Goal: Information Seeking & Learning: Compare options

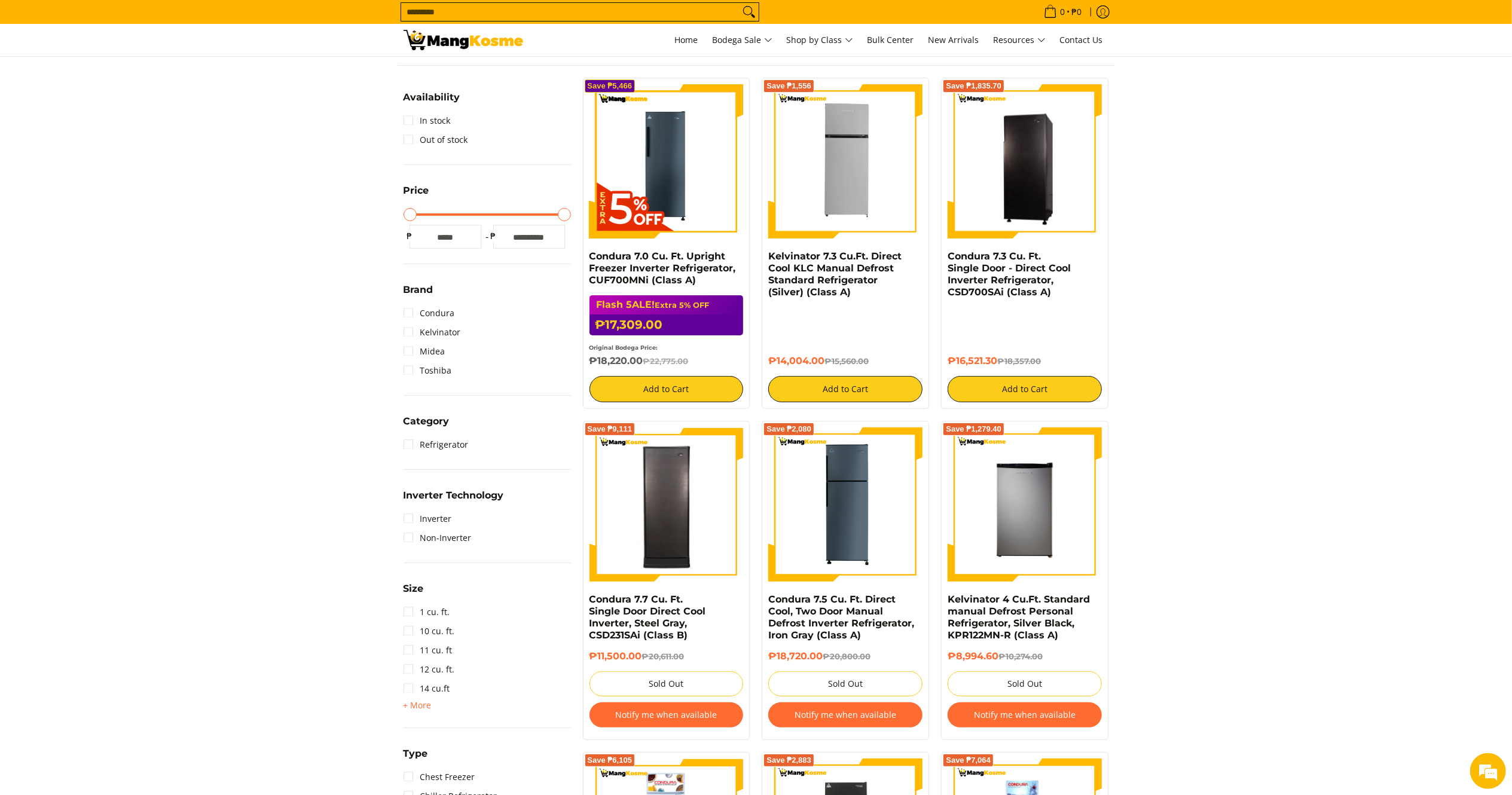
click at [484, 12] on input "Search..." at bounding box center [570, 12] width 339 height 18
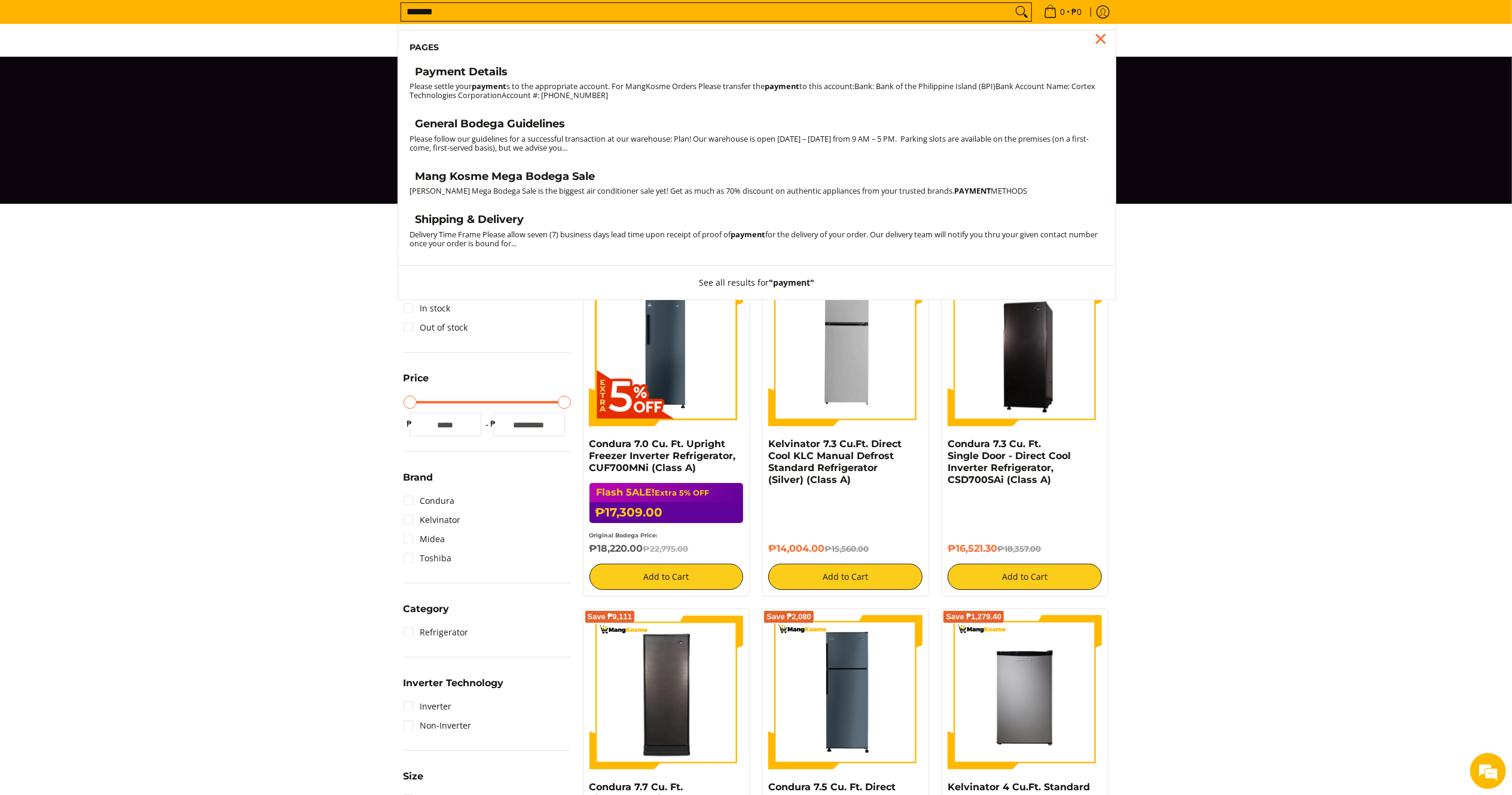
type input "*******"
click at [493, 119] on h4 "General Bodega Guidelines" at bounding box center [491, 124] width 150 height 14
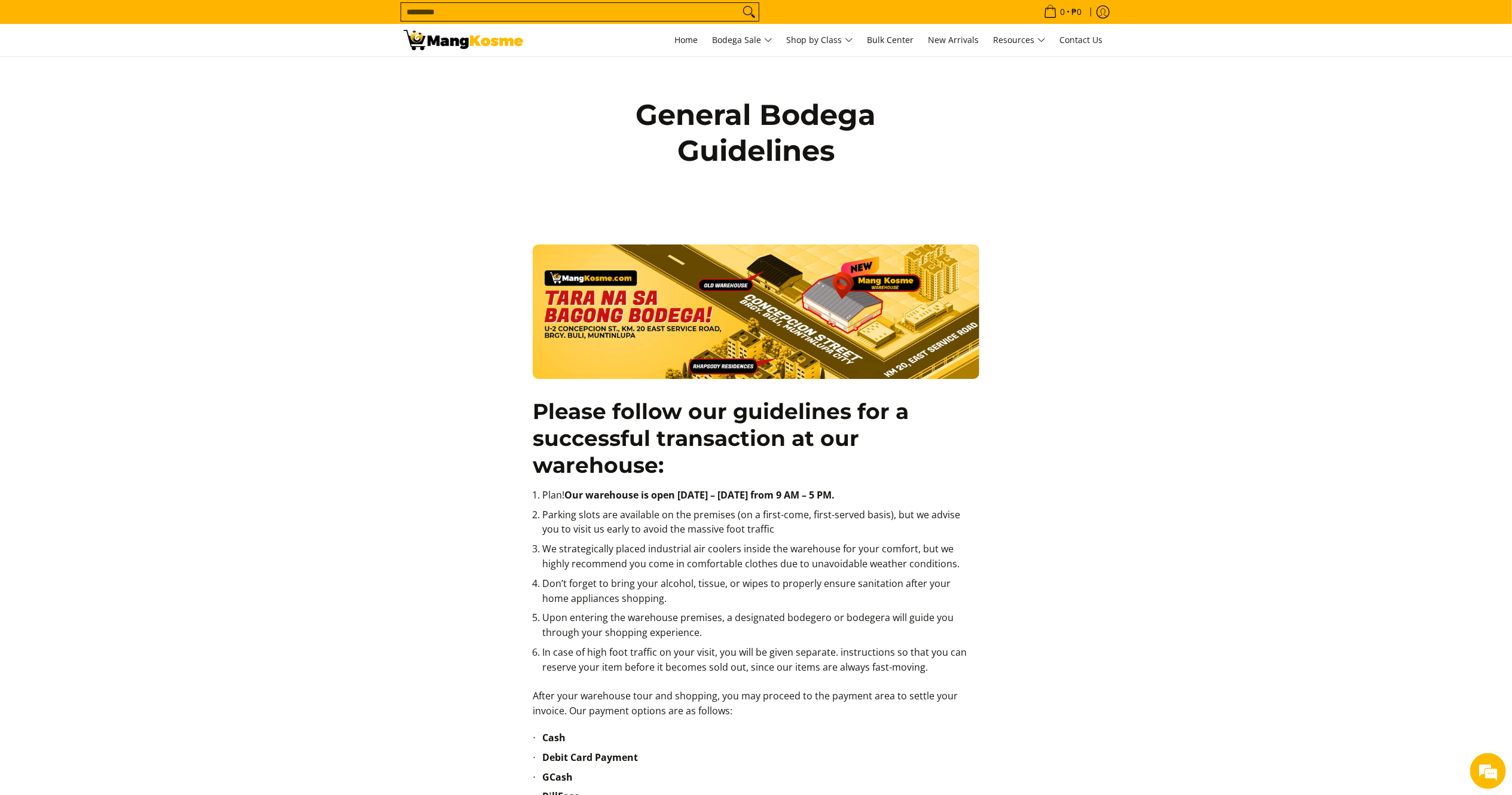
scroll to position [119, 0]
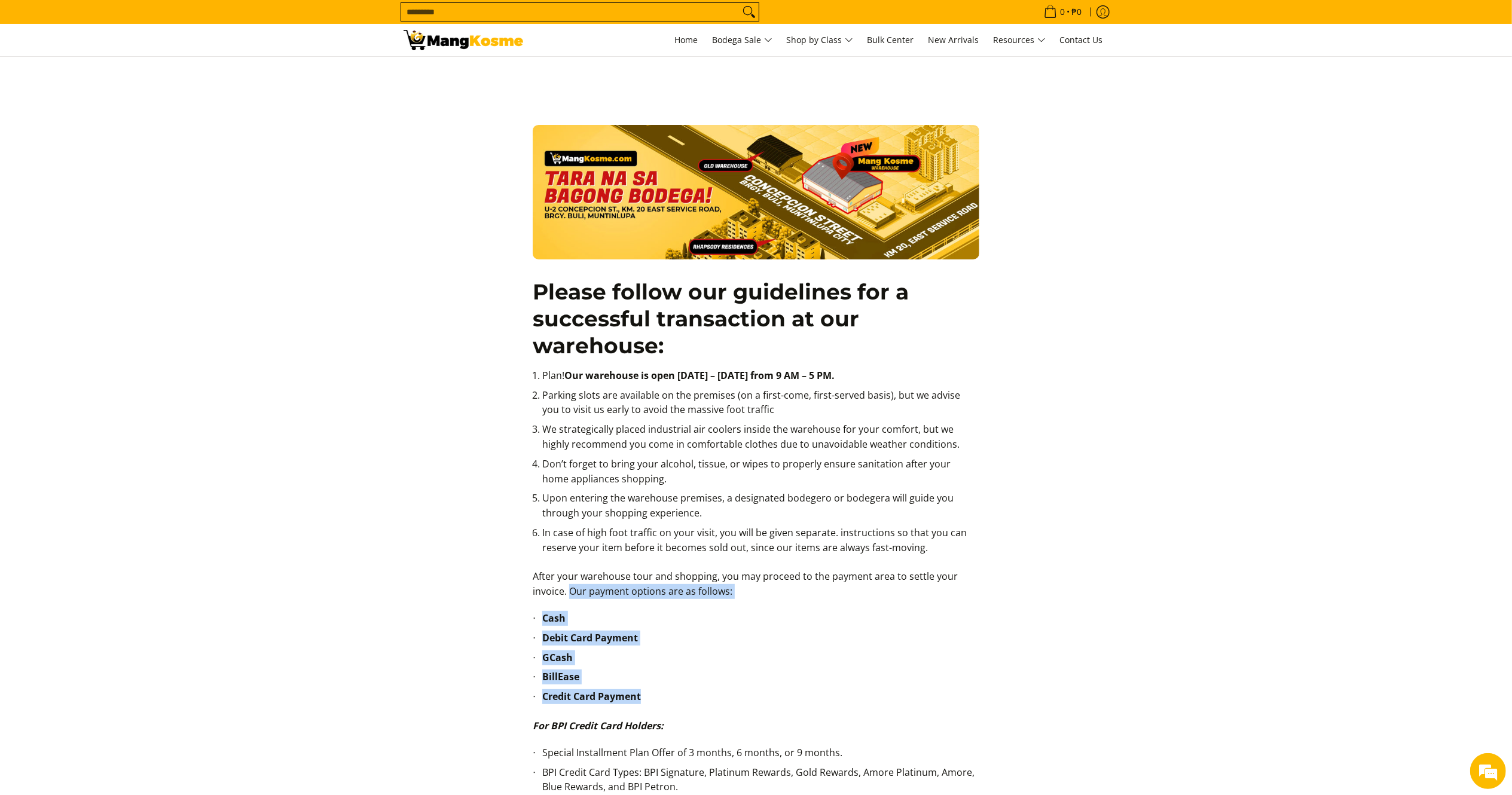
drag, startPoint x: 569, startPoint y: 594, endPoint x: 699, endPoint y: 702, distance: 169.0
click at [699, 702] on div "Please follow our guidelines for a successful transaction at our warehouse: Pla…" at bounding box center [756, 749] width 458 height 1278
copy div "Our payment options are as follows: Cash Debit Card Payment GCash BillEase Cred…"
click at [614, 668] on li "GCash" at bounding box center [760, 661] width 438 height 20
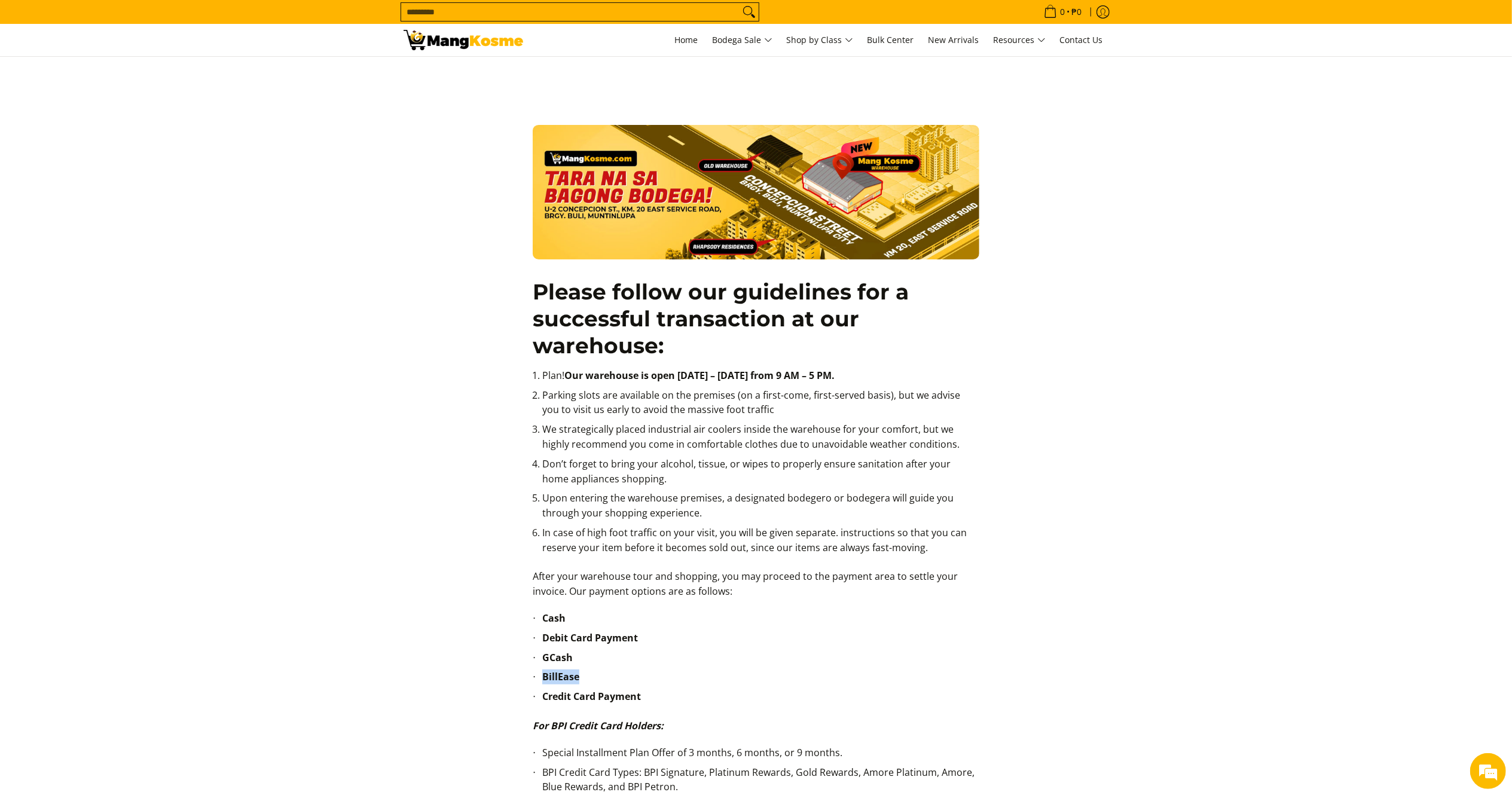
drag, startPoint x: 590, startPoint y: 675, endPoint x: 539, endPoint y: 687, distance: 52.4
click at [539, 687] on ul "Cash Debit Card Payment GCash BillEase Credit Card Payment" at bounding box center [756, 665] width 446 height 108
copy strong "BillEase"
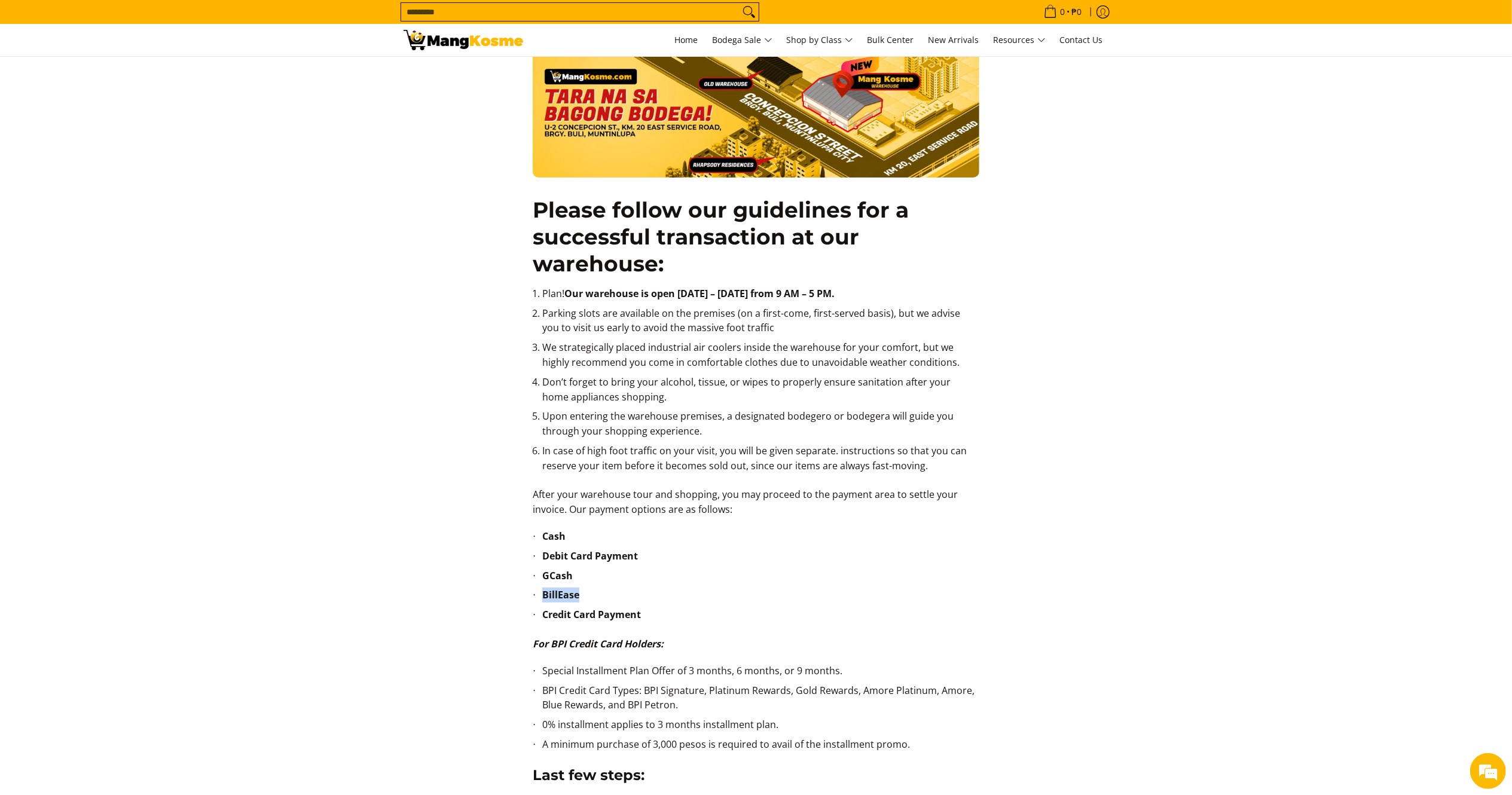
scroll to position [239, 0]
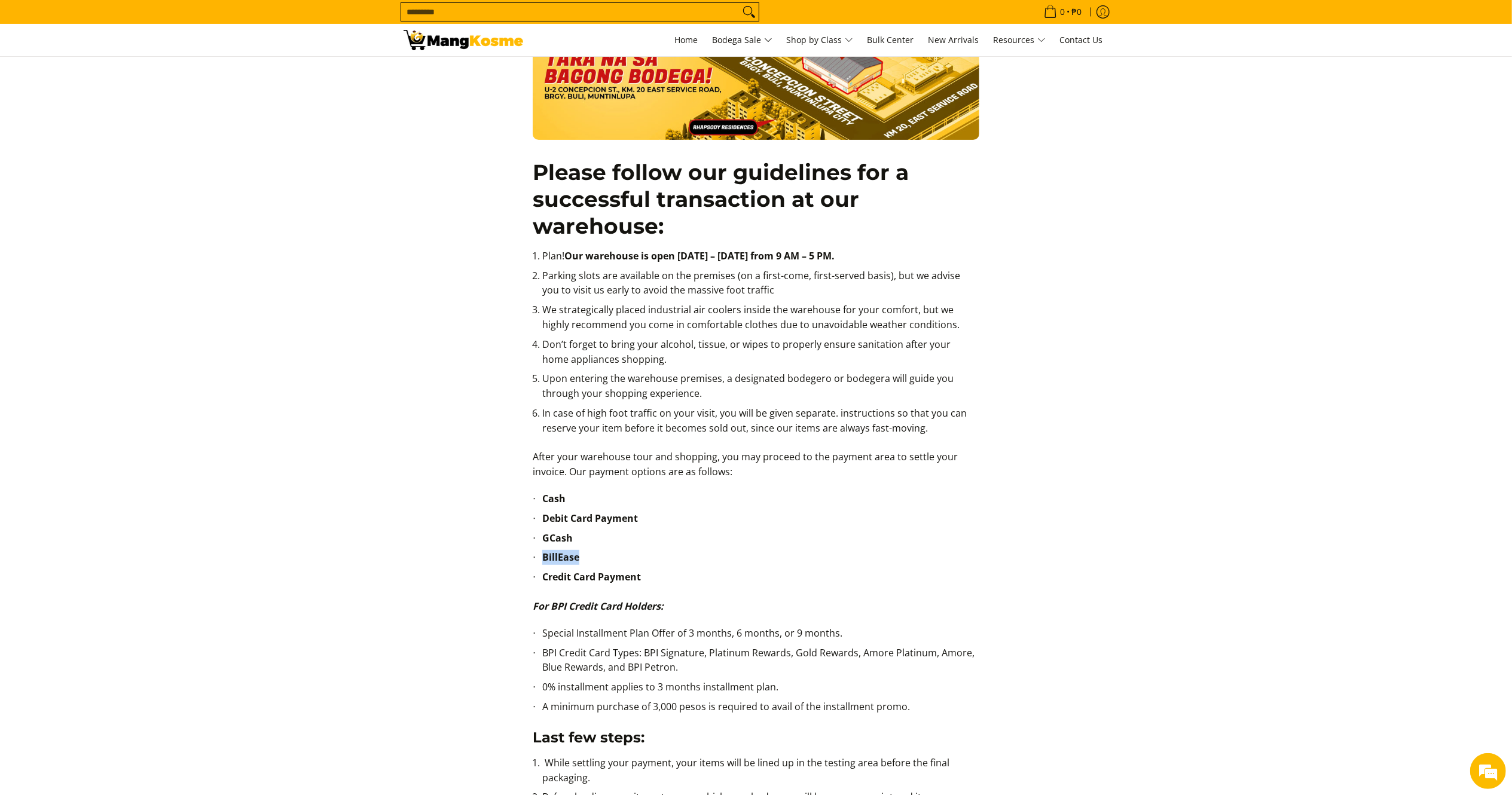
click at [449, 31] on img at bounding box center [463, 40] width 119 height 21
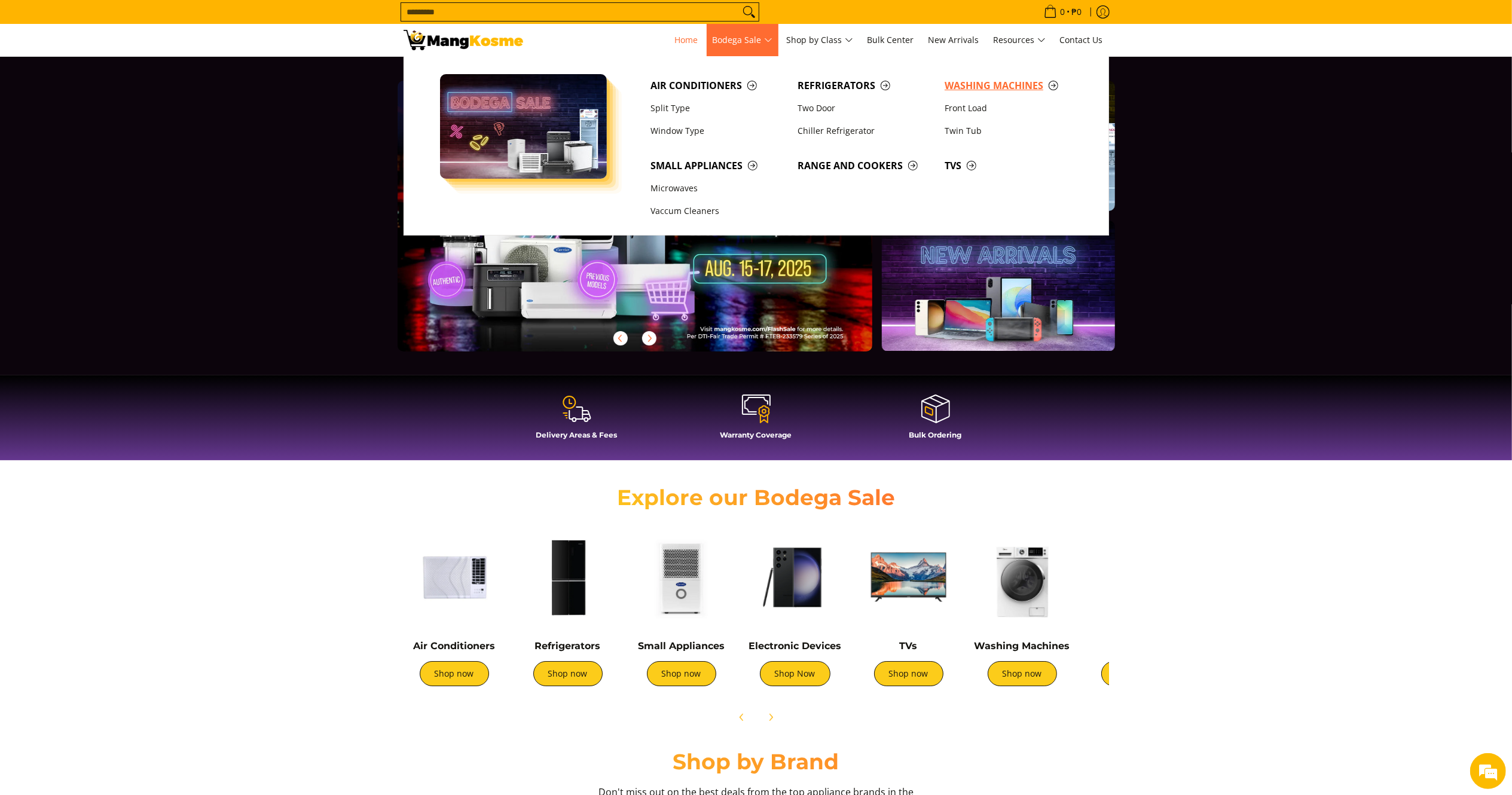
click at [970, 87] on span "Washing Machines" at bounding box center [1011, 85] width 135 height 15
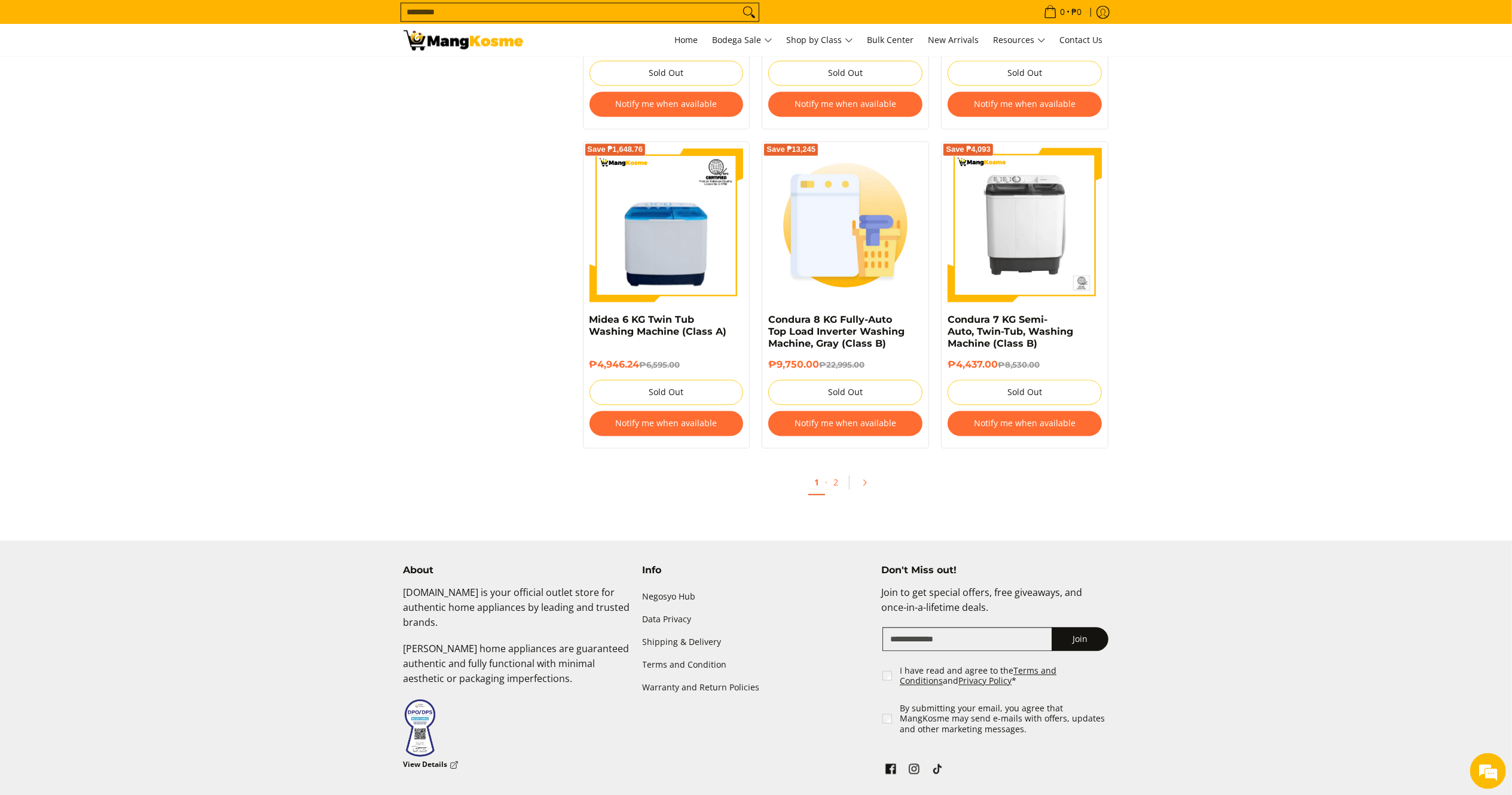
scroll to position [2223, 0]
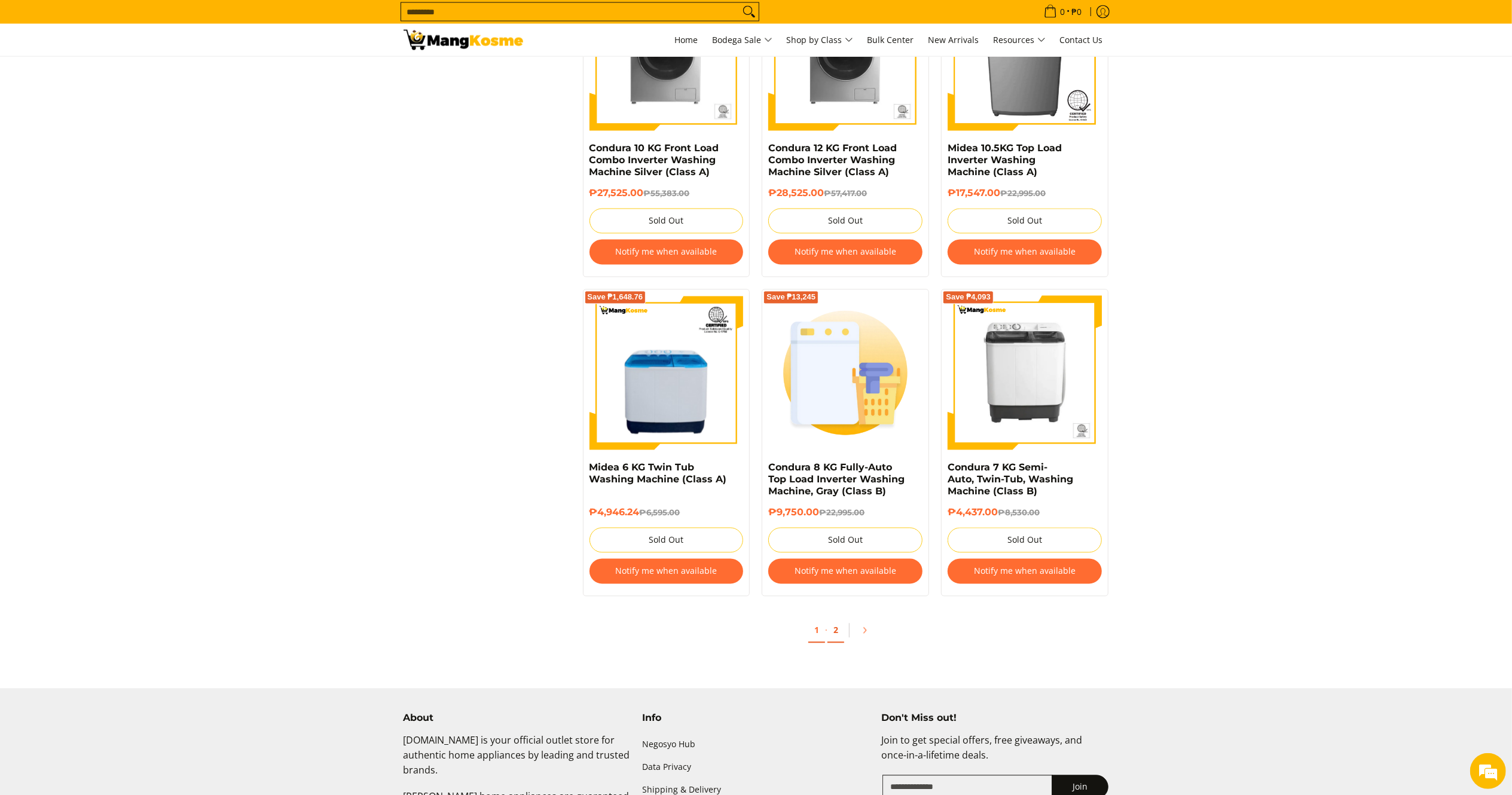
click at [836, 643] on link "2" at bounding box center [836, 631] width 17 height 25
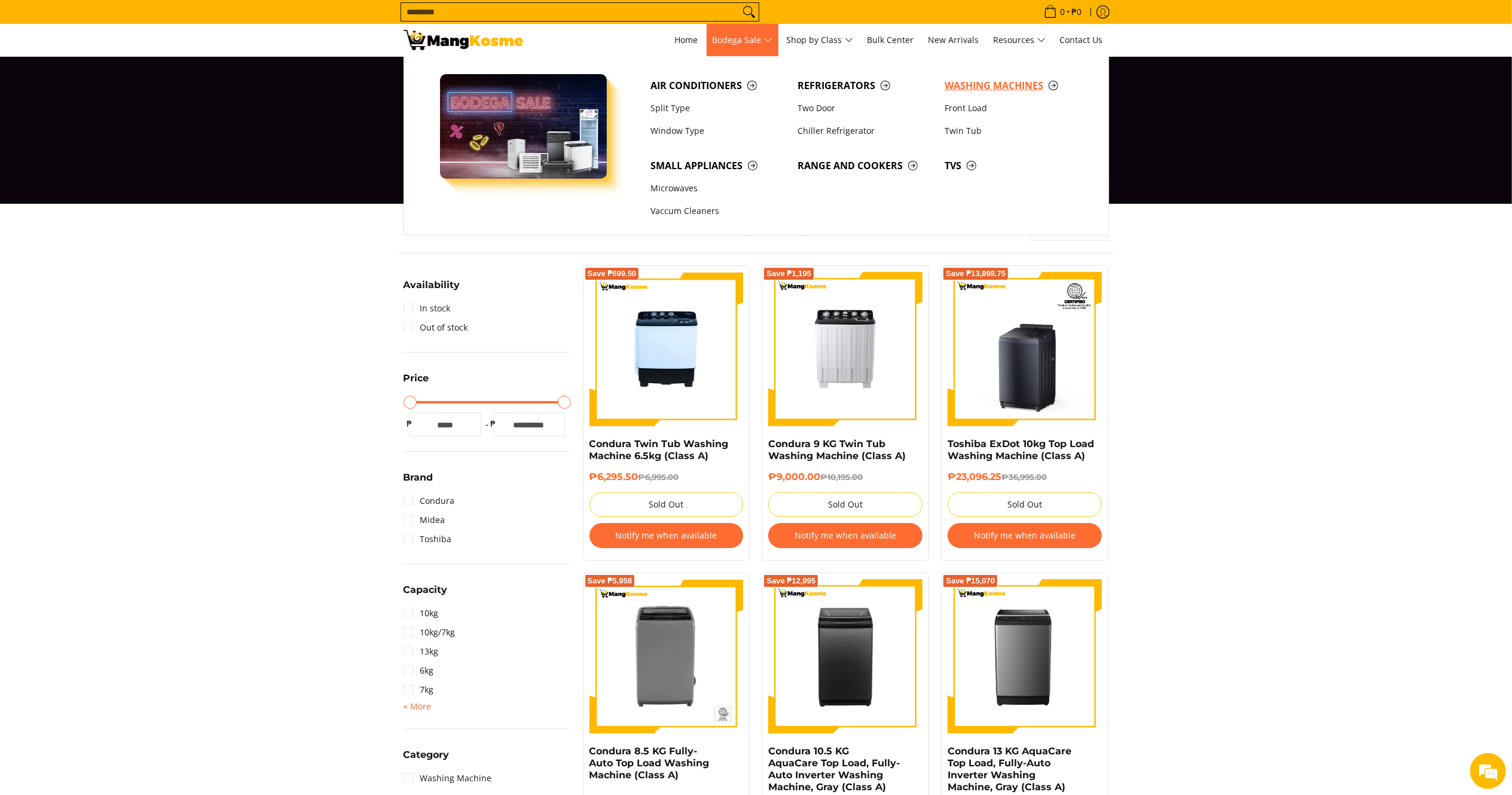
click at [991, 83] on span "Washing Machines" at bounding box center [1011, 85] width 135 height 15
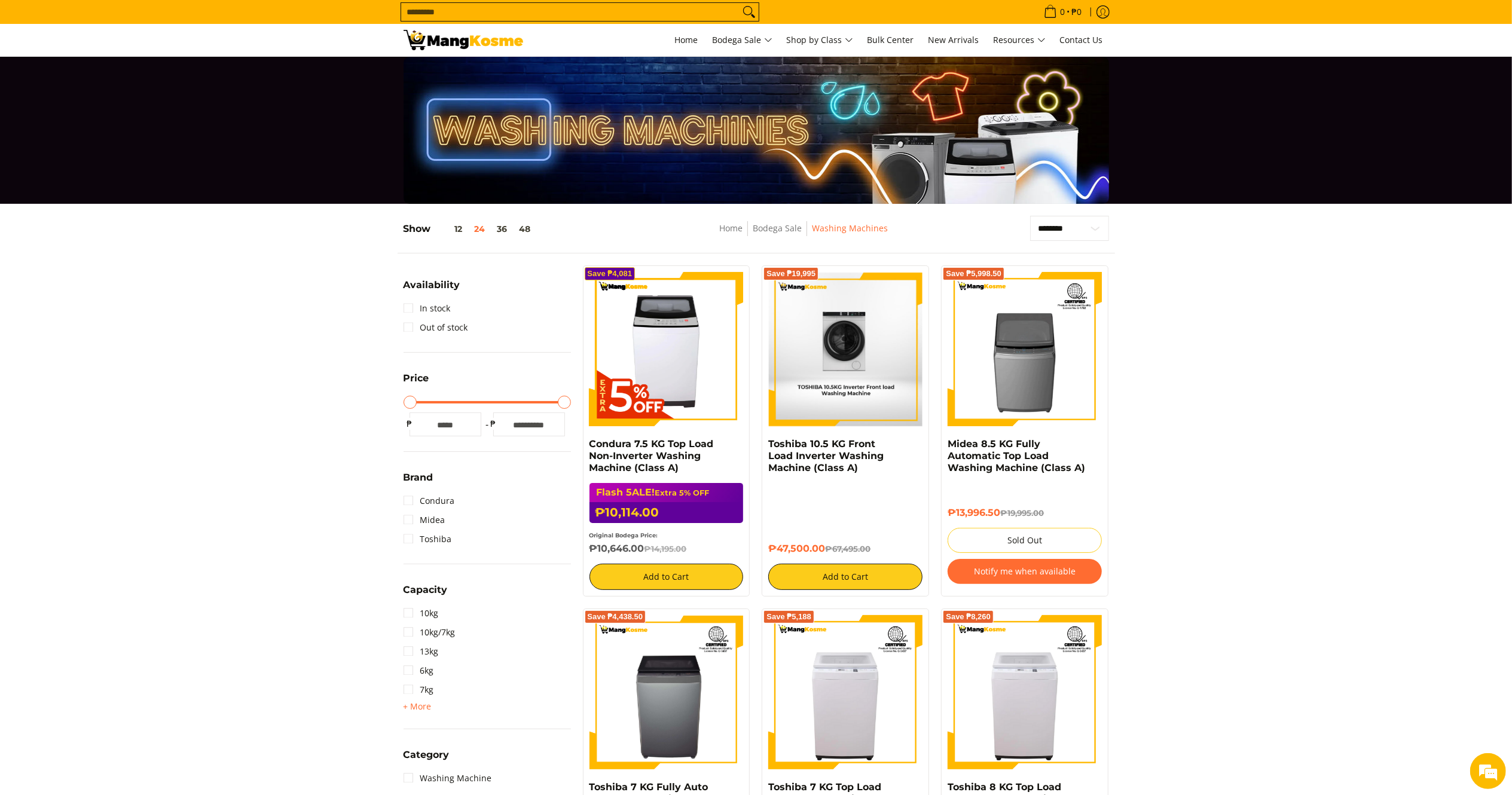
click at [869, 396] on img at bounding box center [844, 349] width 153 height 154
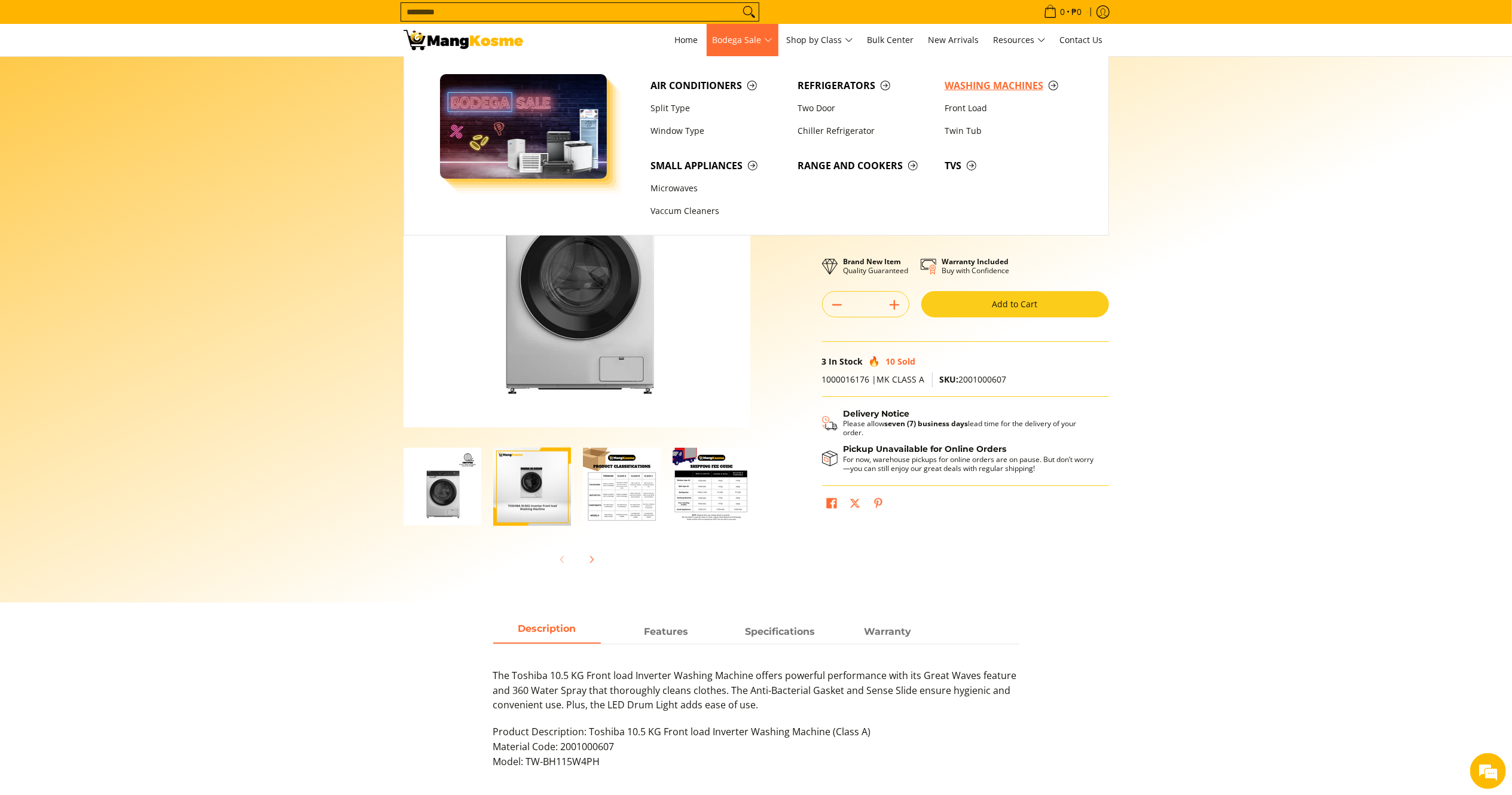
click at [1010, 81] on span "Washing Machines" at bounding box center [1011, 85] width 135 height 15
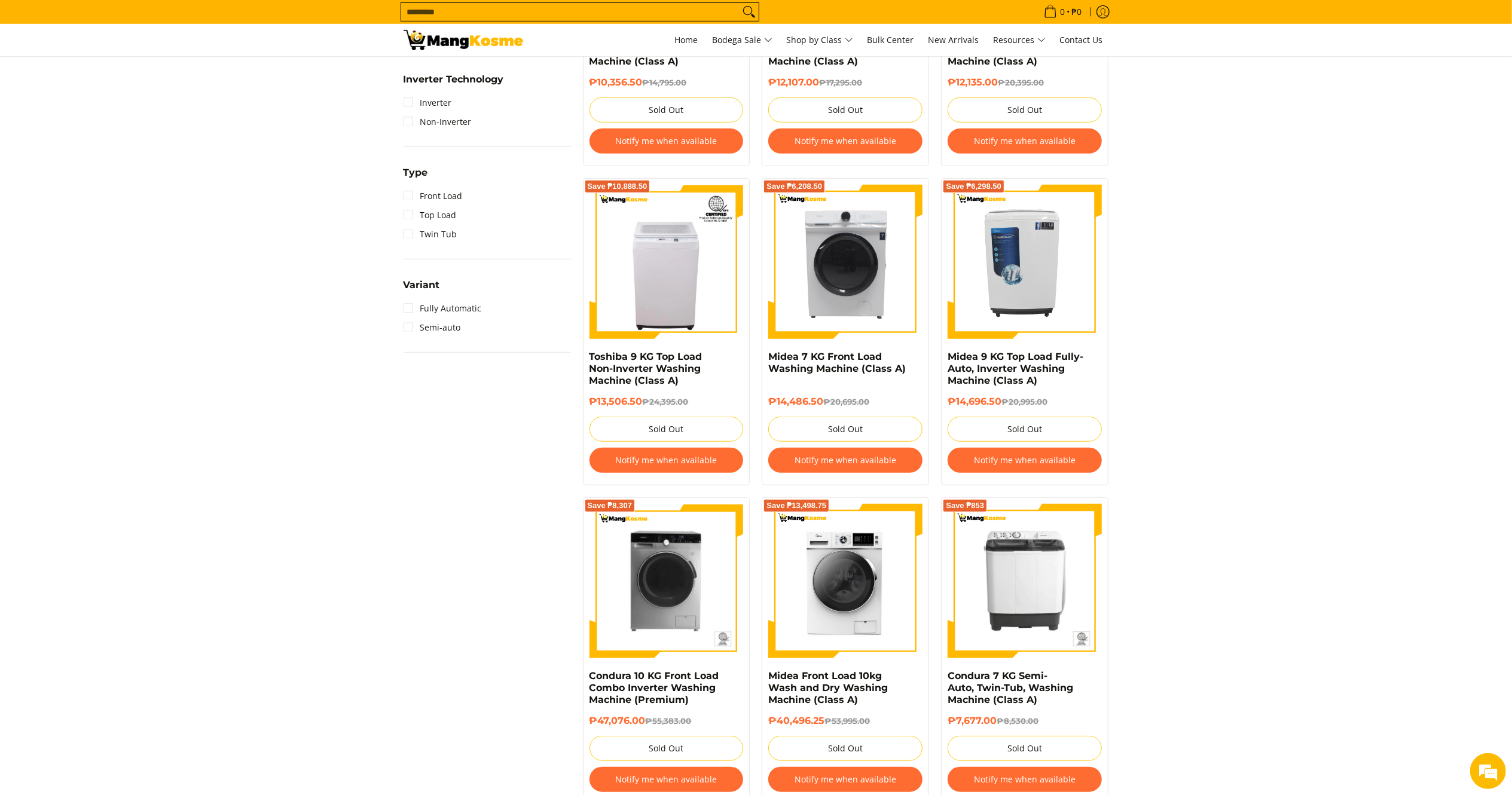
scroll to position [756, 0]
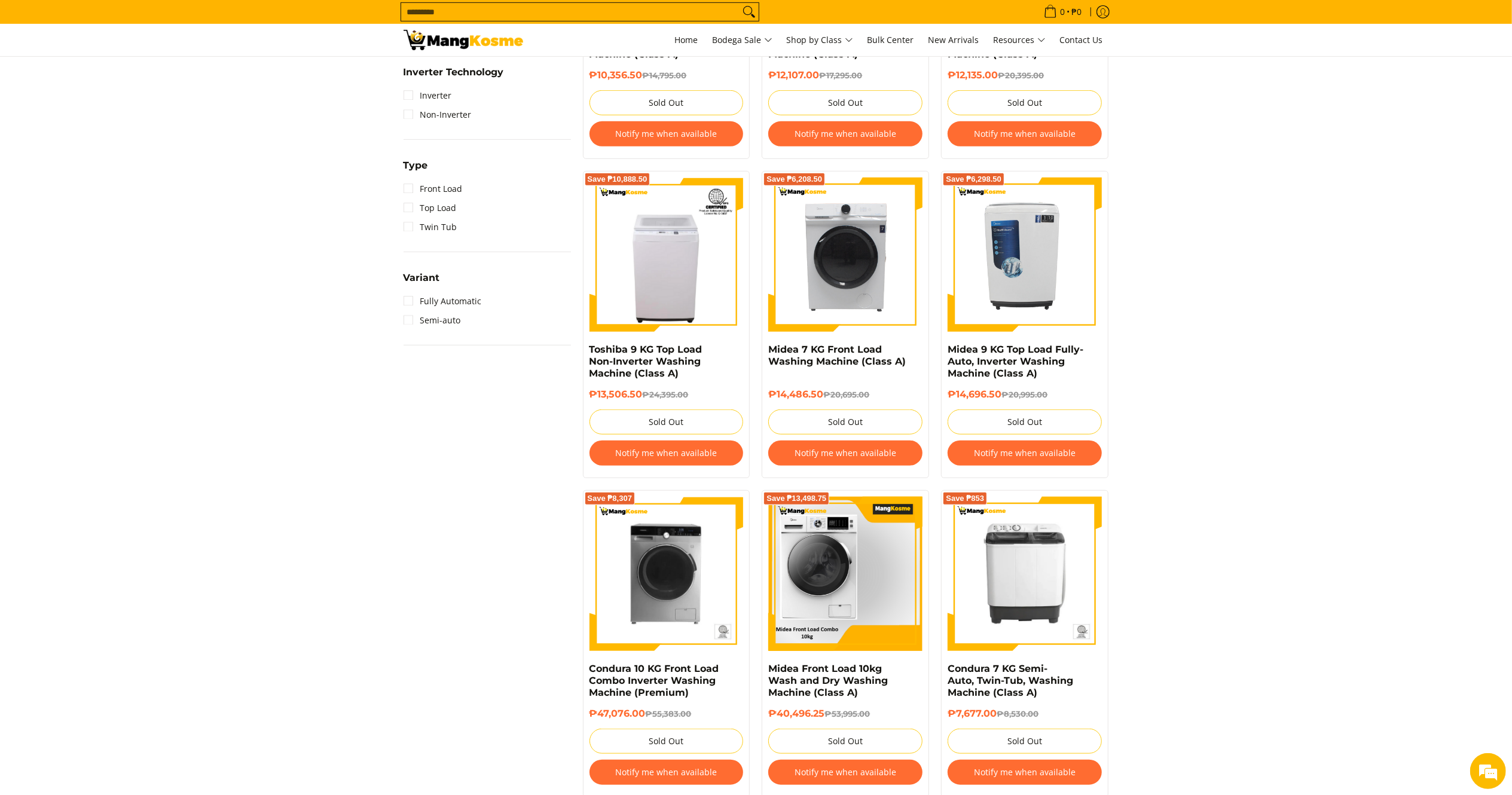
click at [895, 602] on img at bounding box center [845, 574] width 154 height 154
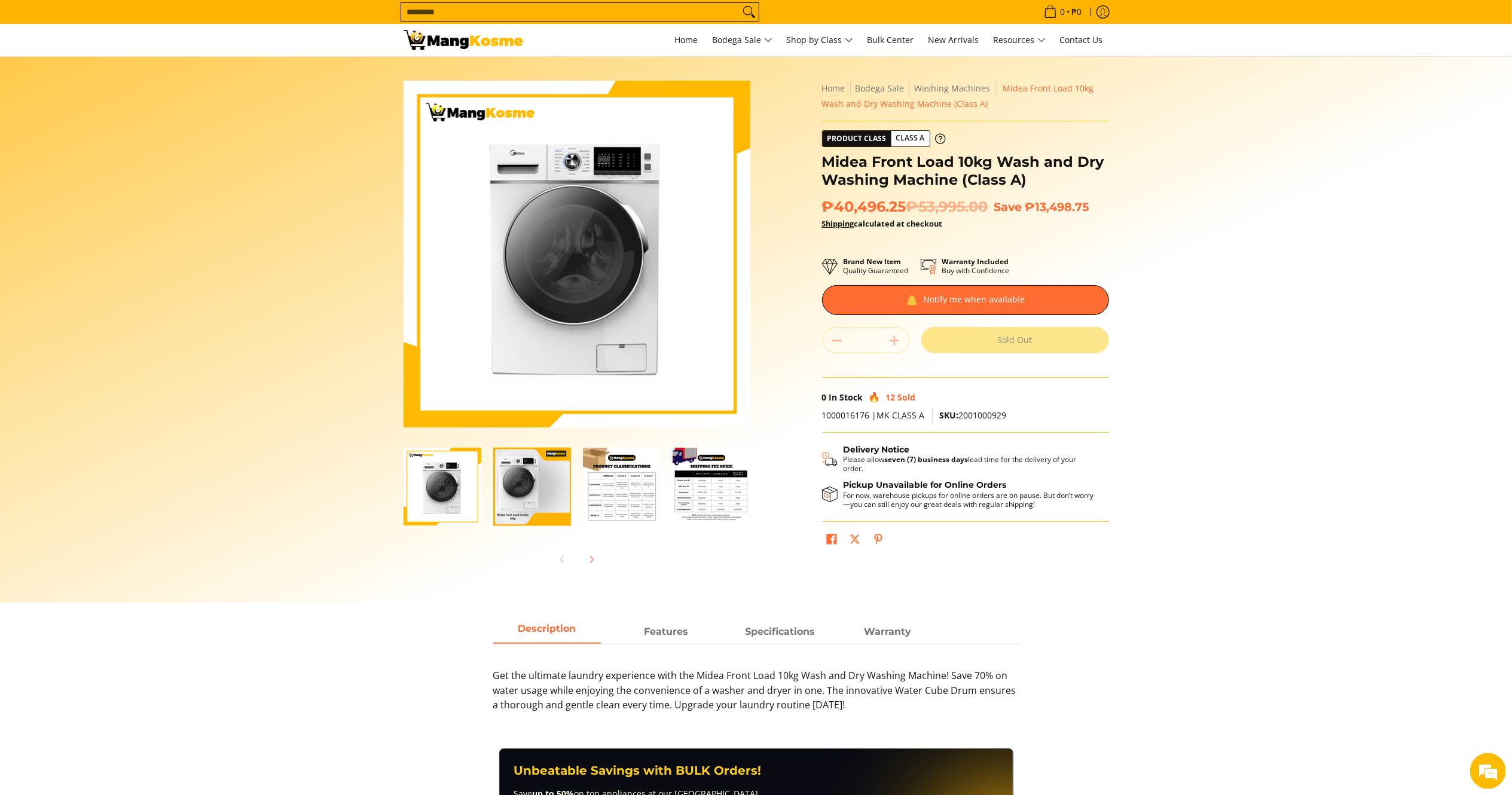
click at [578, 7] on input "Search..." at bounding box center [570, 12] width 339 height 18
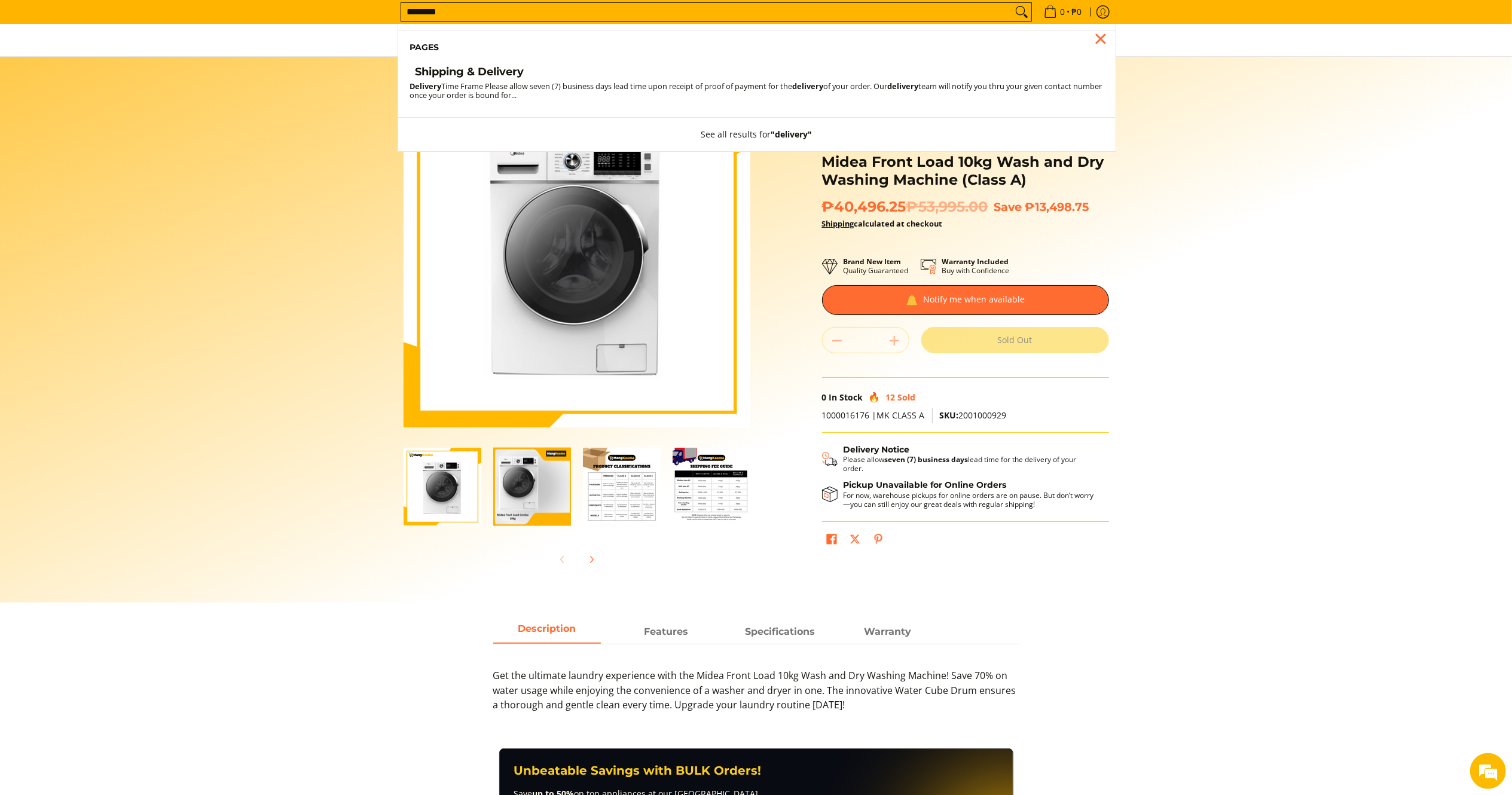
type input "********"
click at [462, 59] on li "Pages" at bounding box center [756, 47] width 717 height 36
click at [469, 69] on h4 "Shipping & Delivery" at bounding box center [470, 72] width 109 height 14
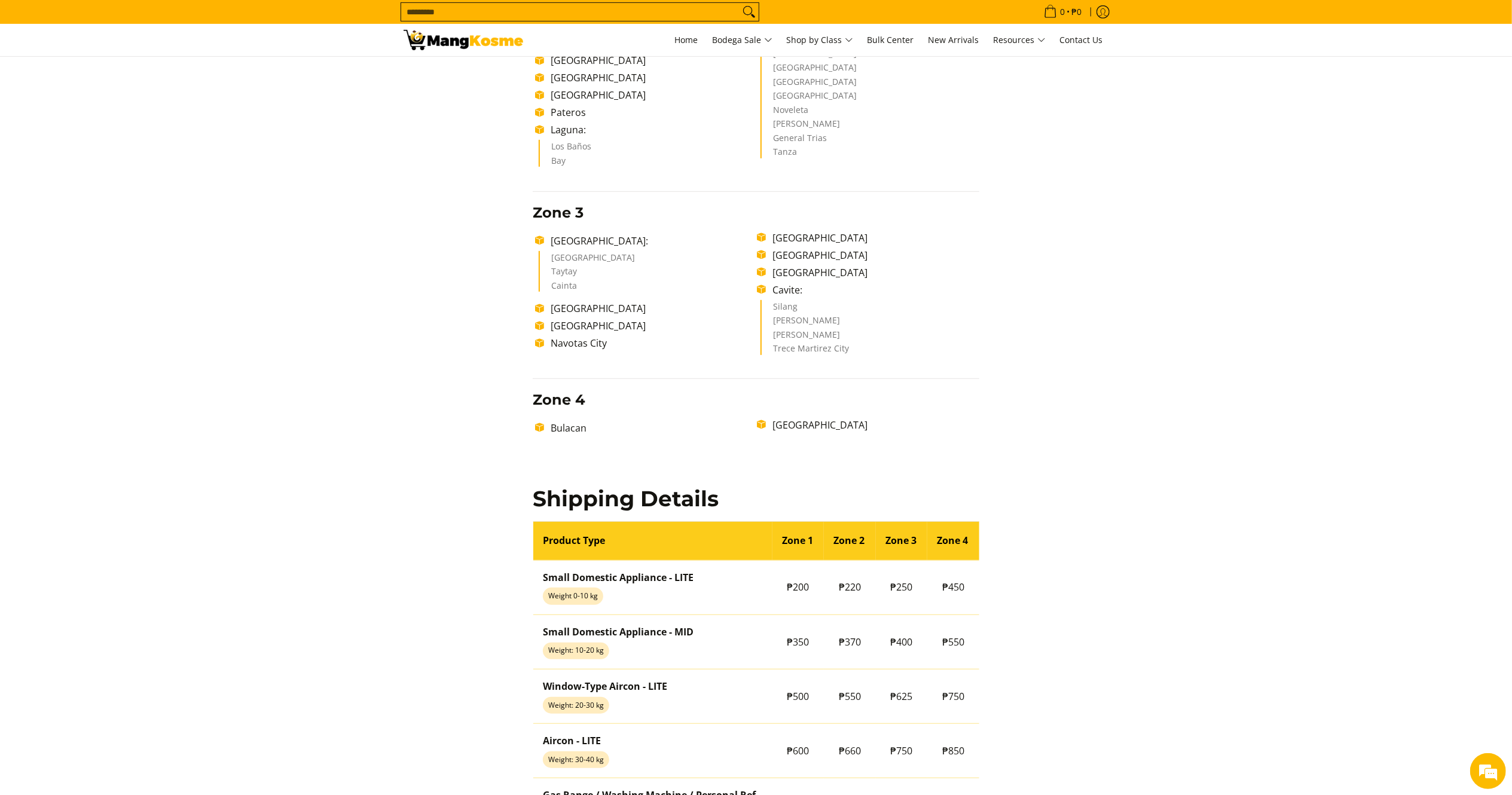
scroll to position [597, 0]
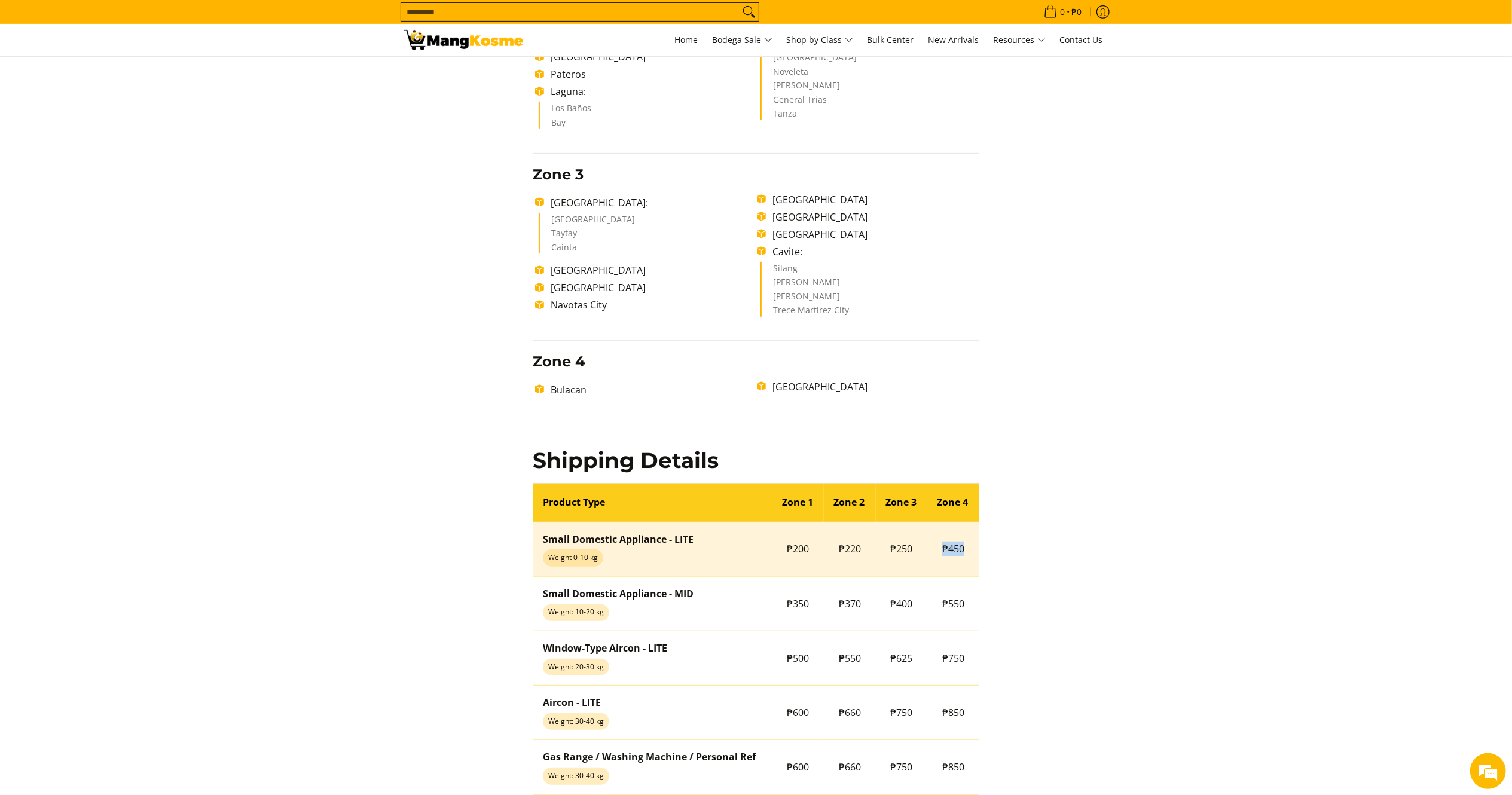
drag, startPoint x: 936, startPoint y: 548, endPoint x: 964, endPoint y: 560, distance: 30.5
click at [964, 560] on td "₱450" at bounding box center [953, 548] width 52 height 54
copy span "₱450"
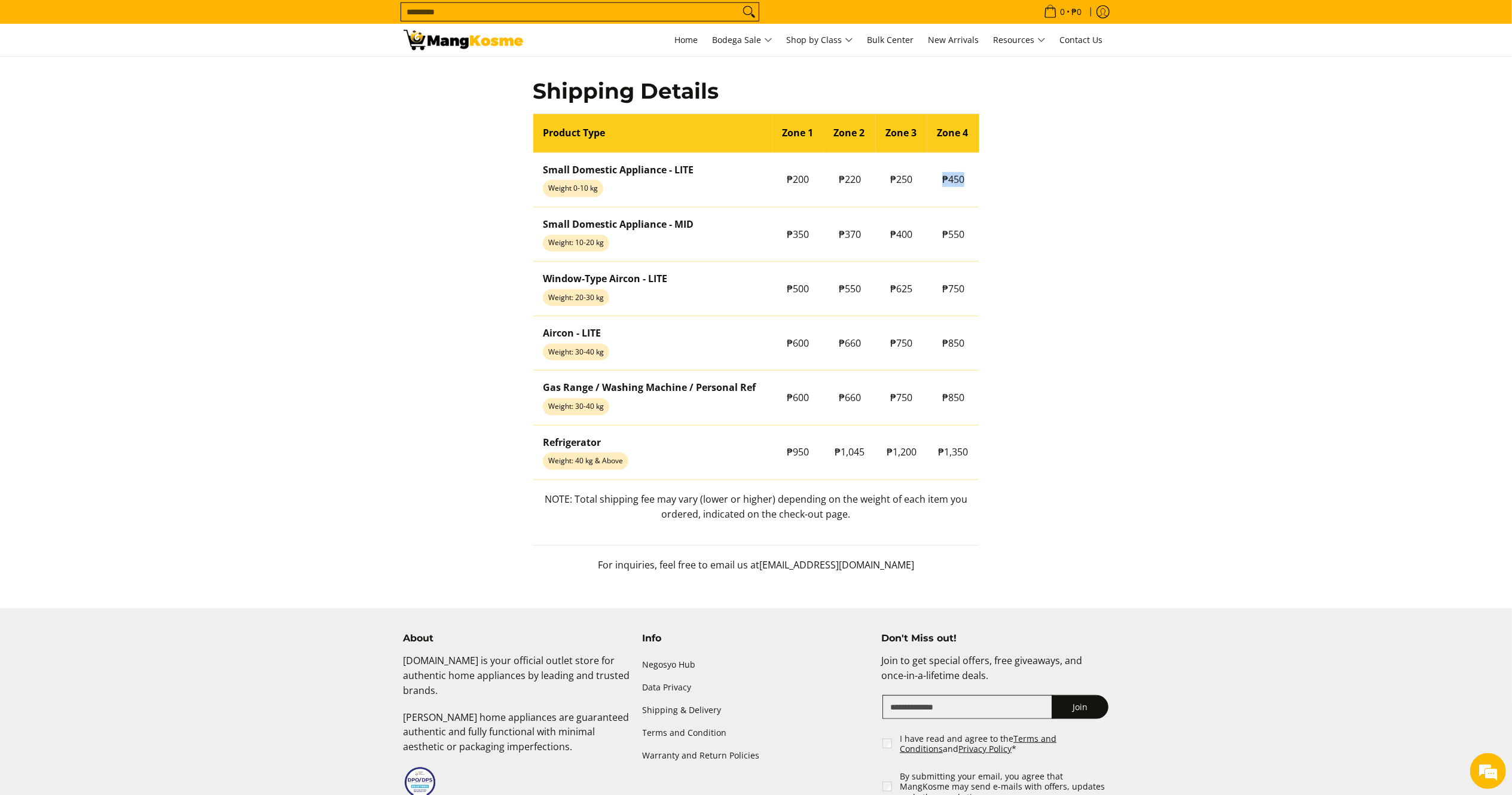
scroll to position [1119, 0]
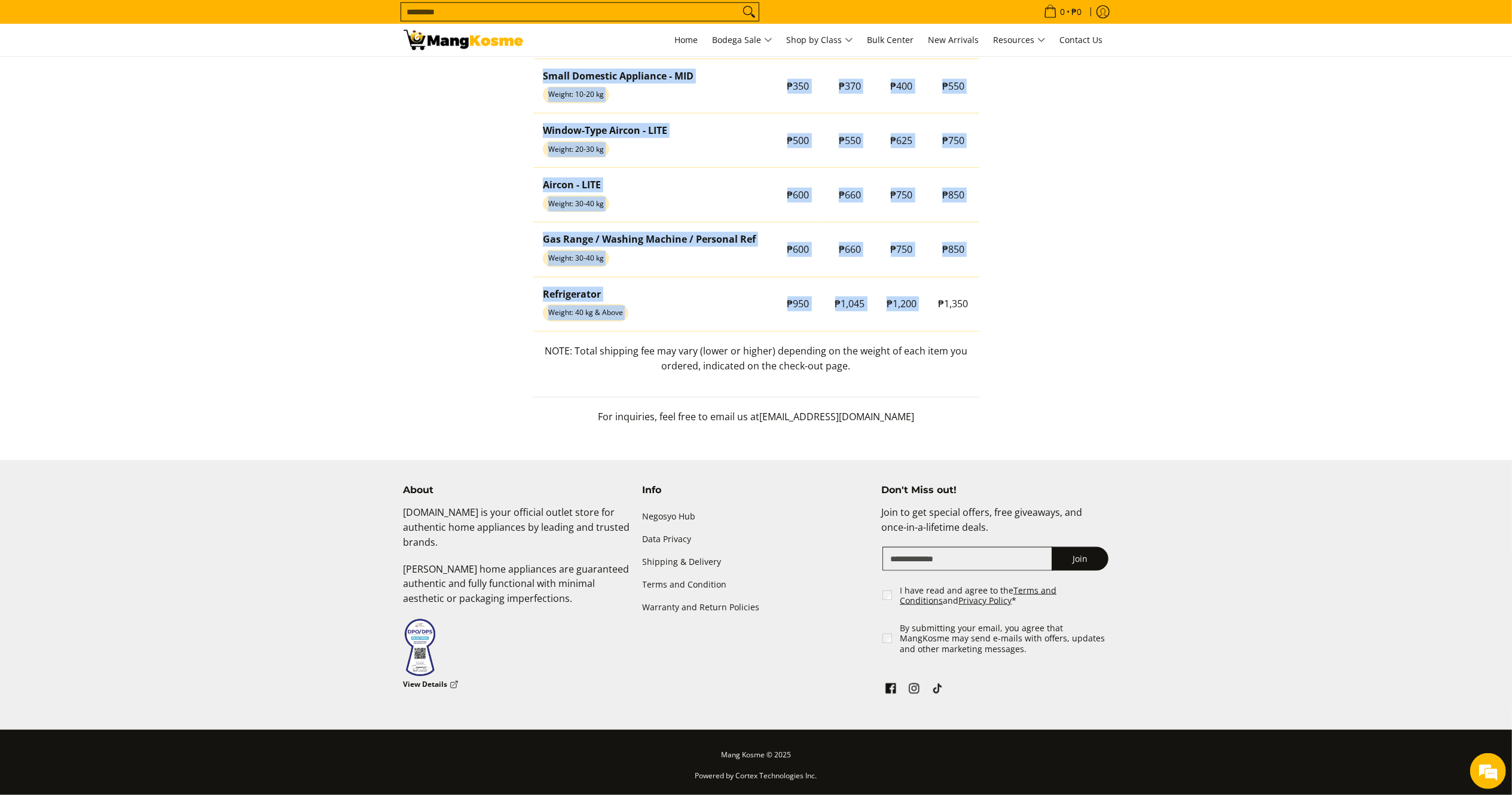
drag, startPoint x: 935, startPoint y: 300, endPoint x: 983, endPoint y: 300, distance: 48.0
copy table "Product Type Zone 1 Zone 2 Zone 3 Zone 4 Small Domestic Appliance - LITE Weight…"
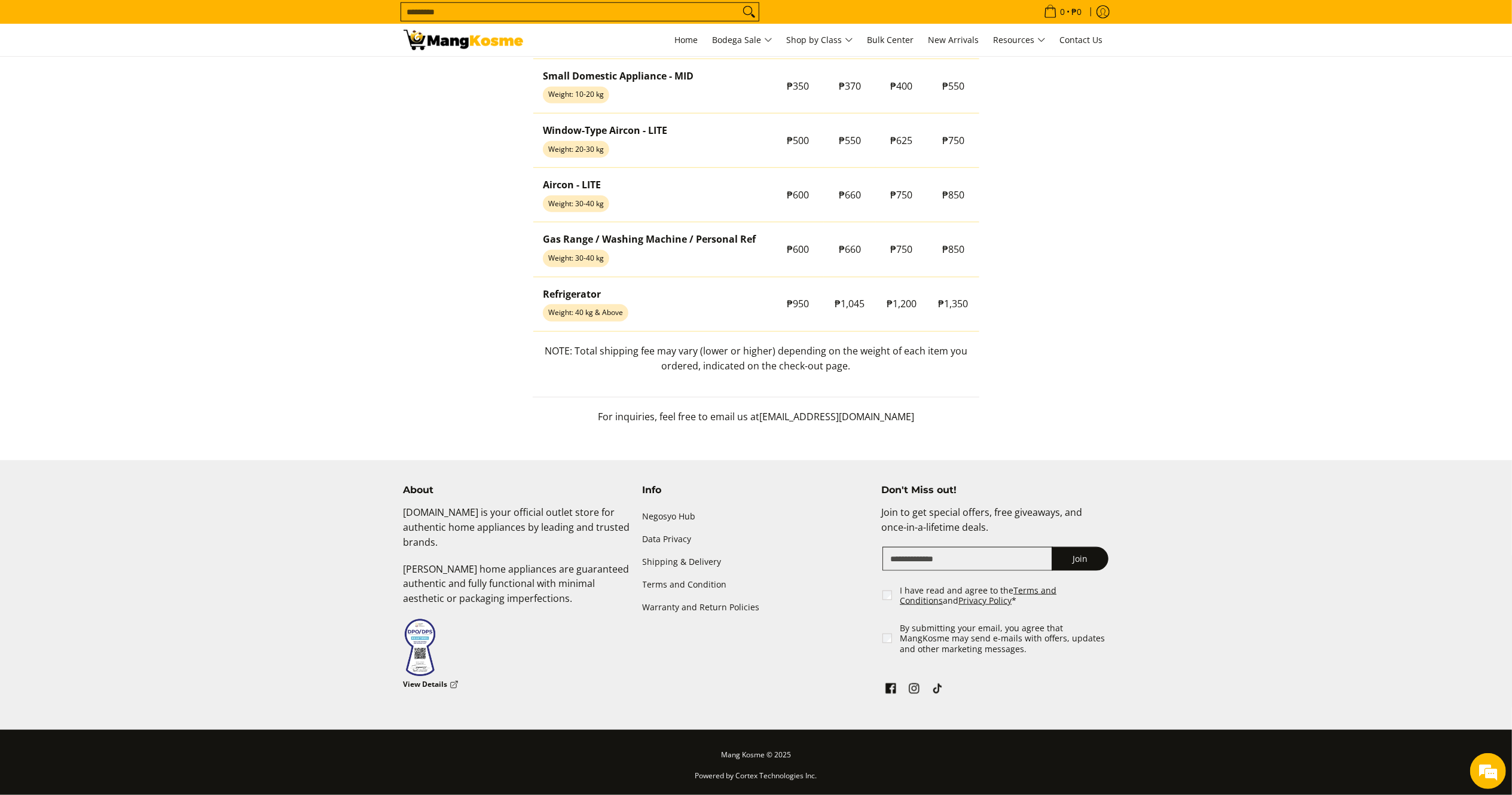
click at [484, 1] on form "Search..." at bounding box center [580, 12] width 358 height 24
click at [494, 6] on input "Search..." at bounding box center [570, 12] width 339 height 18
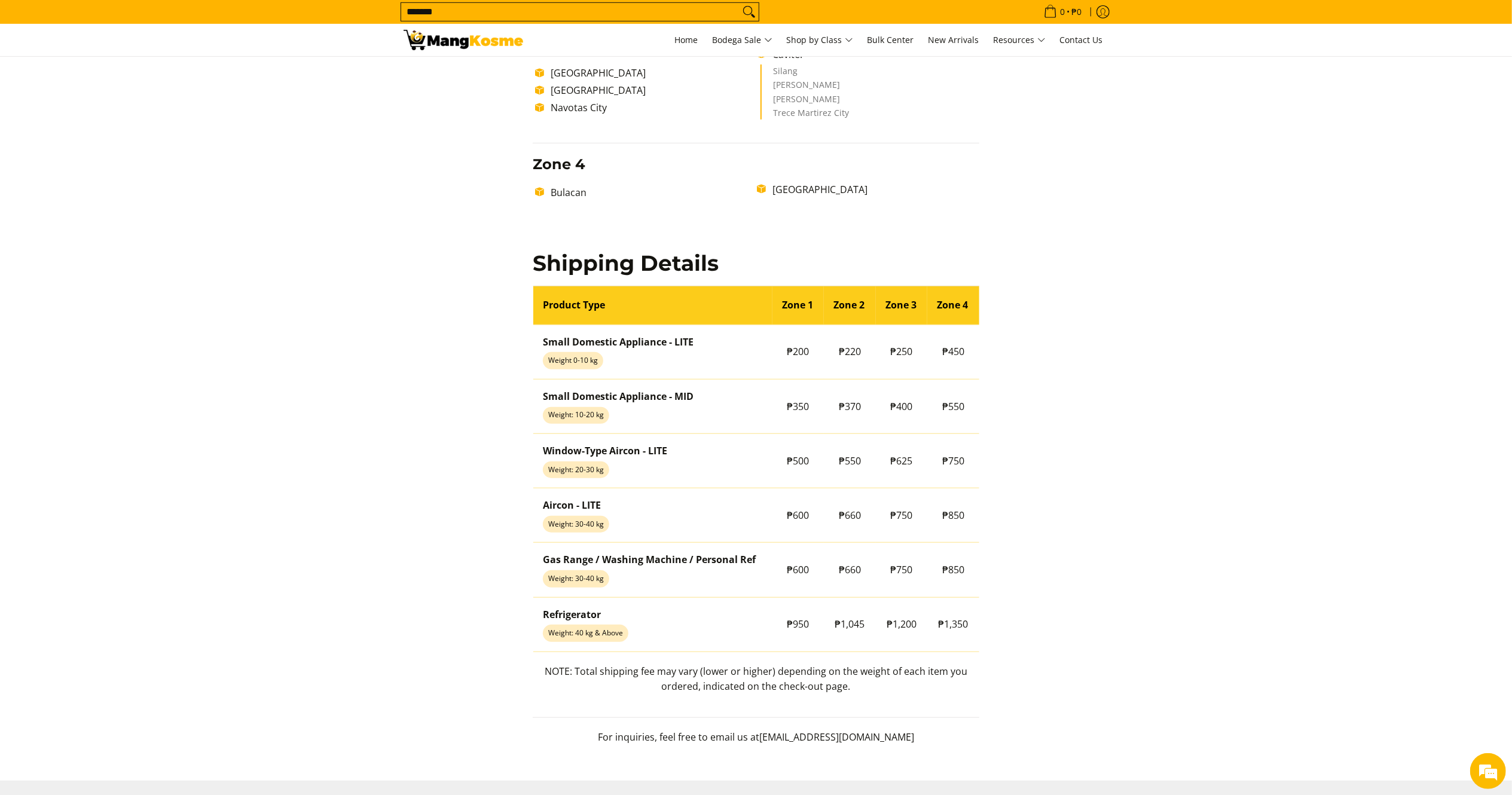
scroll to position [794, 0]
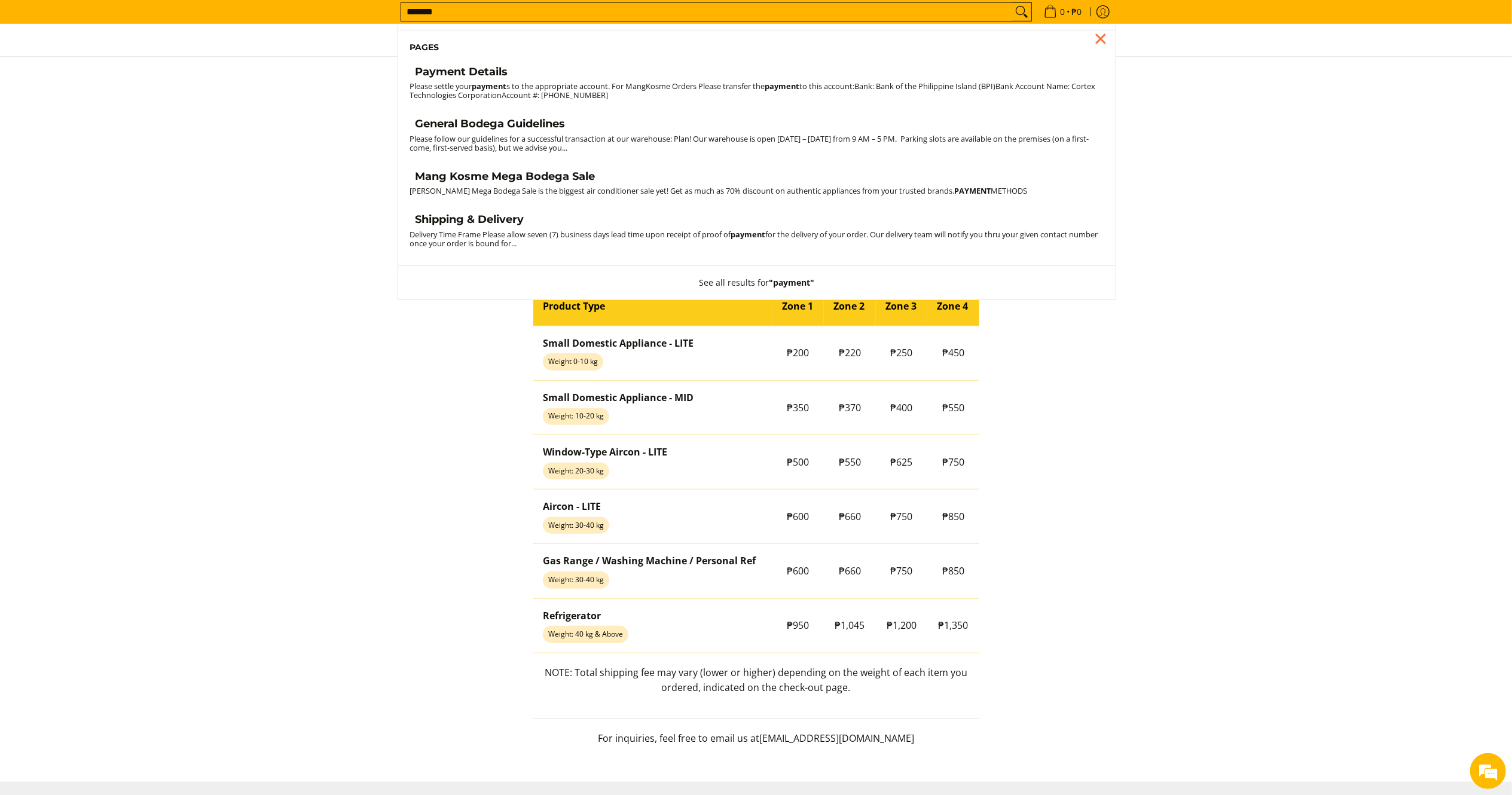
type input "*******"
click at [479, 126] on h4 "General Bodega Guidelines" at bounding box center [491, 124] width 150 height 14
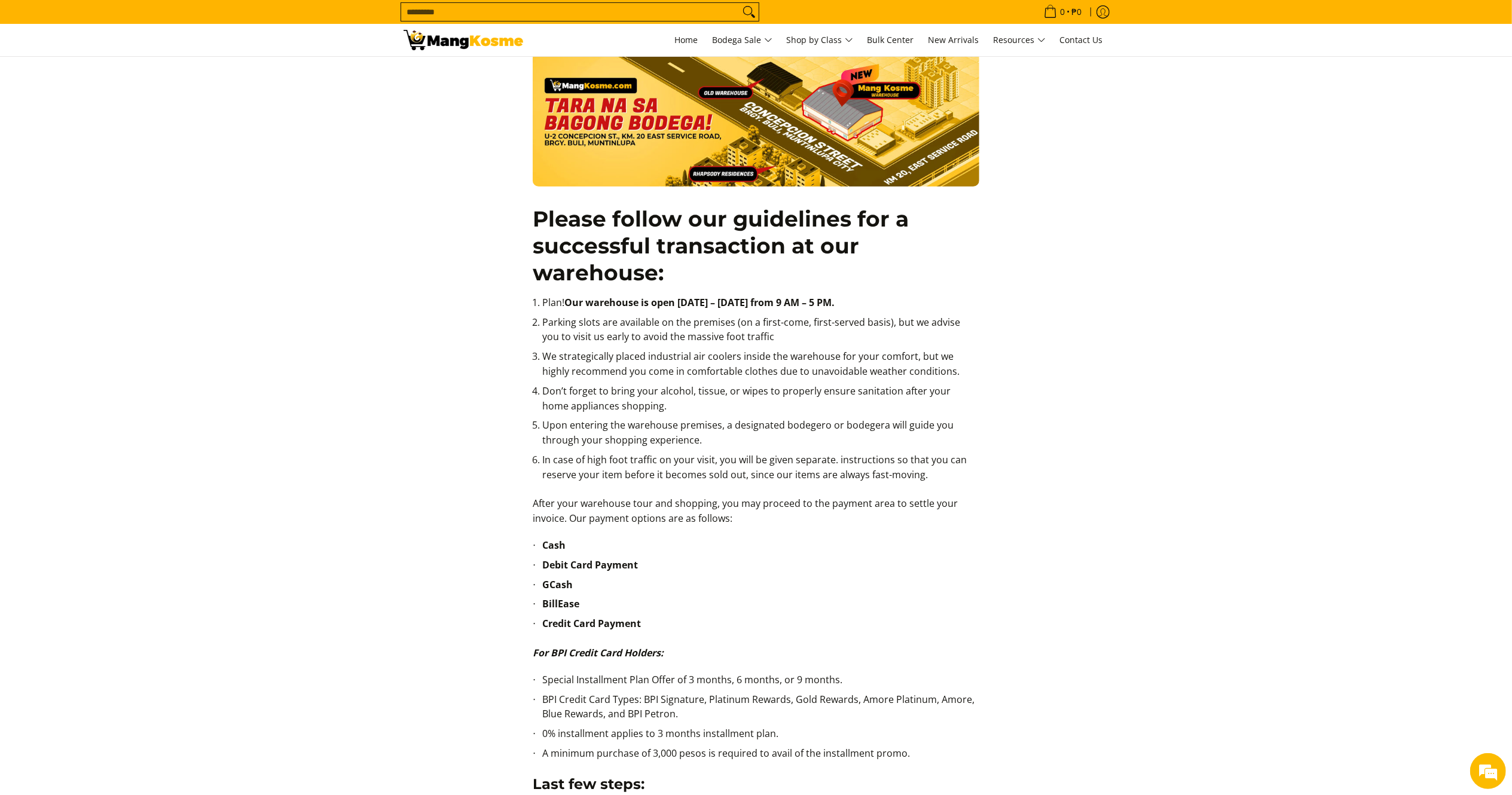
scroll to position [358, 0]
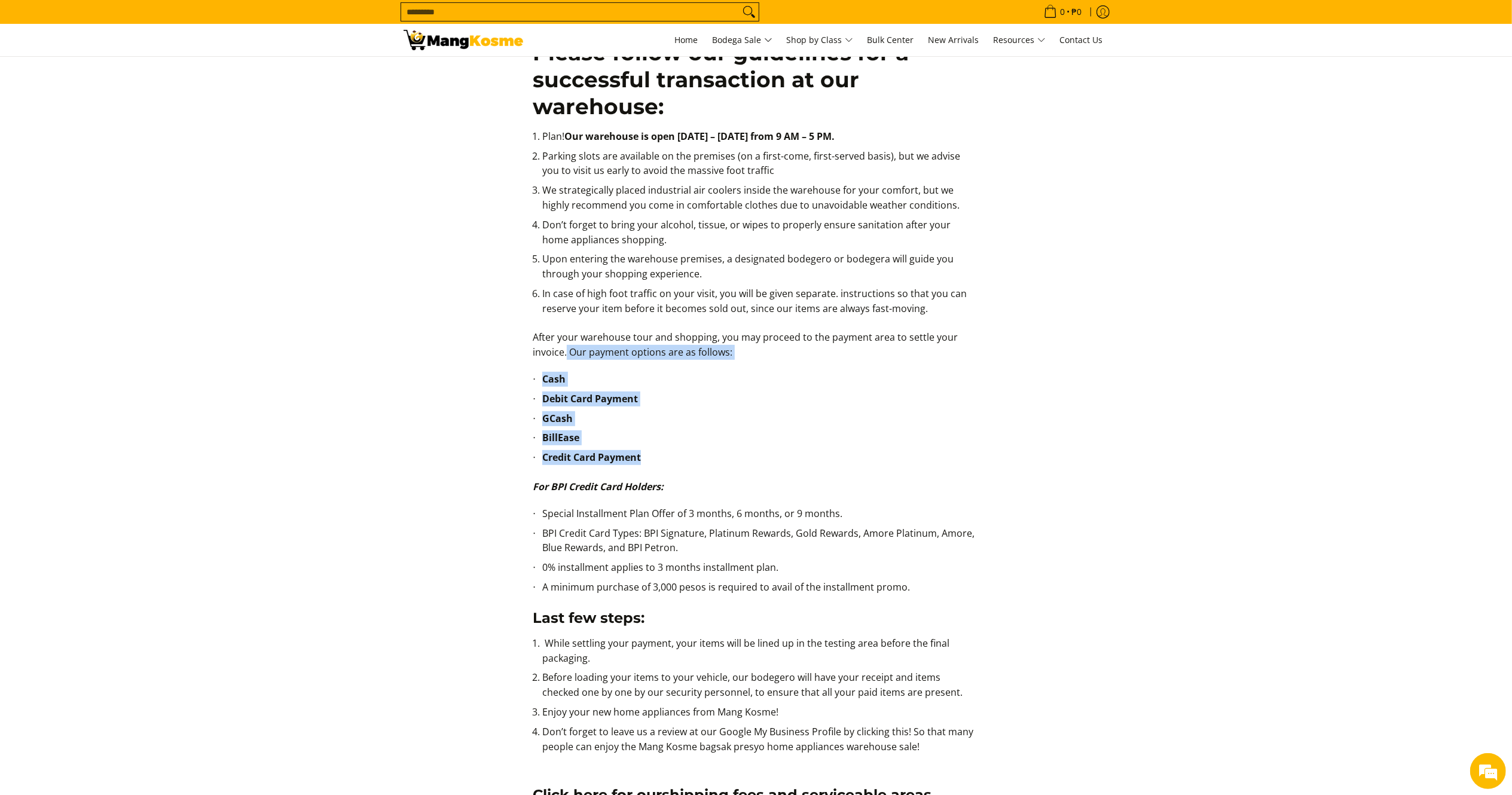
drag, startPoint x: 567, startPoint y: 358, endPoint x: 658, endPoint y: 459, distance: 135.9
click div "Please follow our guidelines for a successful transaction at our warehouse: Pla…"
copy div "Our payment options are as follows: Cash Debit Card Payment GCash BillEase Cred…"
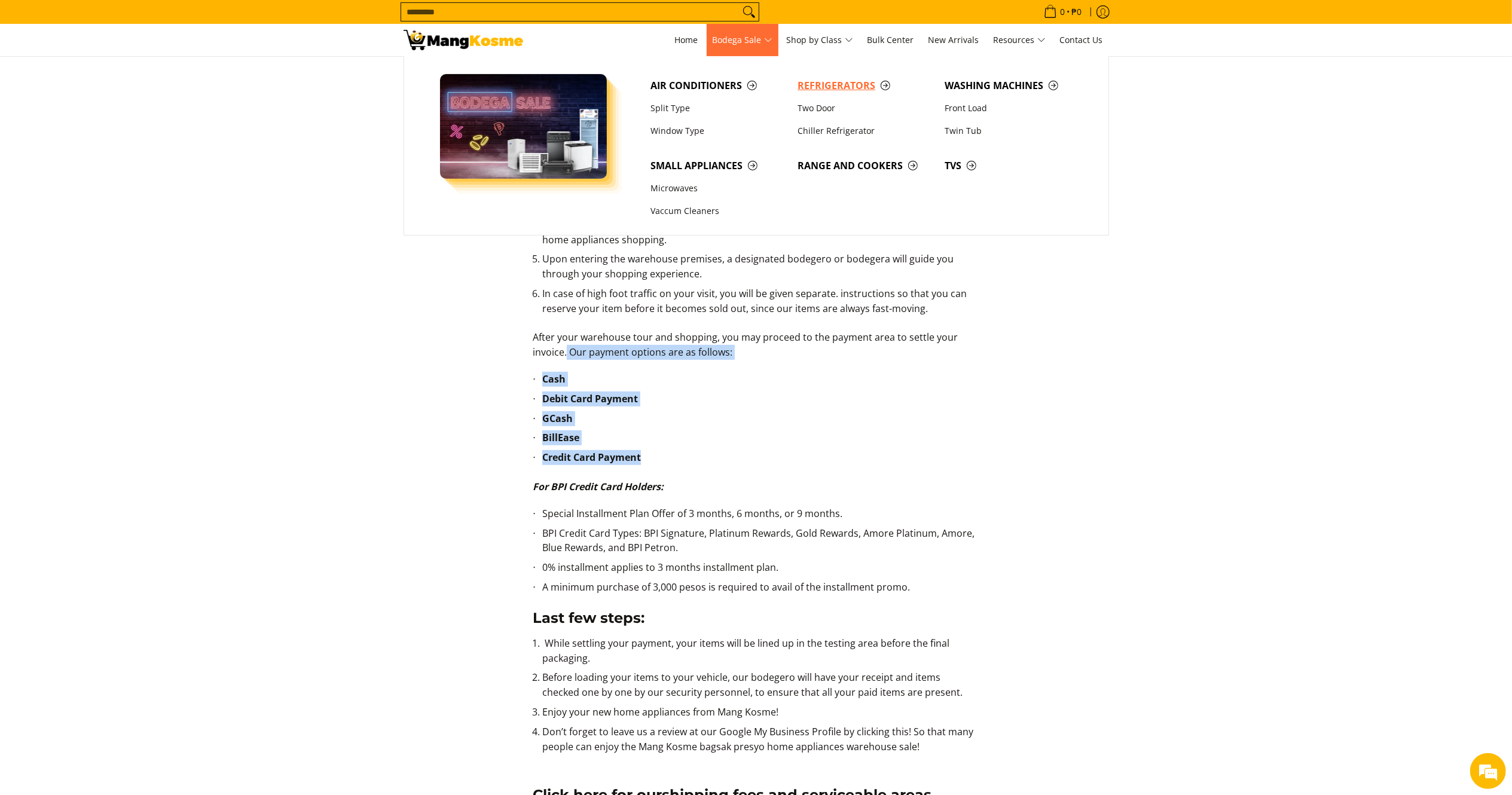
click span "Refrigerators"
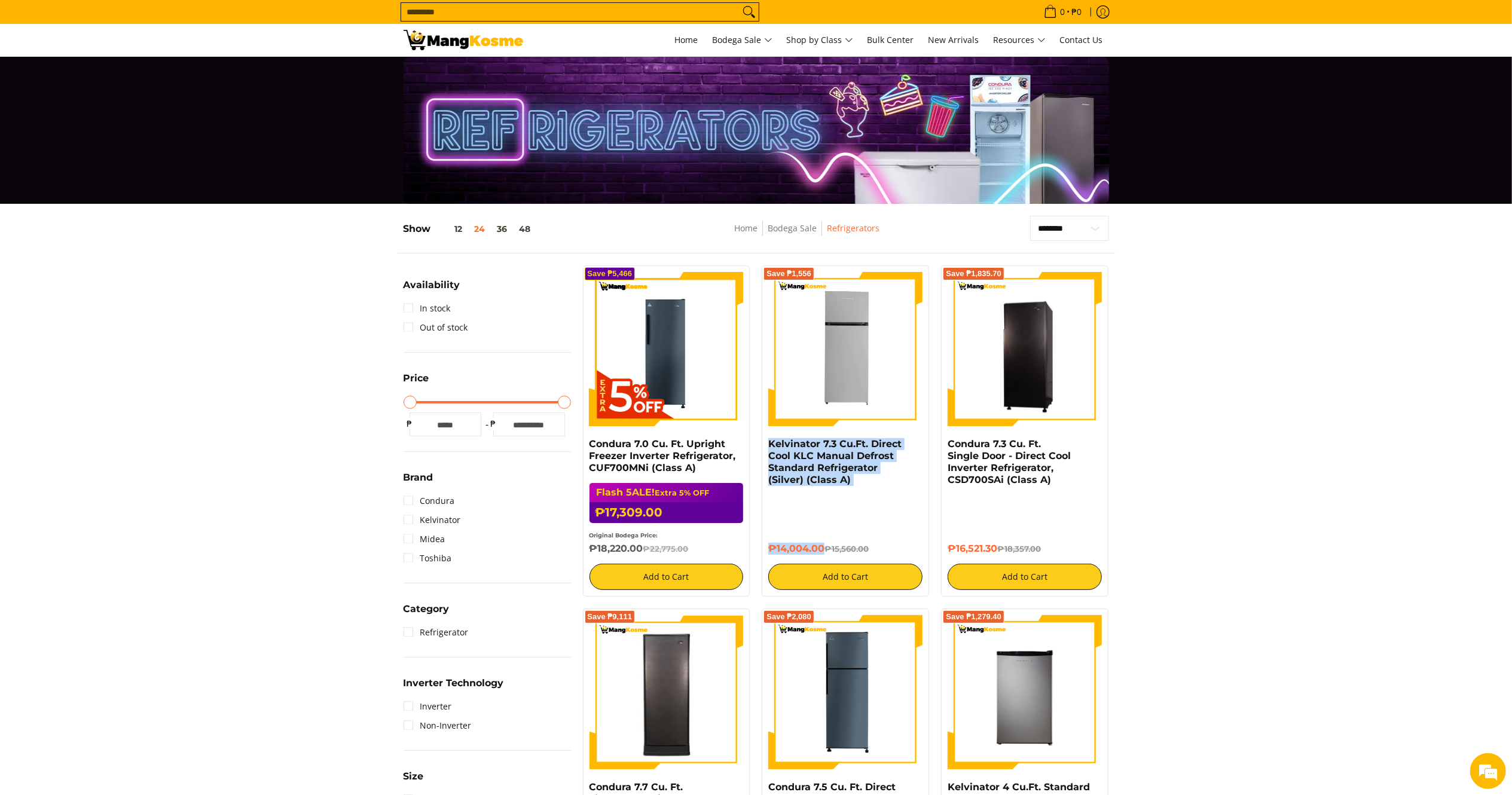
drag, startPoint x: 825, startPoint y: 547, endPoint x: 758, endPoint y: 444, distance: 122.9
click at [758, 444] on div "Save ₱1,556 Kelvinator 7.3 Cu.Ft. Direct Cool KLC Manual Defrost Standard Refri…" at bounding box center [845, 431] width 180 height 331
copy div "Kelvinator 7.3 Cu.Ft. Direct Cool KLC Manual Defrost Standard Refrigerator (Sil…"
drag, startPoint x: 998, startPoint y: 547, endPoint x: 947, endPoint y: 447, distance: 112.3
click at [947, 447] on div "Condura 7.3 Cu. Ft. Single Door - Direct Cool Inverter Refrigerator, CSD700SAi …" at bounding box center [1024, 515] width 154 height 152
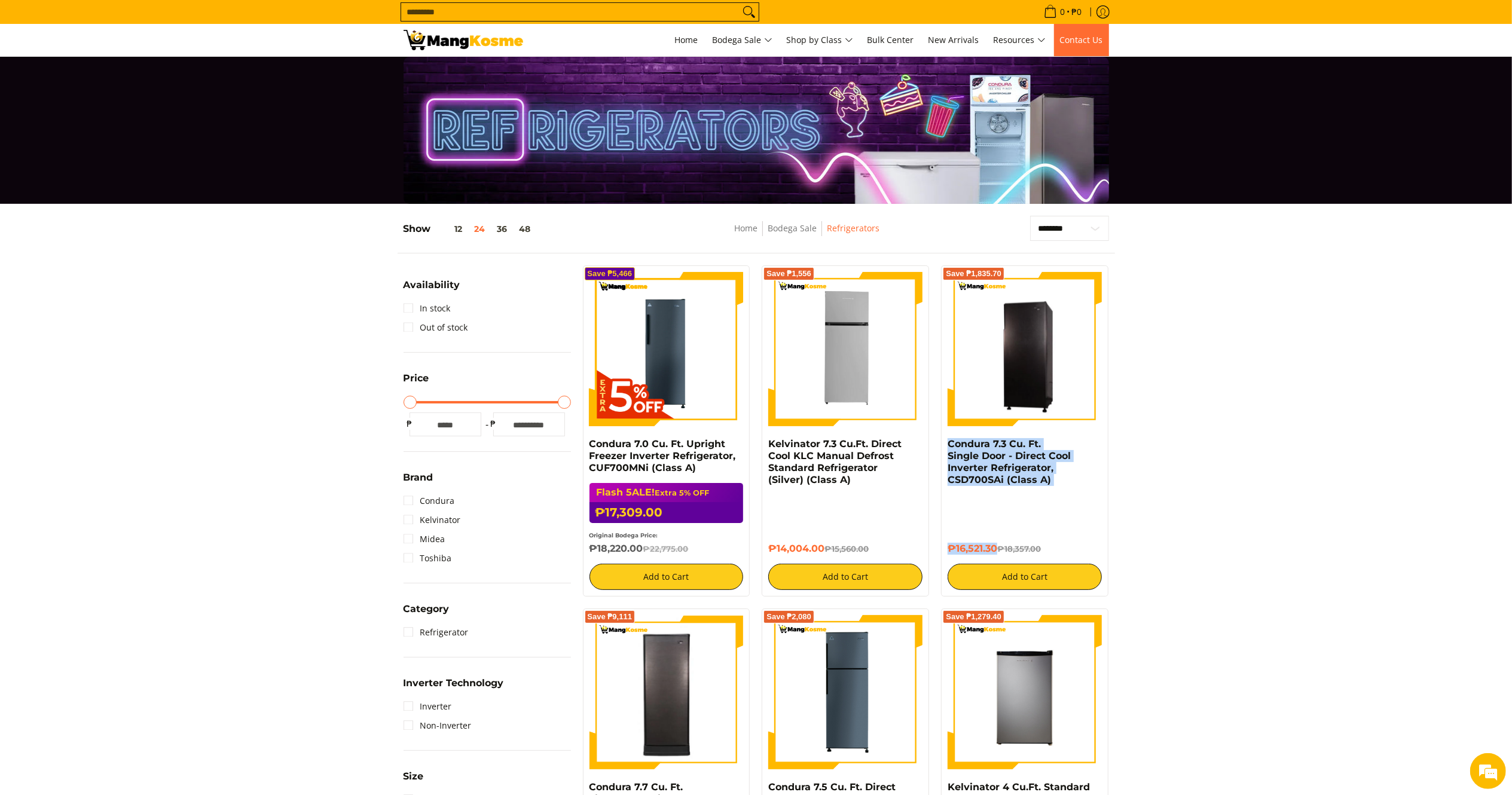
copy div "Condura 7.3 Cu. Ft. Single Door - Direct Cool Inverter Refrigerator, CSD700SAi …"
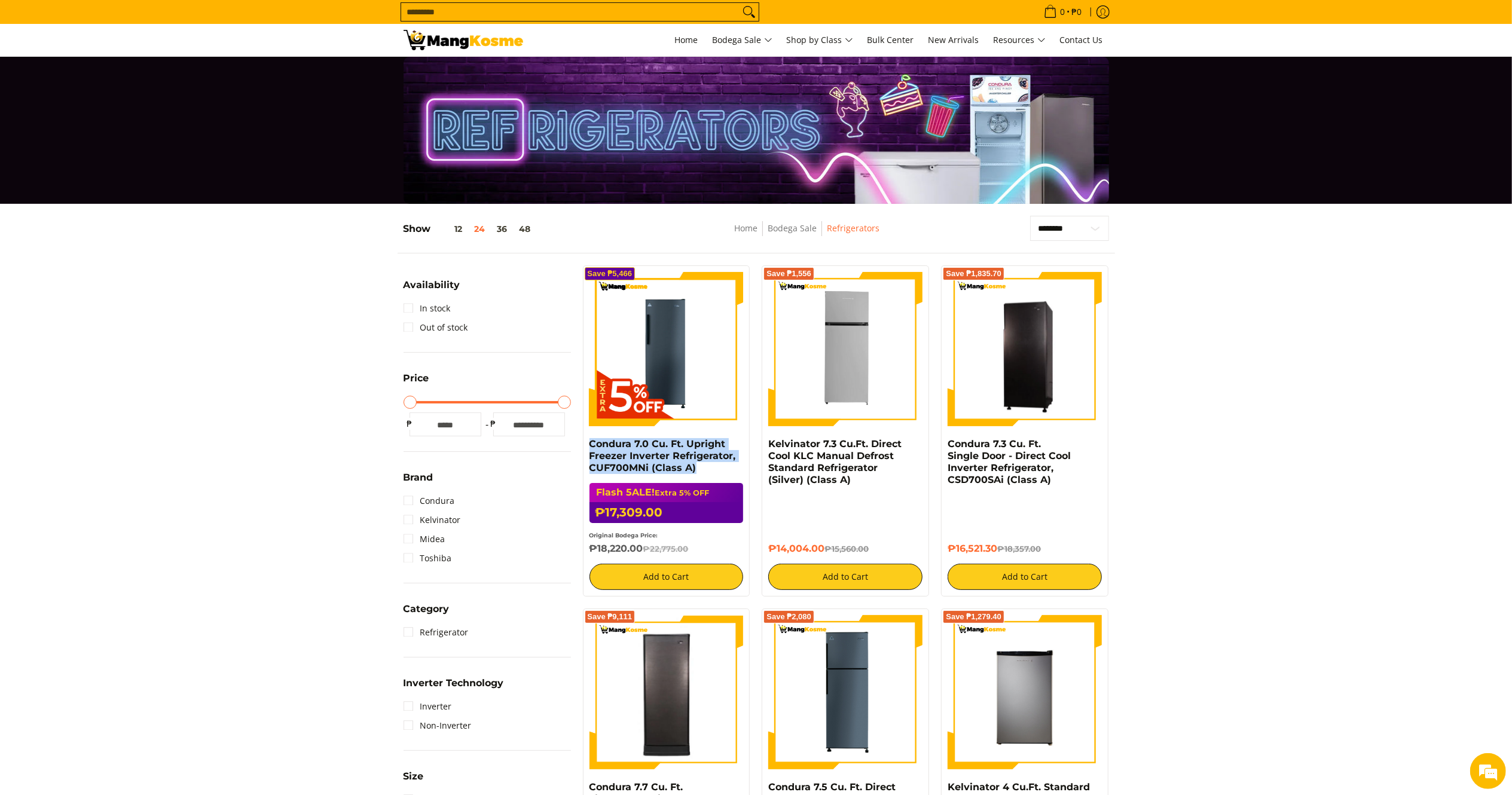
drag, startPoint x: 713, startPoint y: 466, endPoint x: 585, endPoint y: 441, distance: 130.4
click at [585, 441] on div "Save ₱5,466 Condura 7.0 Cu. Ft. Upright Freezer Inverter Refrigerator, CUF700MN…" at bounding box center [666, 431] width 167 height 331
copy link "Condura 7.0 Cu. Ft. Upright Freezer Inverter Refrigerator, CUF700MNi (Class A)"
drag, startPoint x: 641, startPoint y: 545, endPoint x: 587, endPoint y: 546, distance: 54.0
click at [587, 546] on div "Save ₱5,466 Condura 7.0 Cu. Ft. Upright Freezer Inverter Refrigerator, CUF700MN…" at bounding box center [666, 431] width 167 height 331
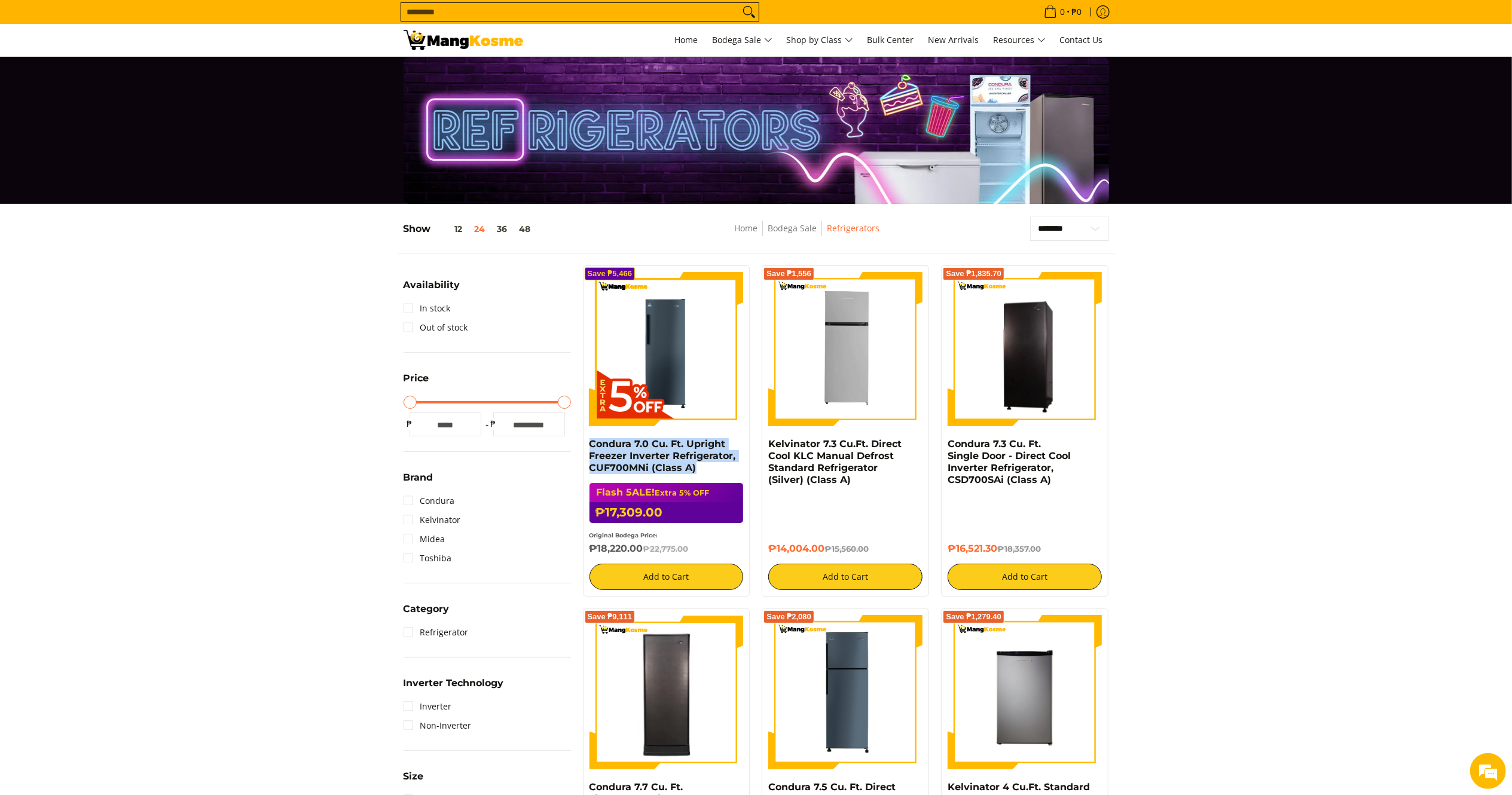
copy h6 "₱18,220.00"
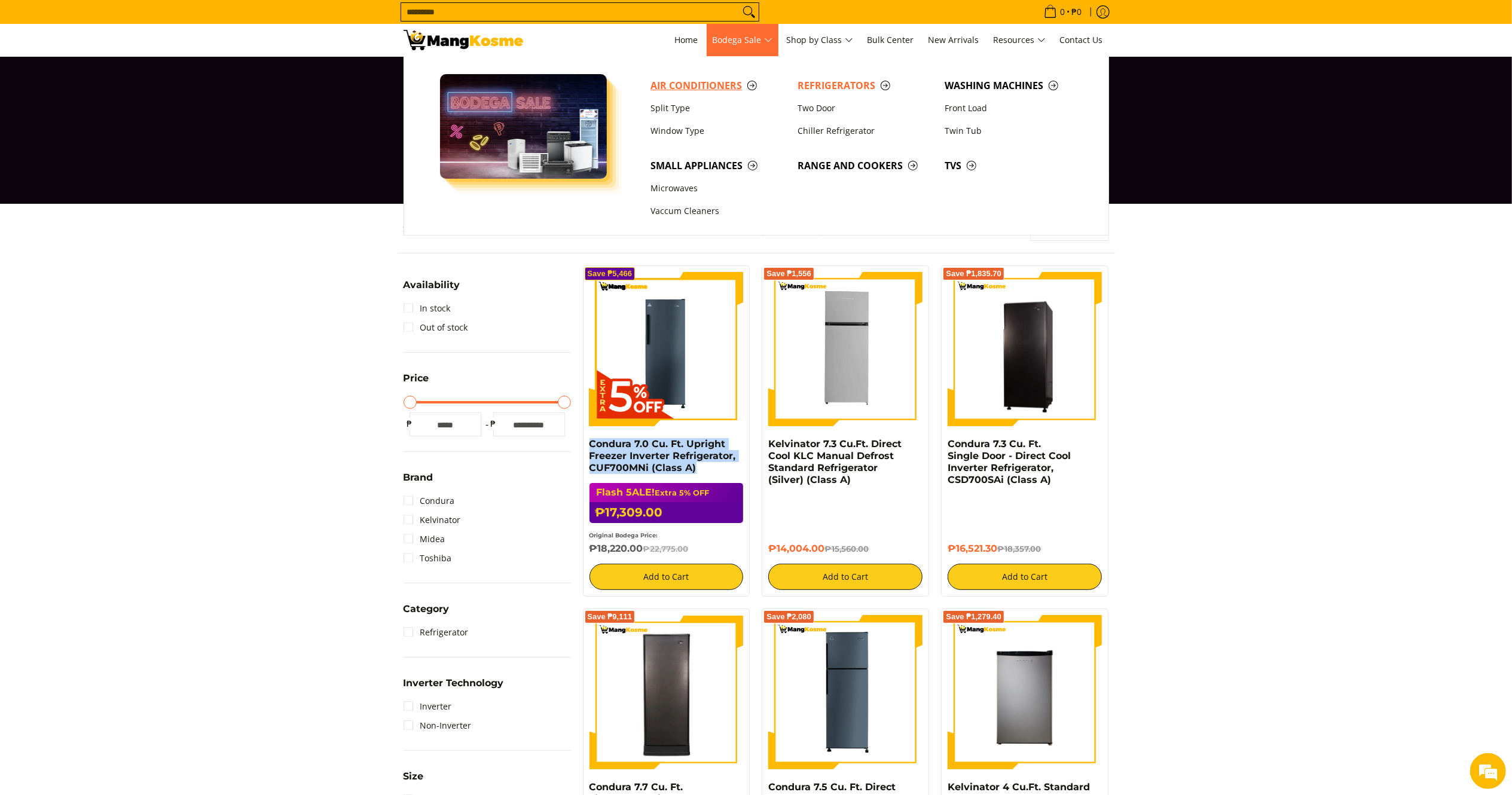
click at [717, 81] on span "Air Conditioners" at bounding box center [718, 85] width 135 height 15
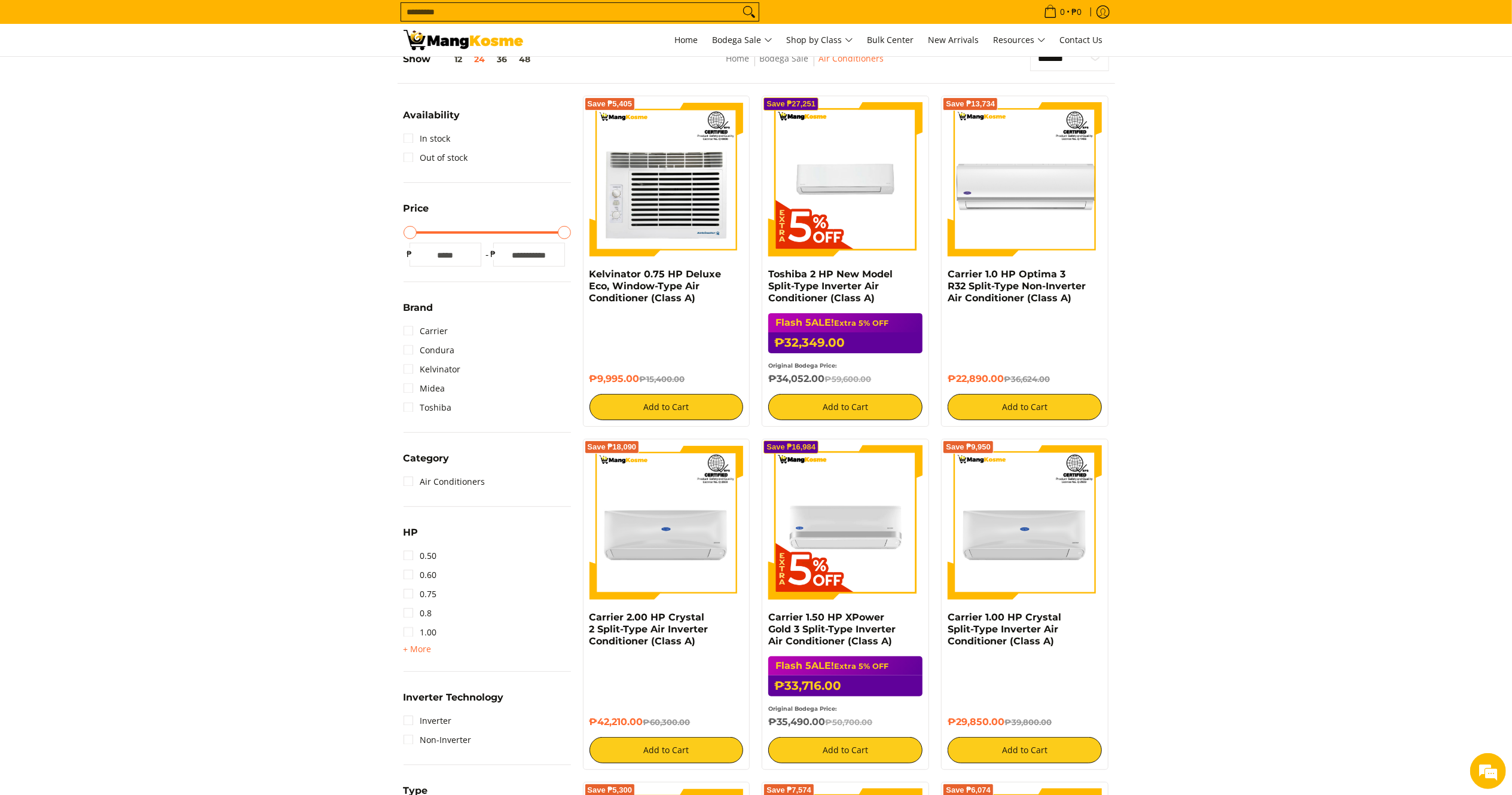
scroll to position [239, 0]
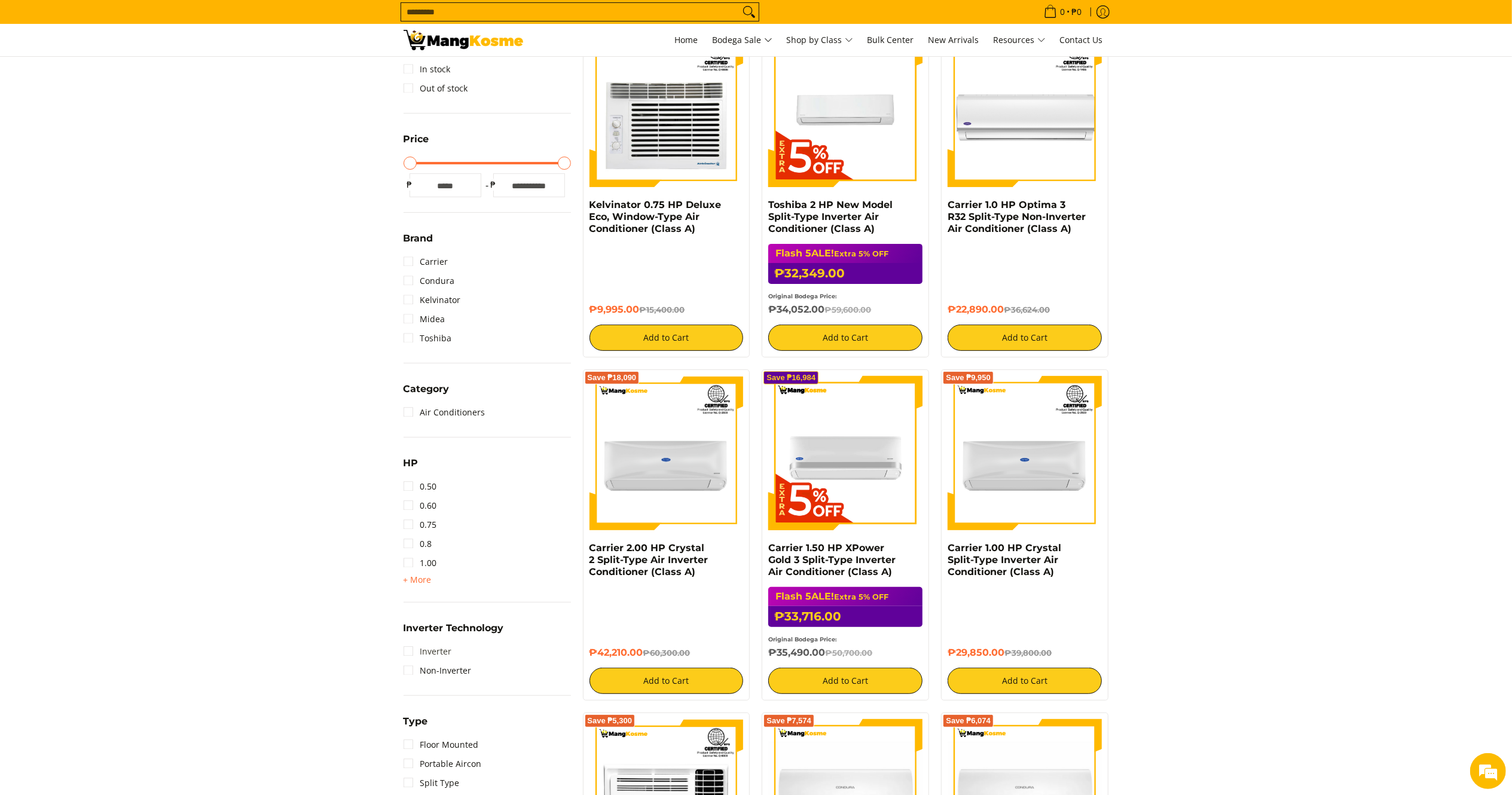
click at [452, 651] on li "Inverter" at bounding box center [487, 651] width 167 height 19
click at [434, 657] on link "Inverter" at bounding box center [428, 651] width 48 height 19
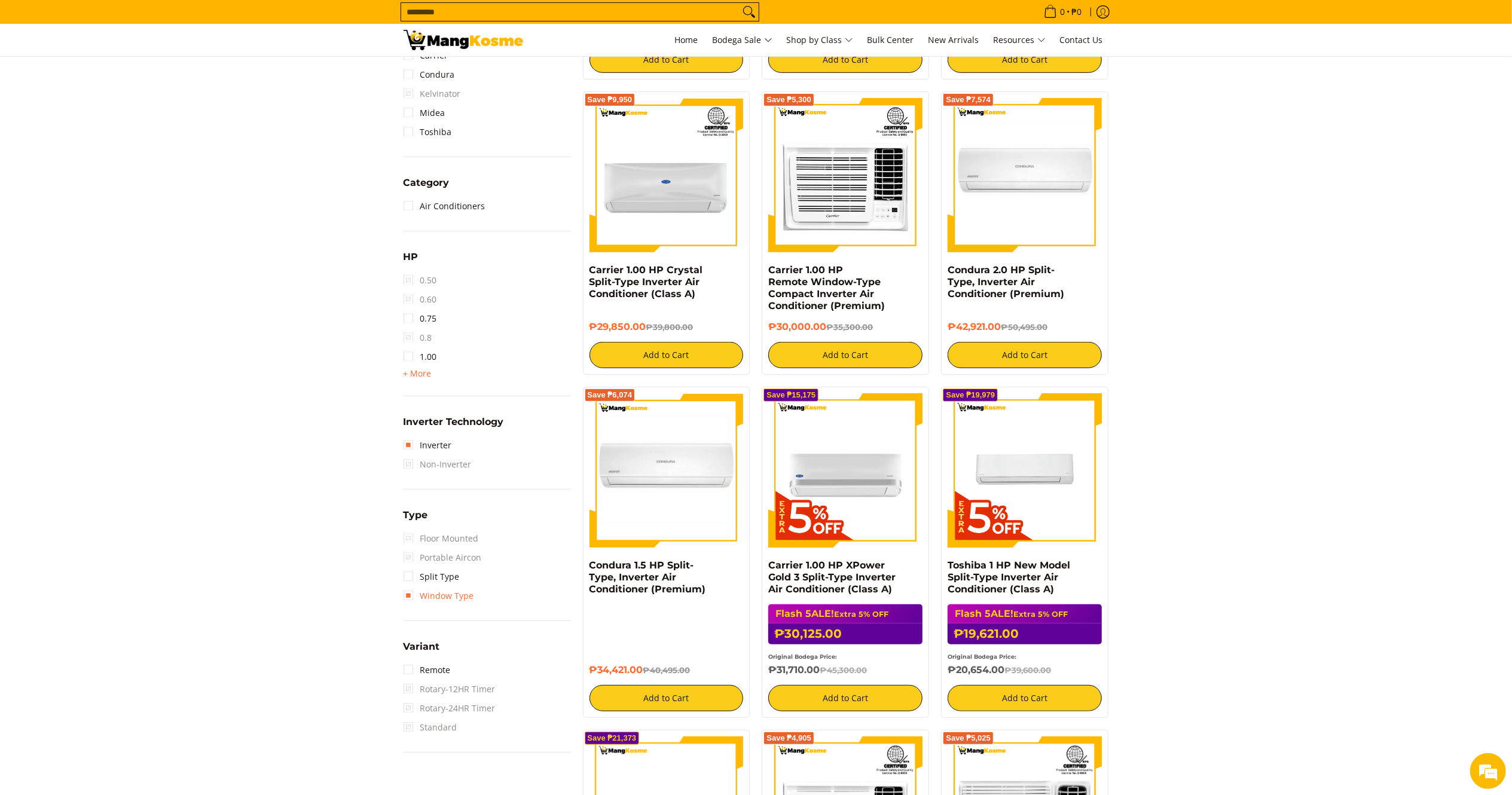
click at [442, 592] on link "Window Type" at bounding box center [438, 596] width 70 height 19
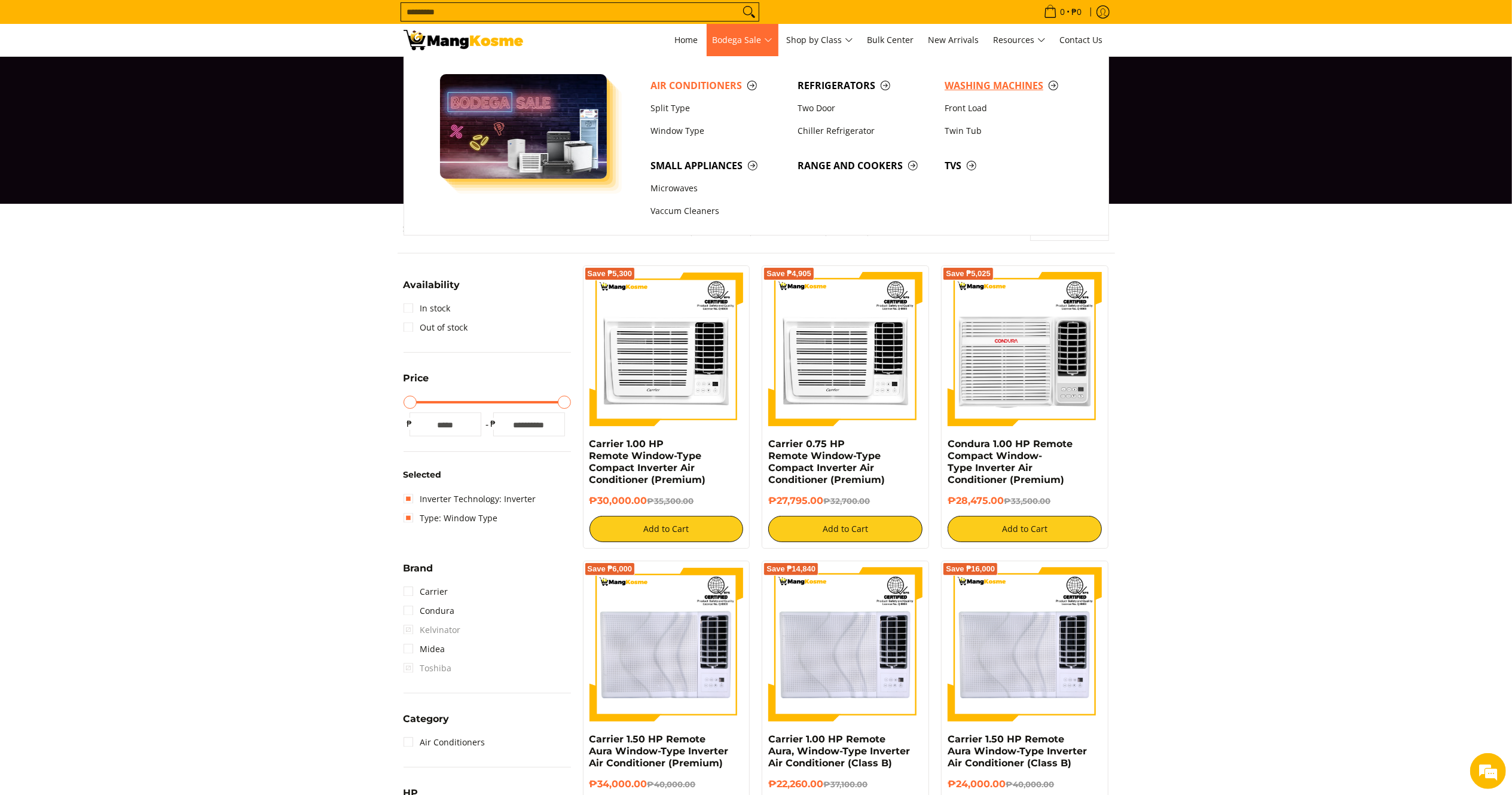
click at [964, 87] on span "Washing Machines" at bounding box center [1011, 85] width 135 height 15
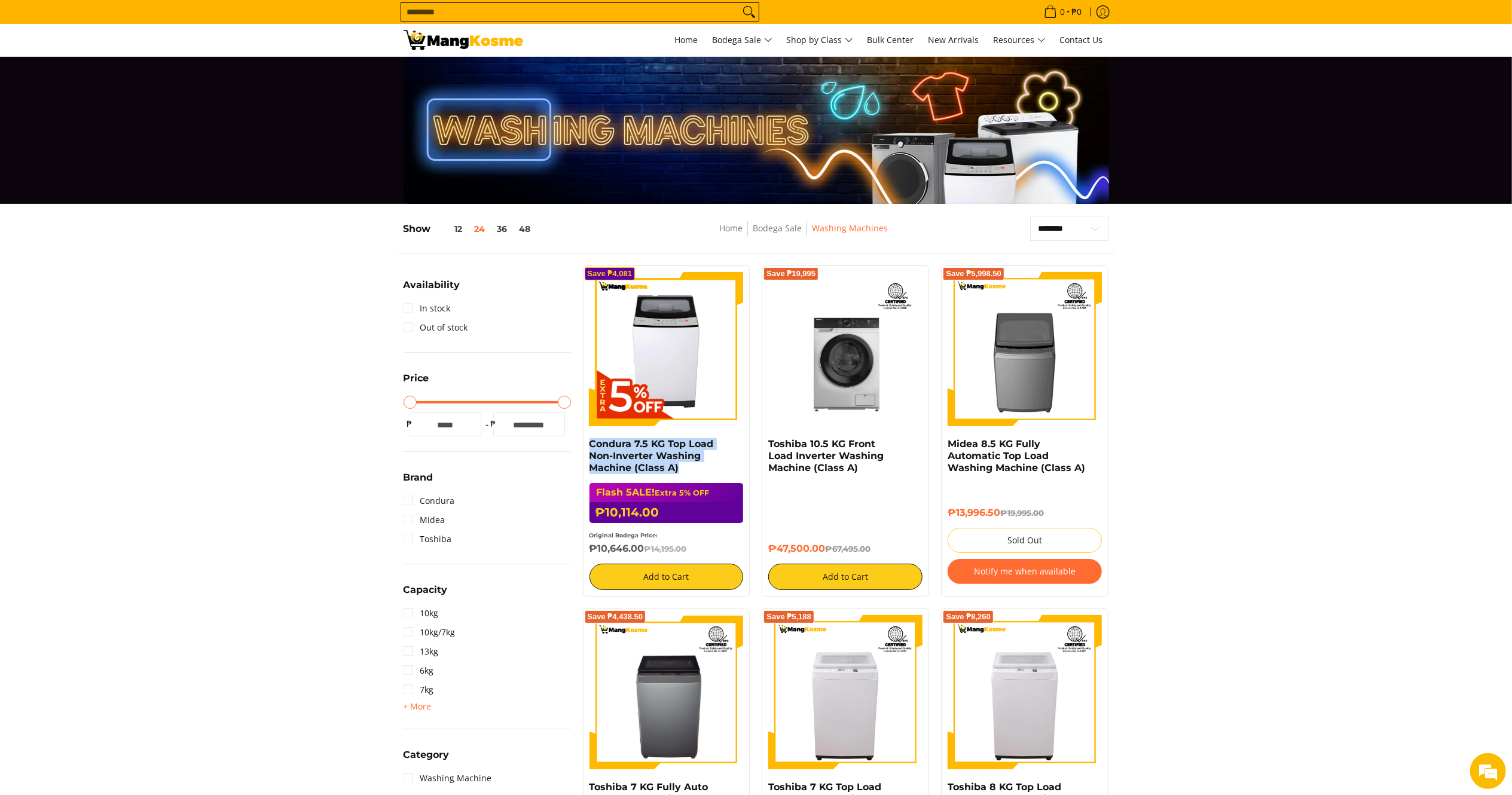
drag, startPoint x: 677, startPoint y: 466, endPoint x: 578, endPoint y: 443, distance: 101.6
click at [579, 442] on div "Save ₱4,081 Condura 7.5 KG Top Load Non-Inverter Washing Machine (Class A) Flas…" at bounding box center [667, 431] width 180 height 331
drag, startPoint x: 639, startPoint y: 550, endPoint x: 586, endPoint y: 549, distance: 53.0
click at [586, 549] on div "Save ₱4,081 Condura 7.5 KG Top Load Non-Inverter Washing Machine (Class A) Flas…" at bounding box center [666, 431] width 167 height 331
copy h6 "₱10,646.00"
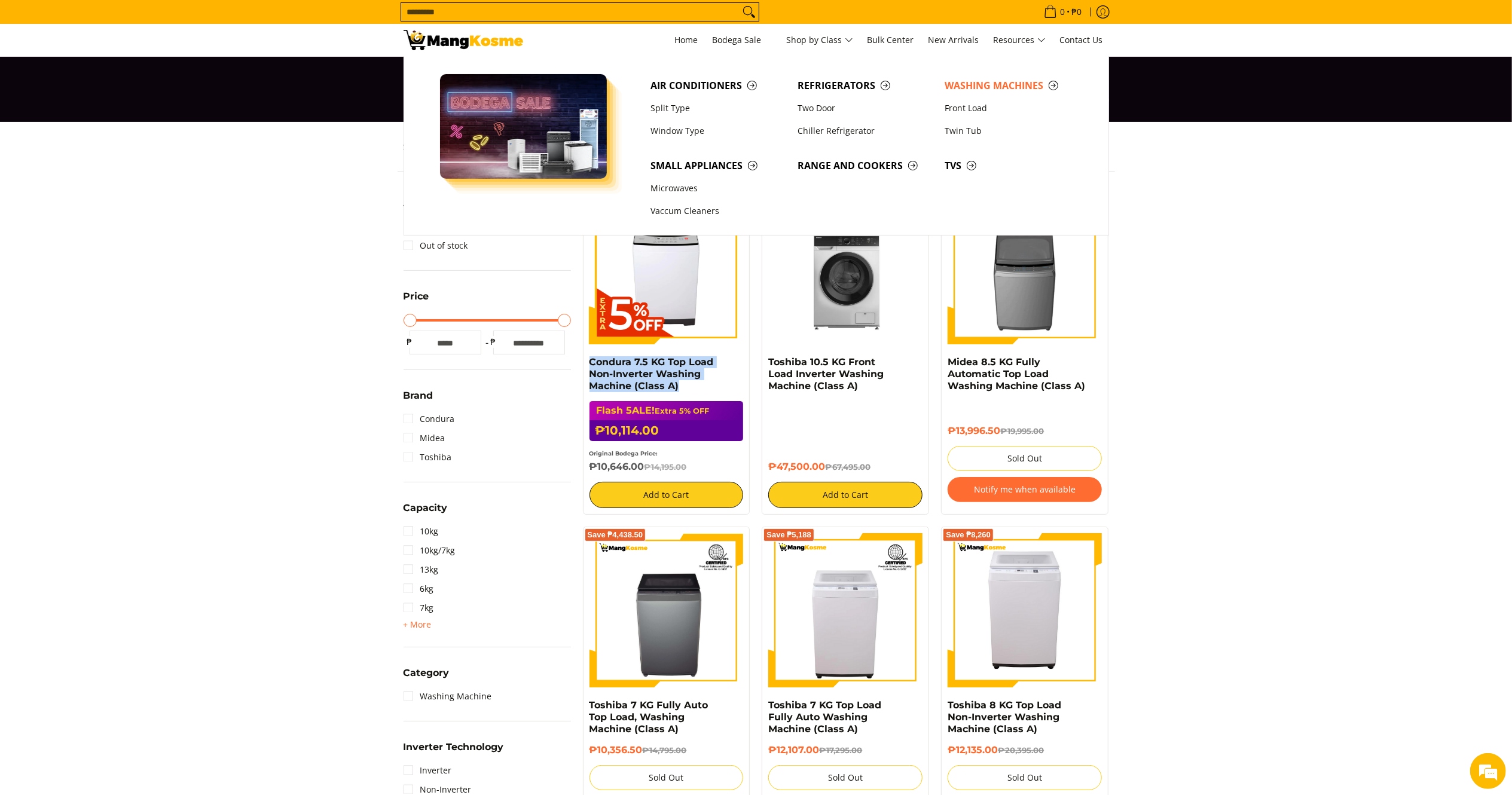
scroll to position [119, 0]
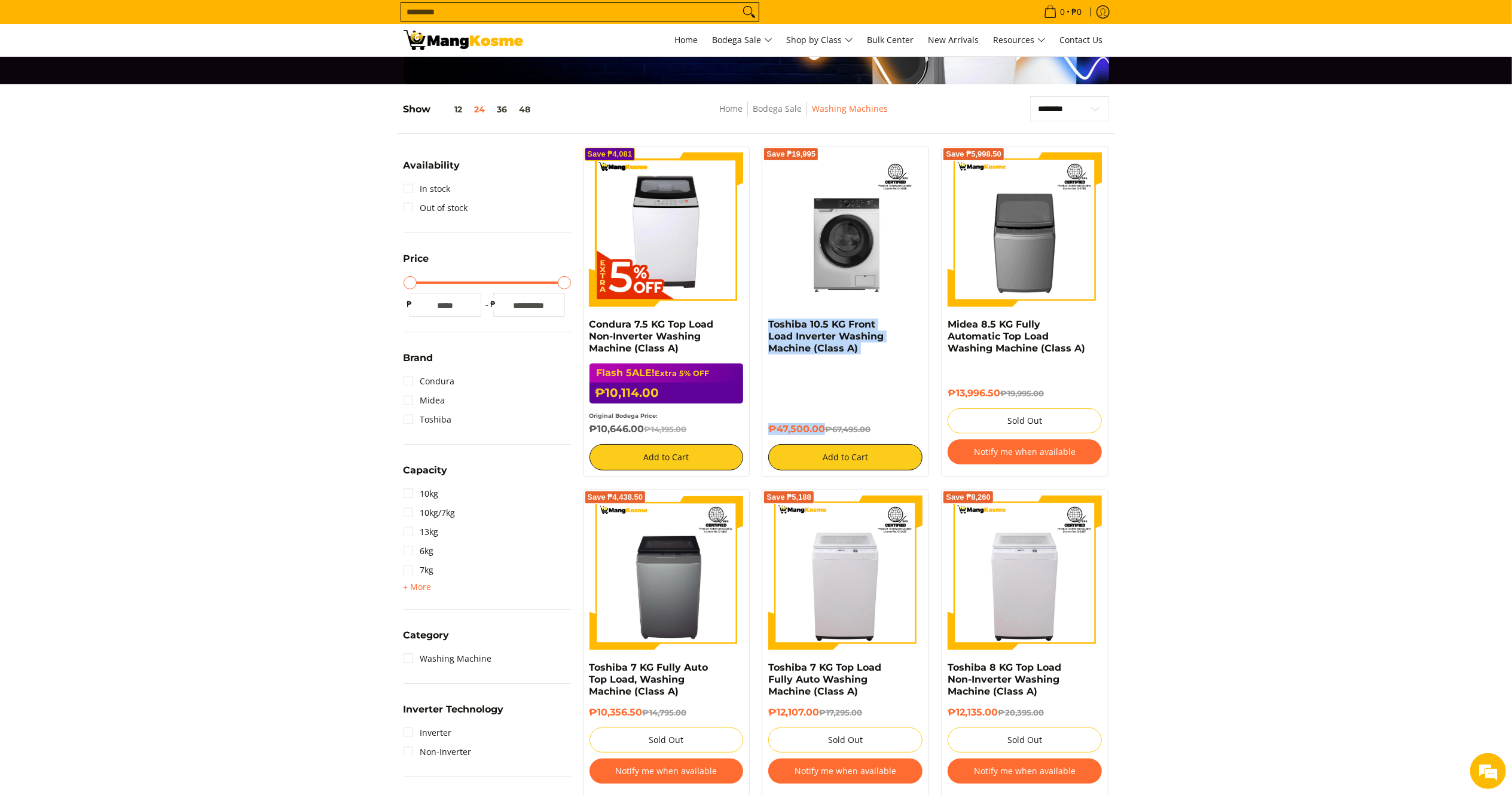
drag, startPoint x: 824, startPoint y: 427, endPoint x: 759, endPoint y: 322, distance: 123.5
click at [759, 322] on div "Save ₱19,995 Toshiba 10.5 KG Front Load Inverter Washing Machine (Class A) ₱47,…" at bounding box center [845, 311] width 180 height 331
copy div "Toshiba 10.5 KG Front Load Inverter Washing Machine (Class A) ₱47,500.00"
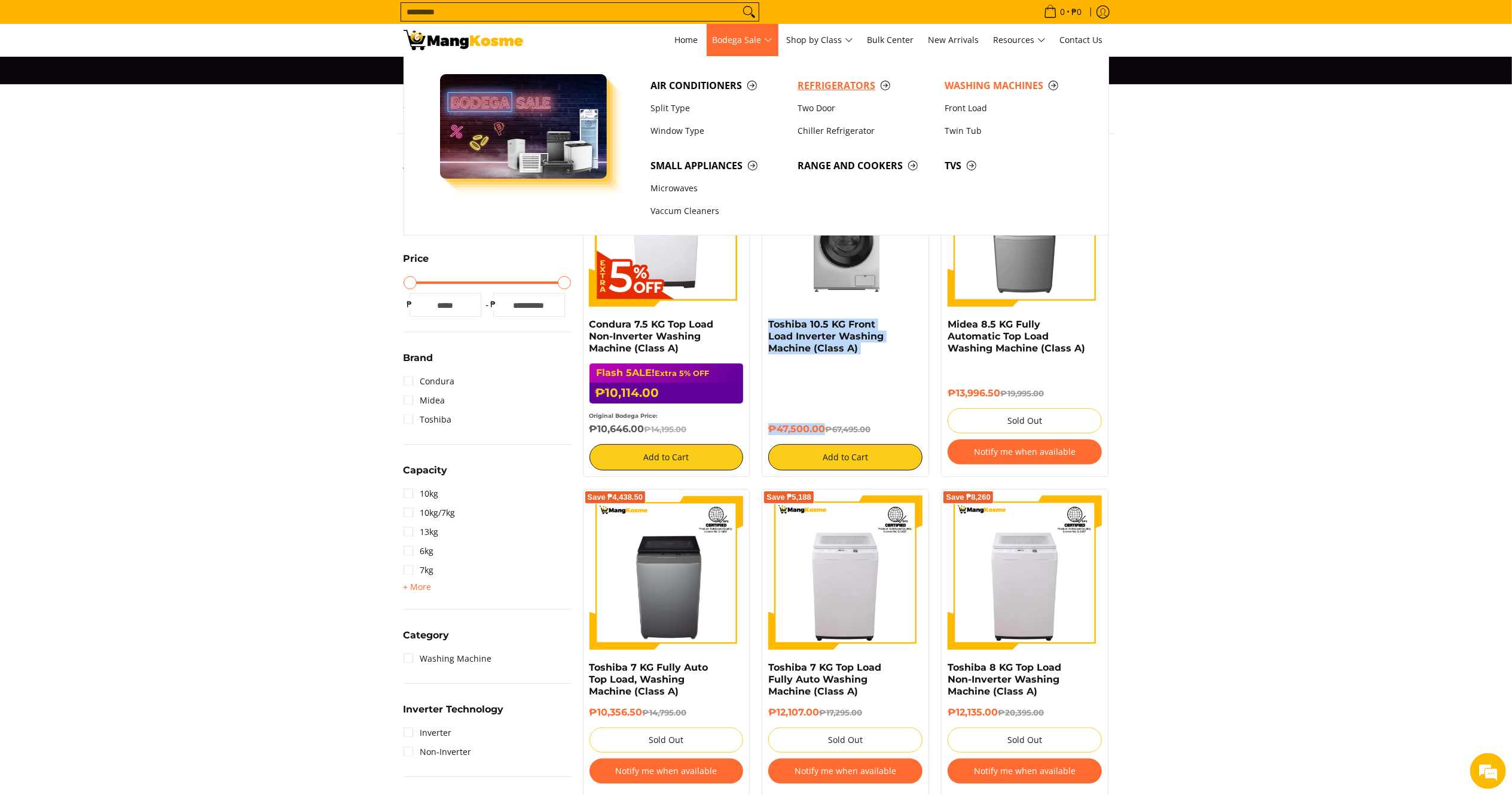
click at [798, 81] on span "Refrigerators" at bounding box center [865, 85] width 135 height 15
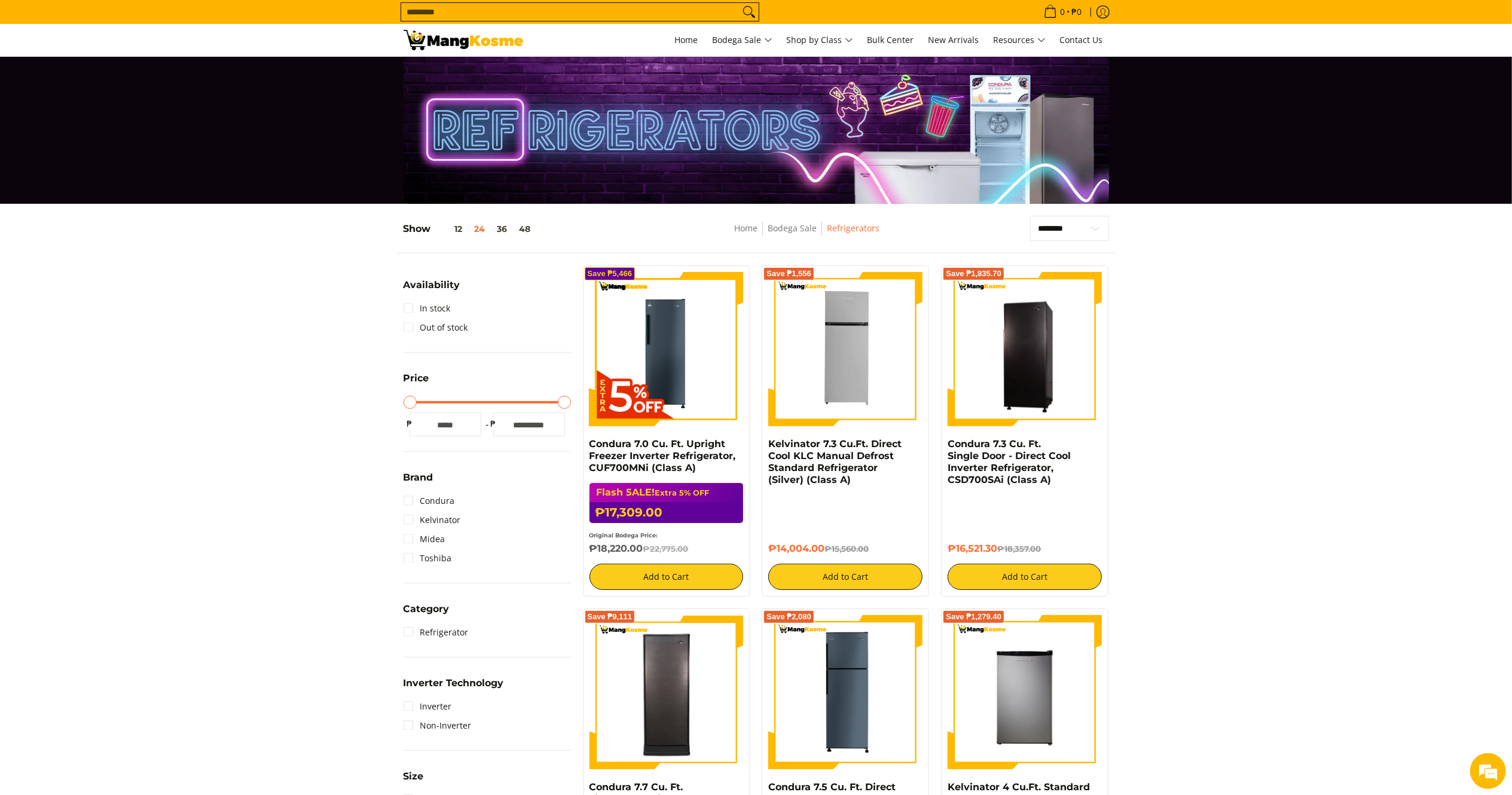
click at [466, 13] on input "Search..." at bounding box center [570, 12] width 339 height 18
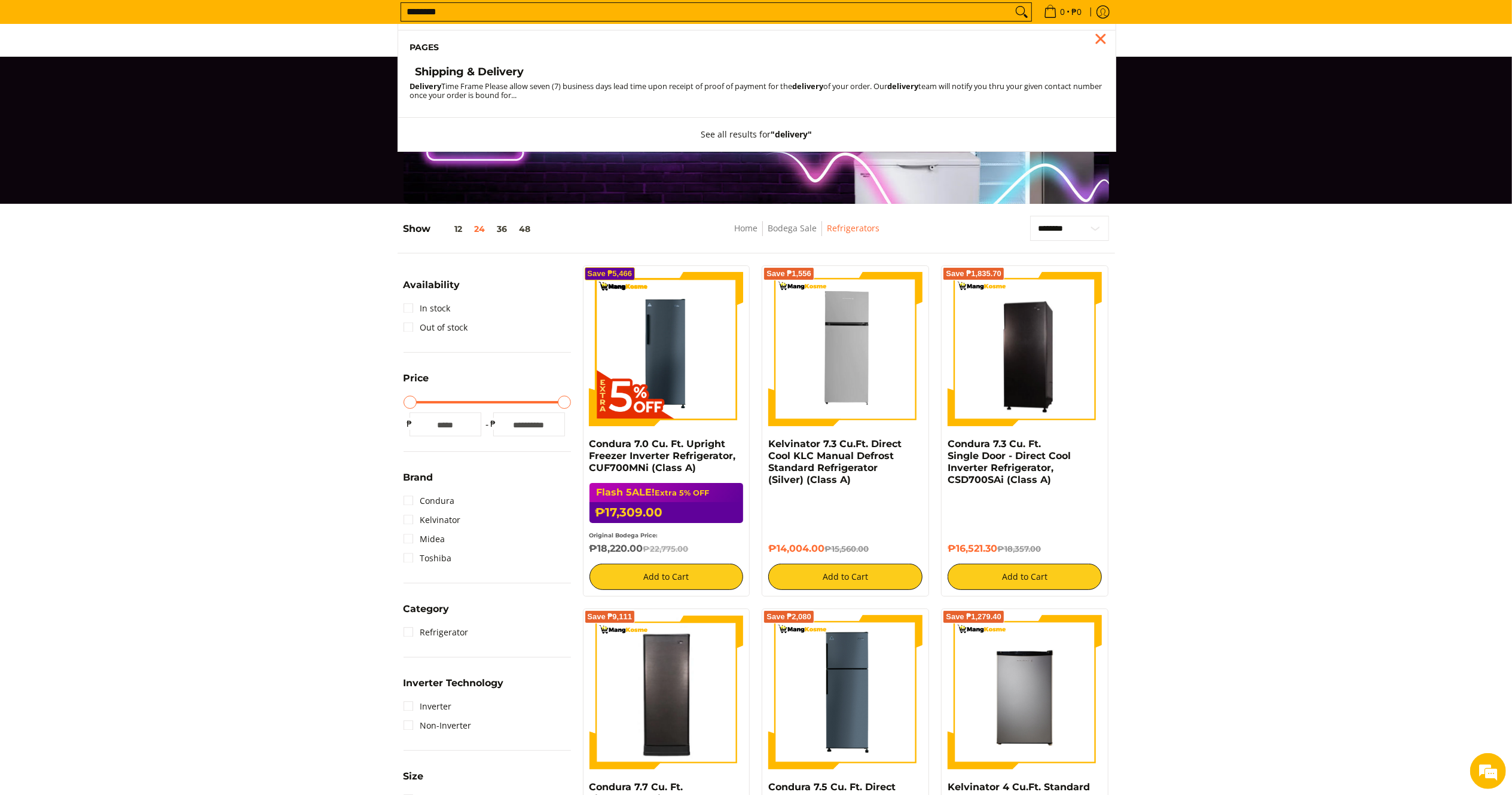
type input "********"
click at [501, 79] on span "Shipping & Delivery" at bounding box center [470, 73] width 109 height 17
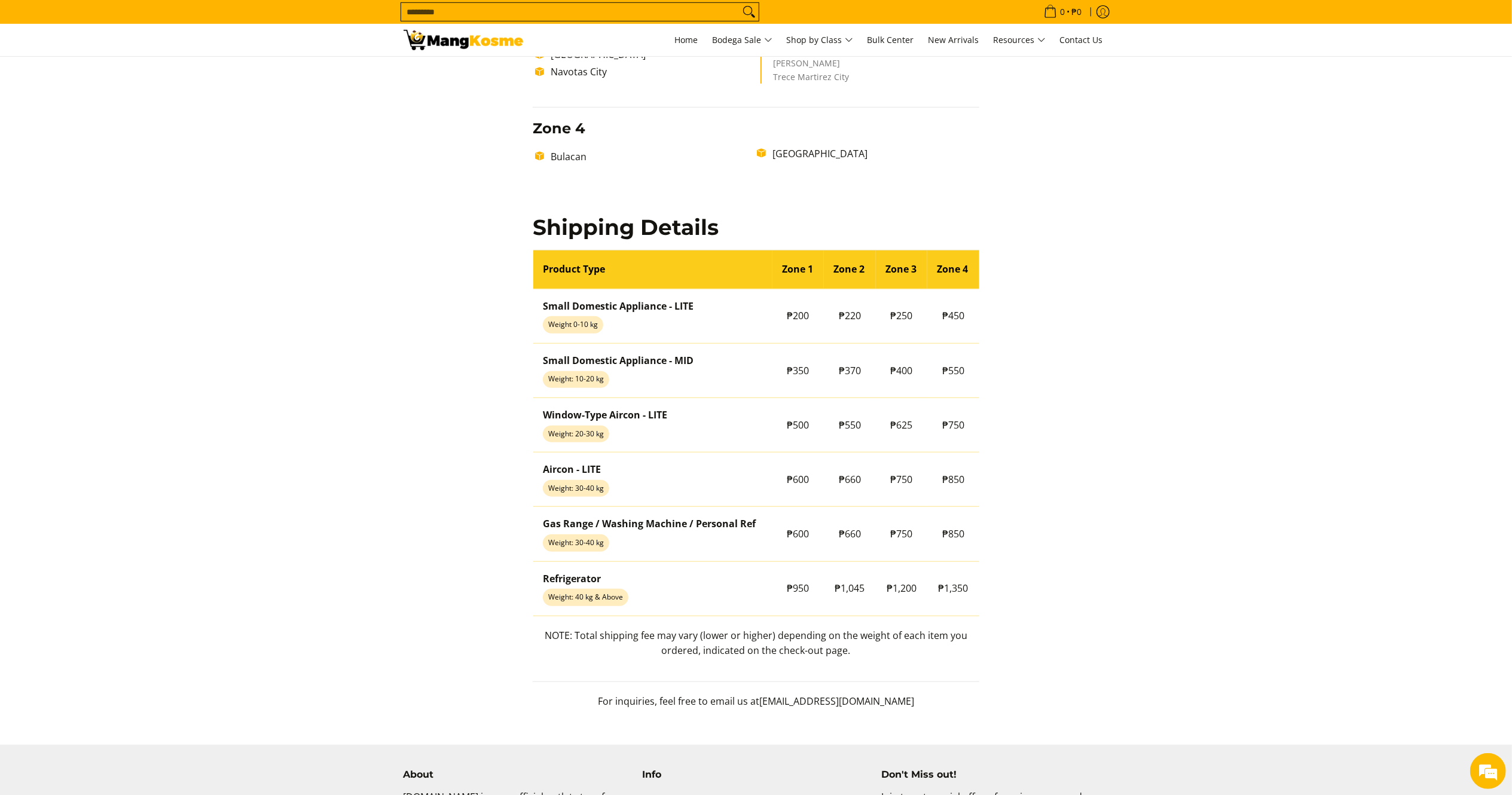
scroll to position [835, 0]
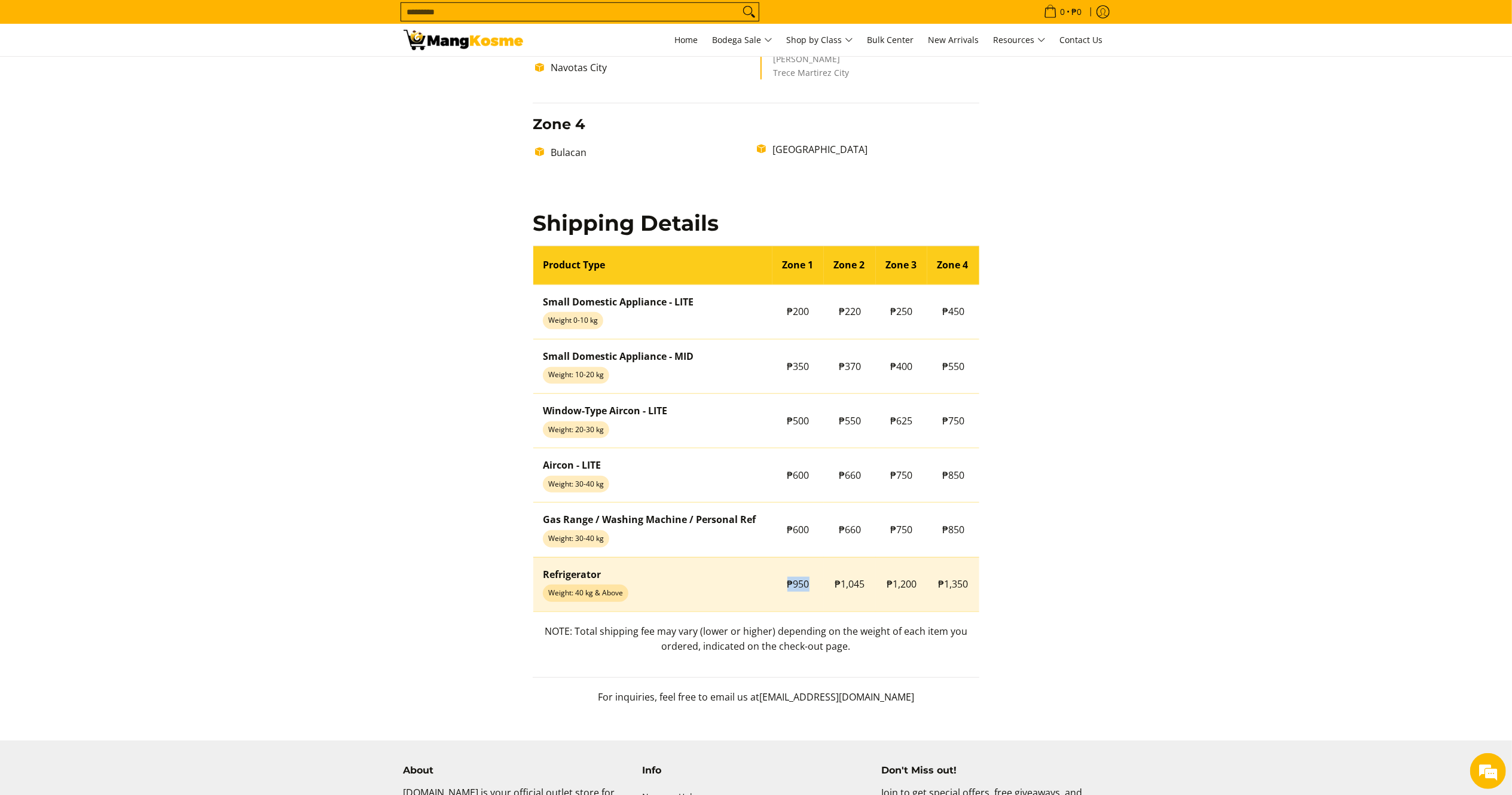
drag, startPoint x: 816, startPoint y: 592, endPoint x: 776, endPoint y: 596, distance: 40.2
click at [776, 596] on td "₱950" at bounding box center [798, 584] width 52 height 54
copy span "₱950"
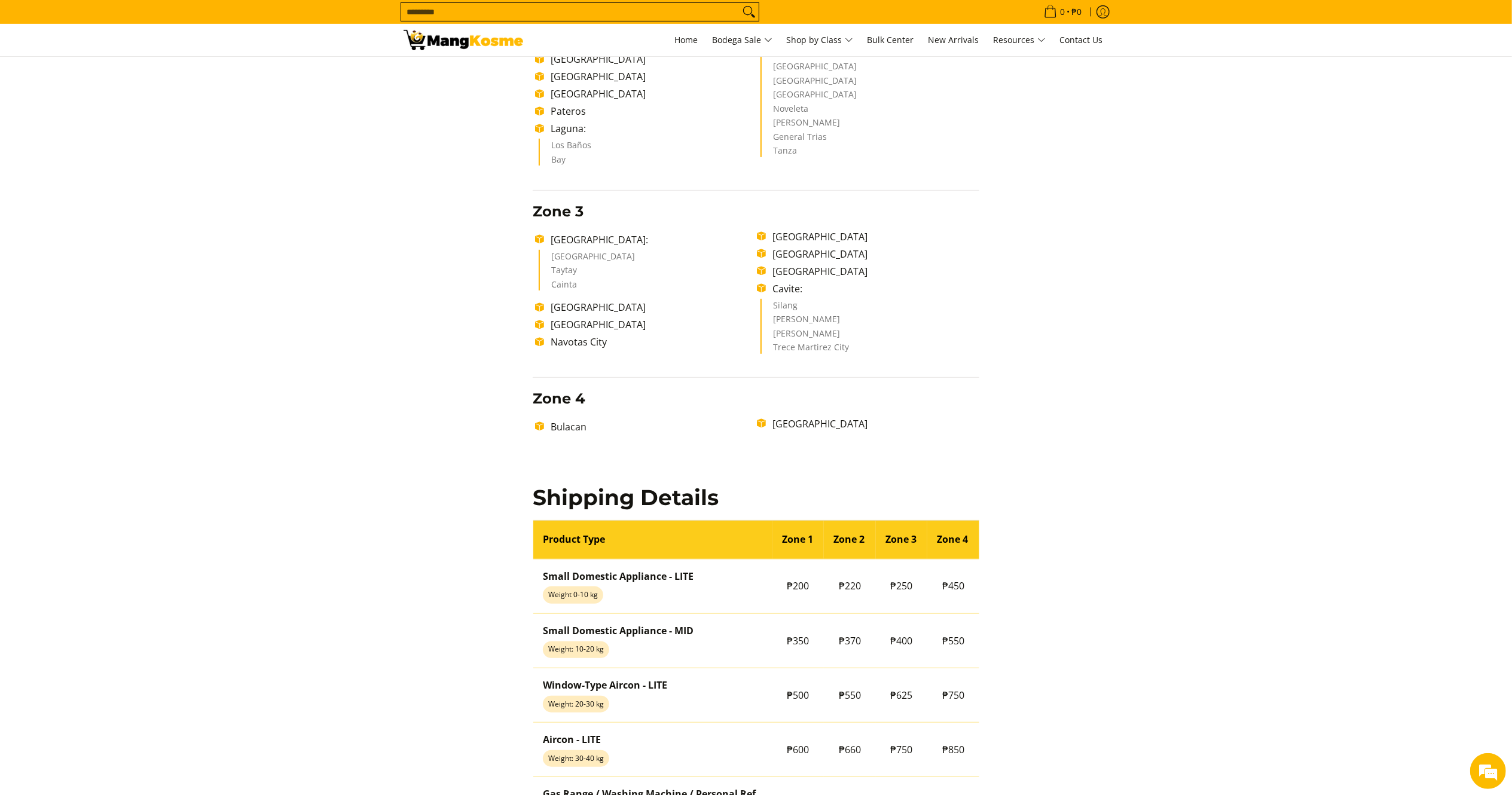
scroll to position [0, 0]
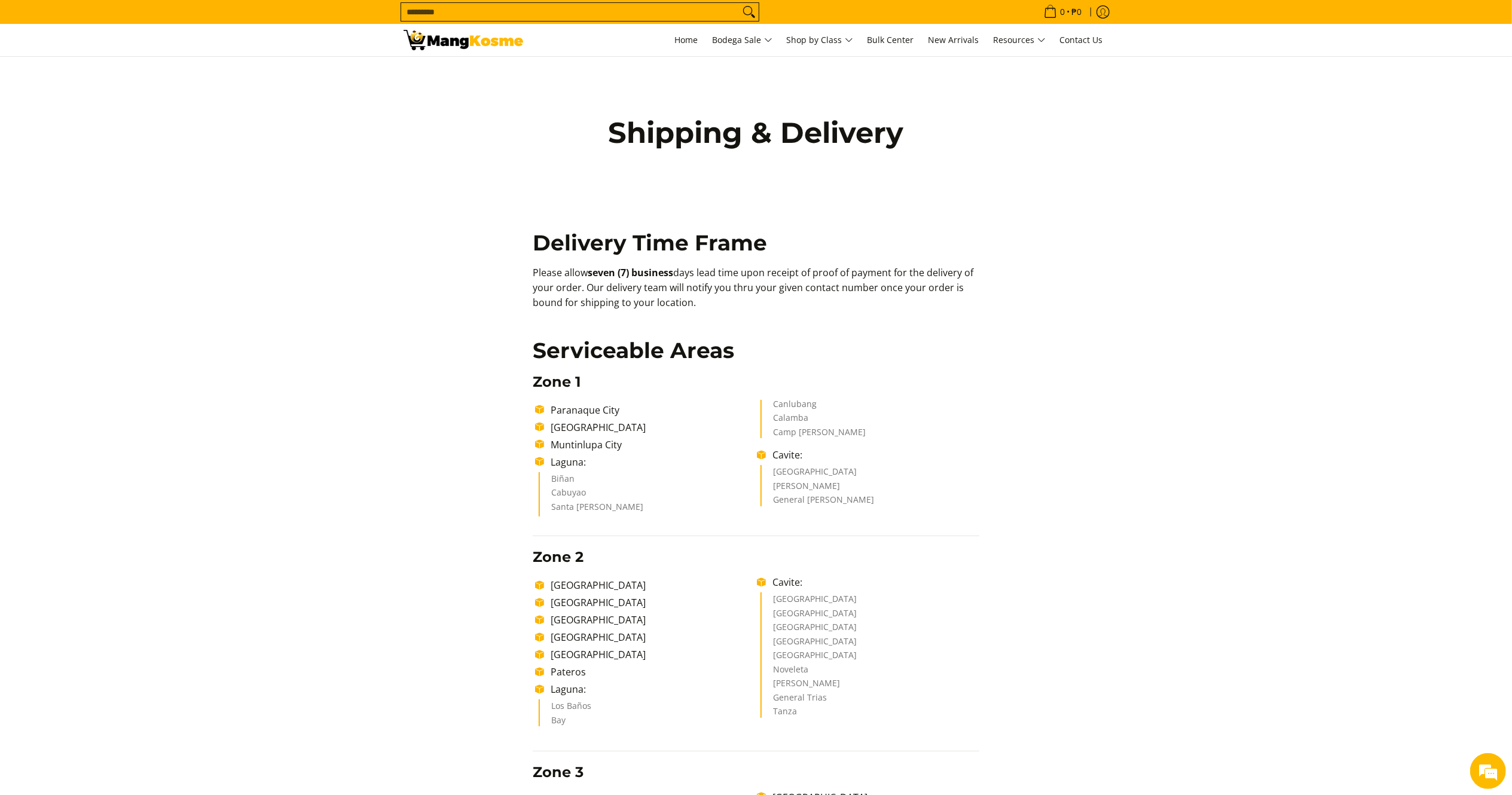
click at [649, 12] on input "Search..." at bounding box center [570, 12] width 339 height 18
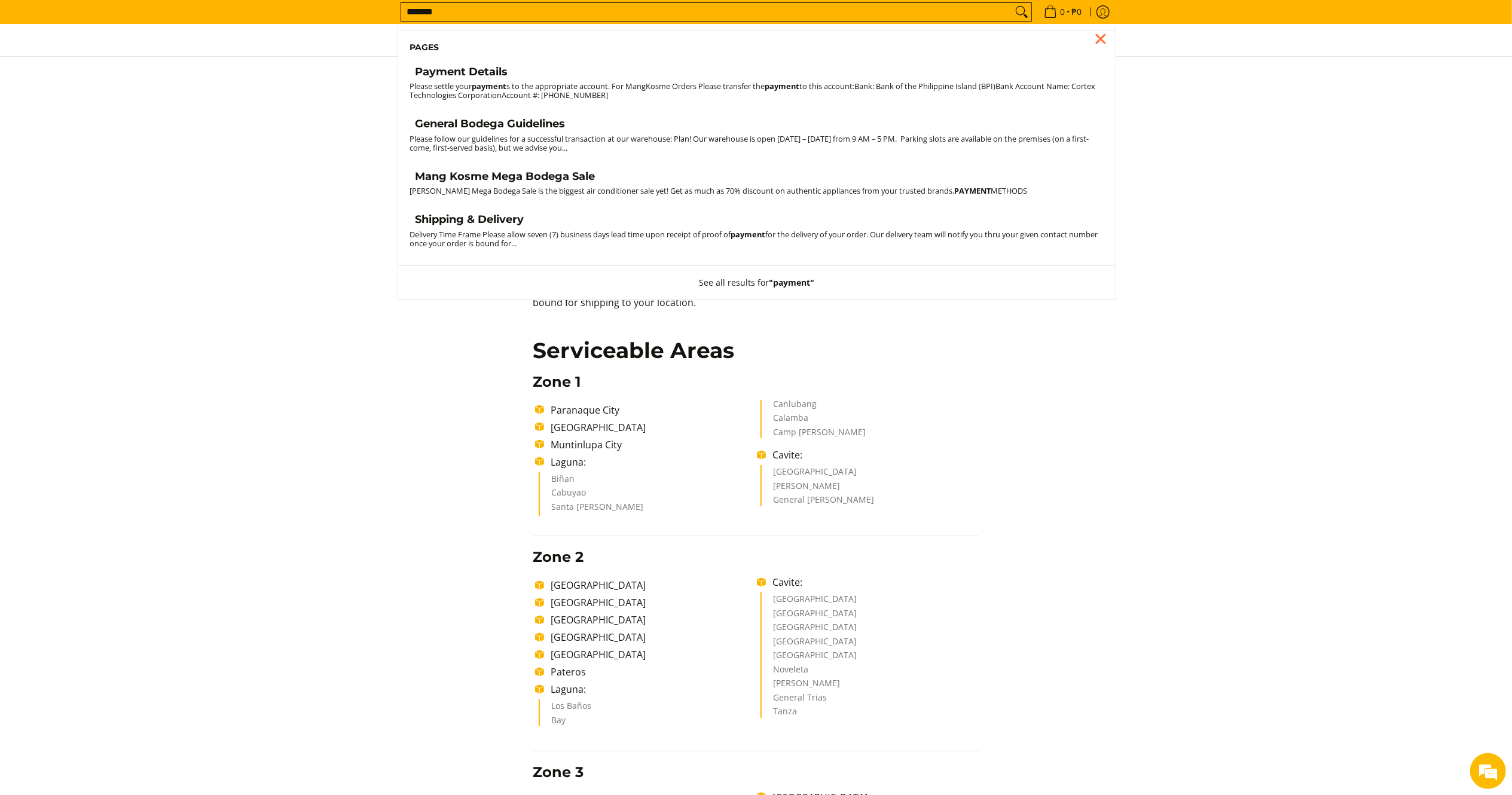
type input "*******"
click at [523, 126] on h4 "General Bodega Guidelines" at bounding box center [491, 124] width 150 height 14
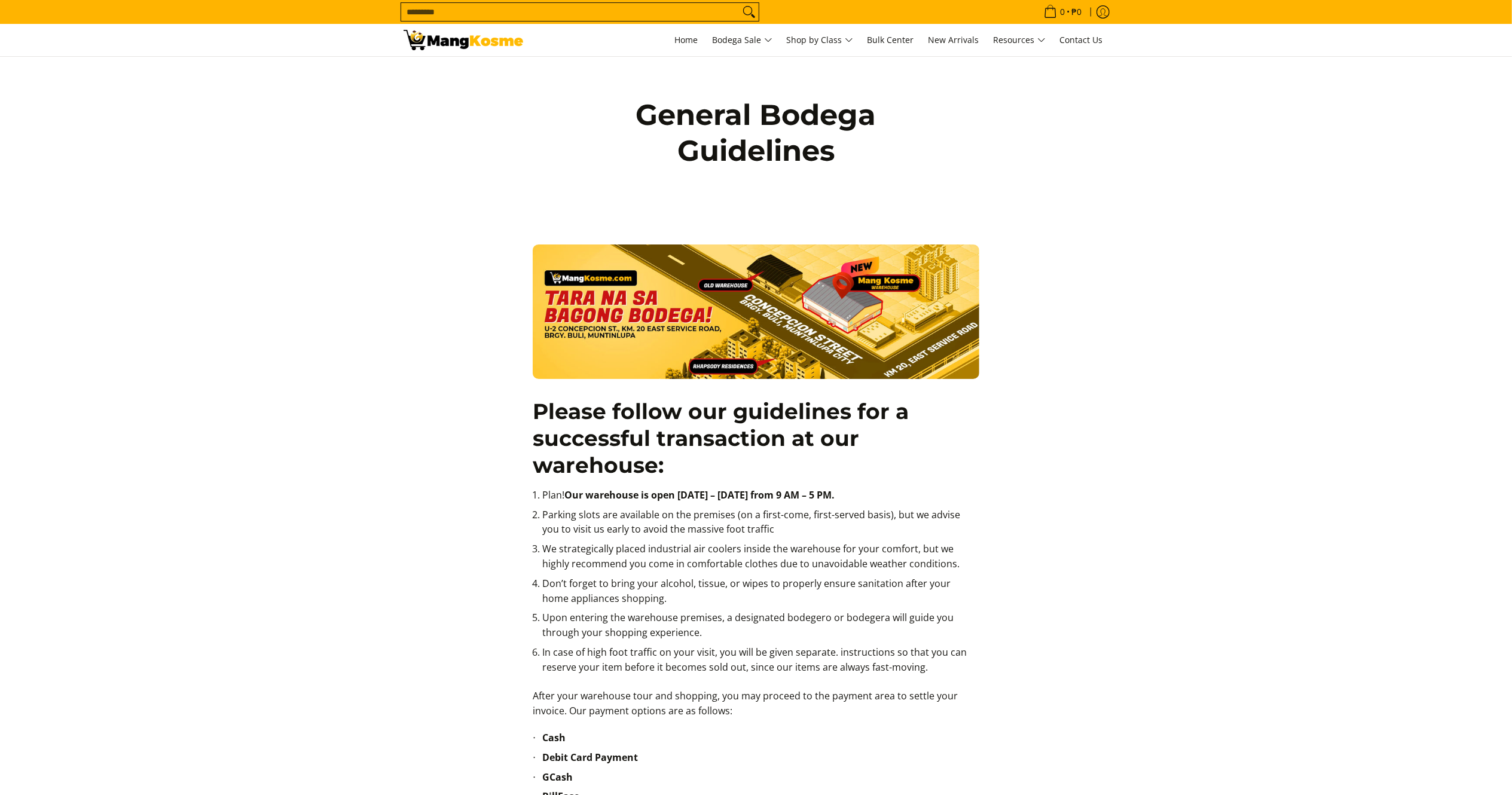
scroll to position [119, 0]
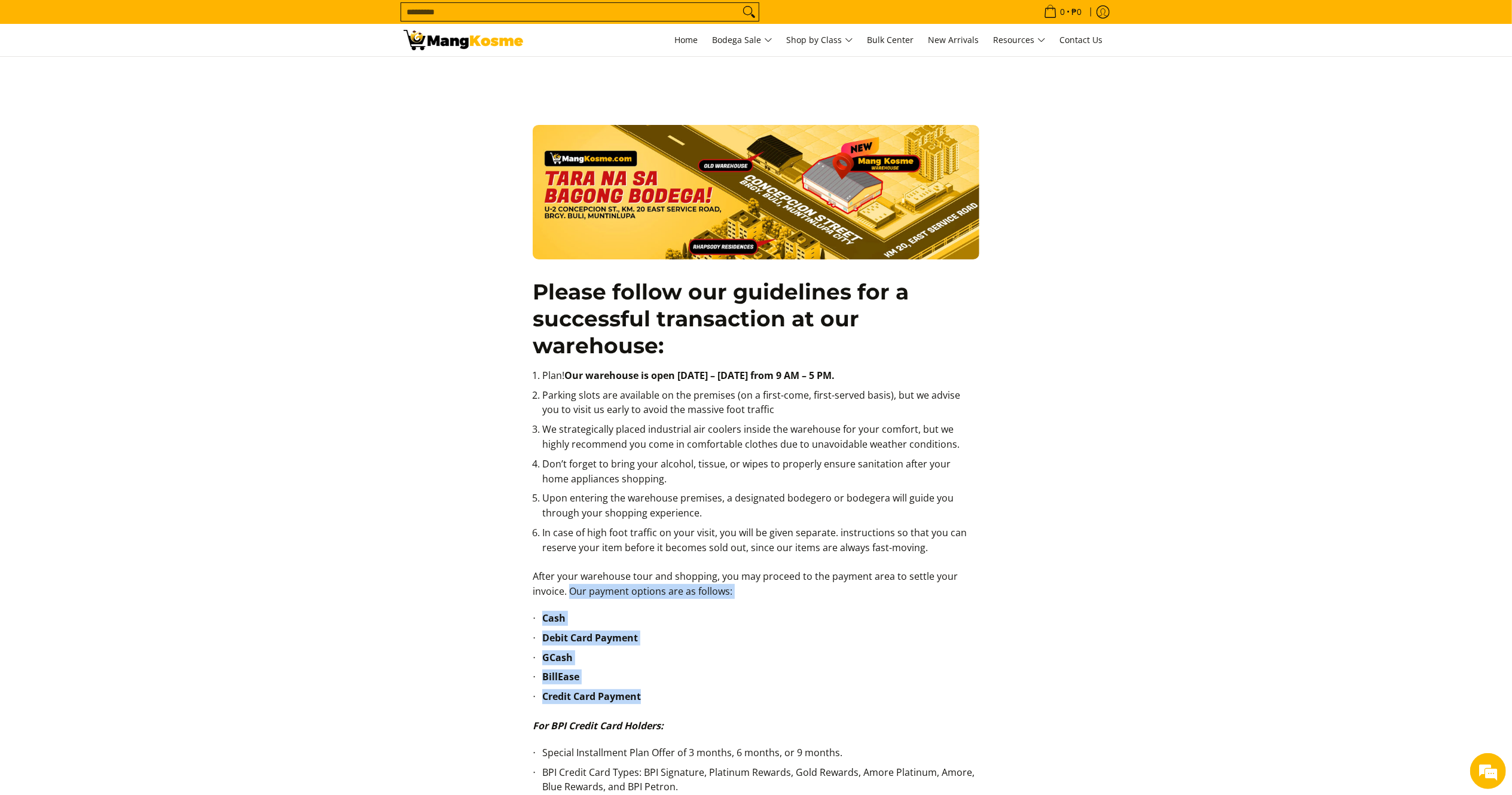
drag, startPoint x: 592, startPoint y: 612, endPoint x: 693, endPoint y: 708, distance: 139.3
click at [693, 709] on div "Please follow our guidelines for a successful transaction at our warehouse: Pla…" at bounding box center [756, 749] width 458 height 1278
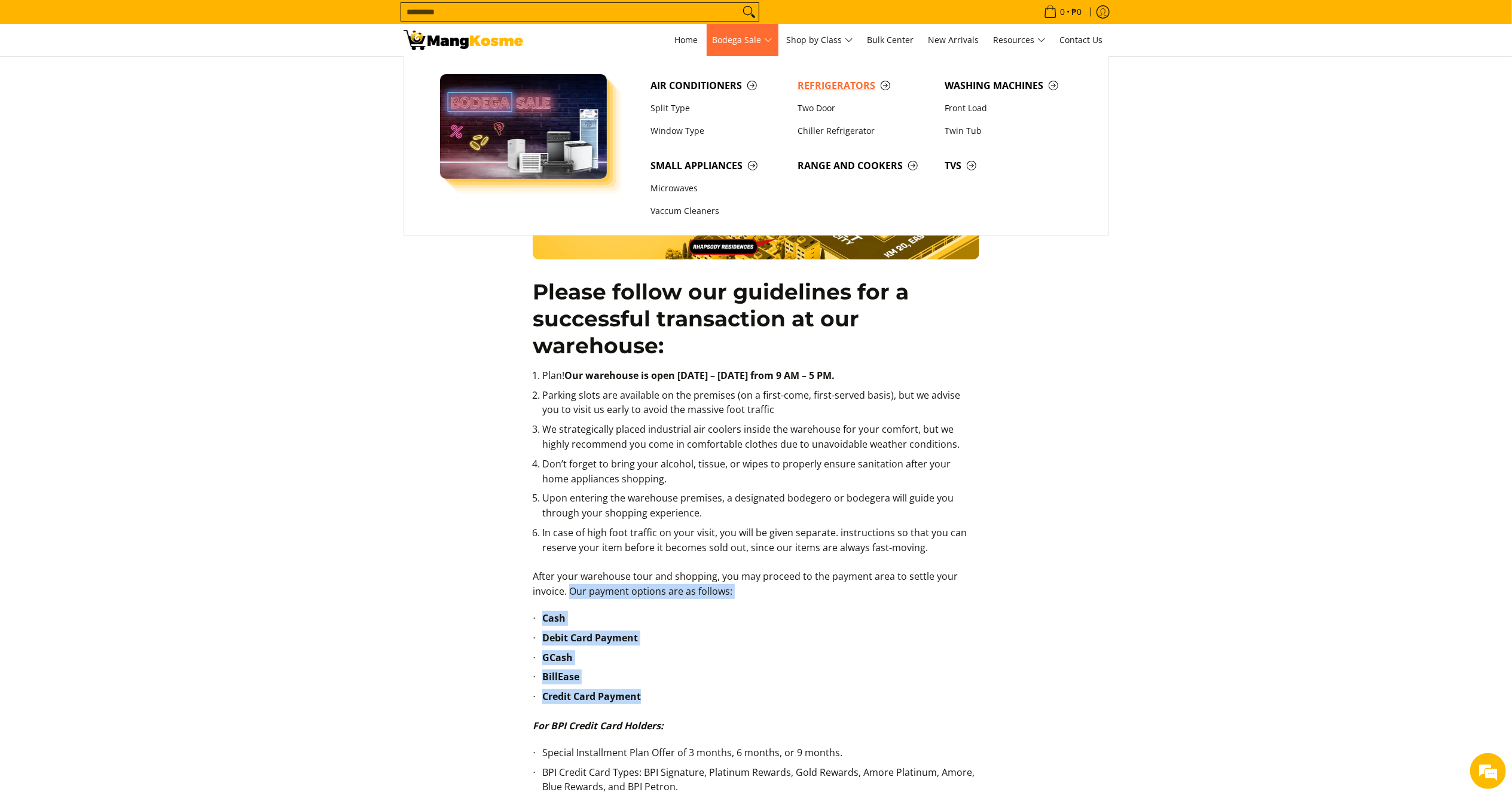
click at [821, 88] on span "Refrigerators" at bounding box center [865, 85] width 135 height 15
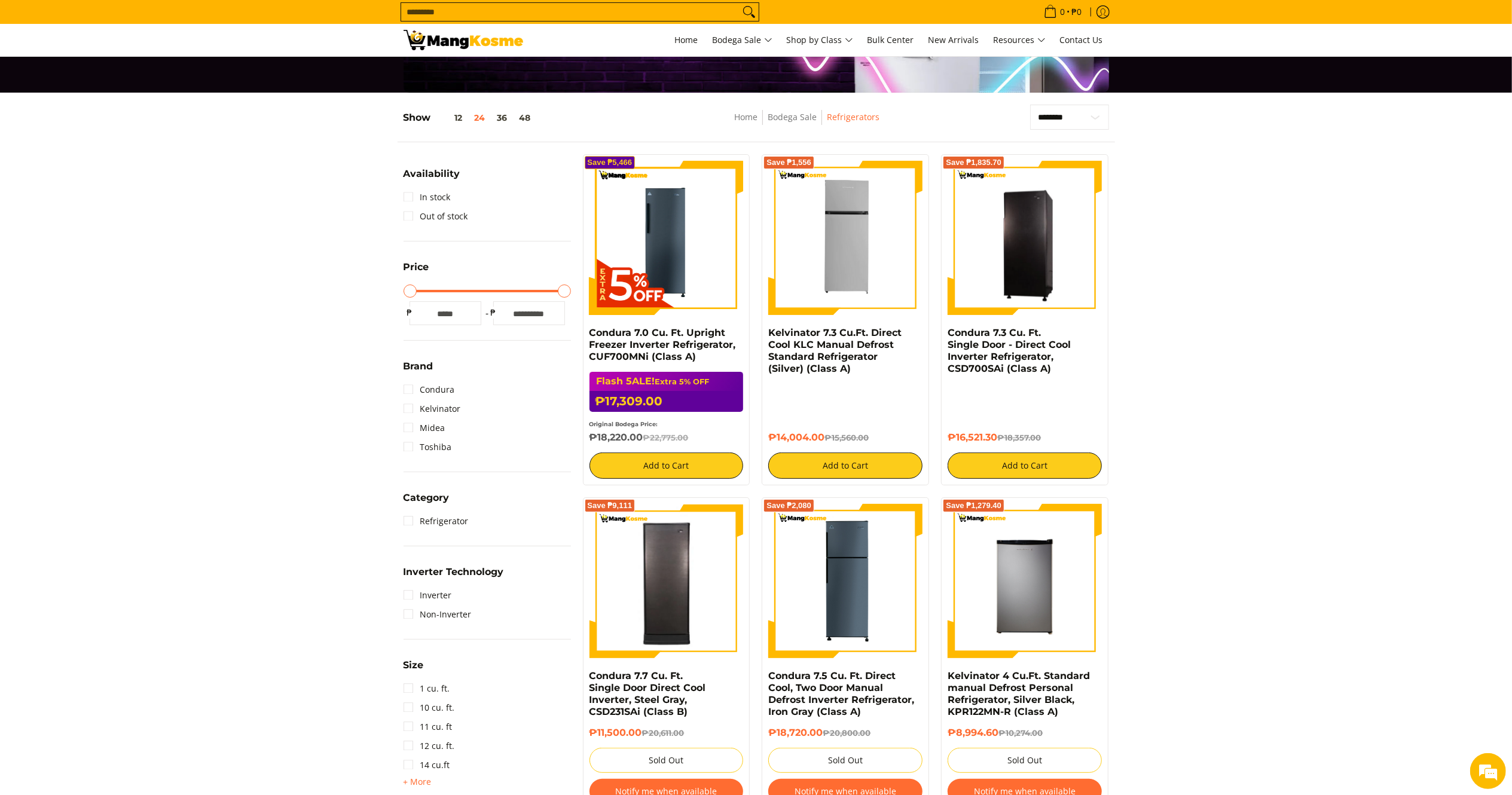
drag, startPoint x: 830, startPoint y: 432, endPoint x: 824, endPoint y: 425, distance: 9.2
click at [824, 425] on div "₱14,004.00 ₱15,560.00 Add to Cart" at bounding box center [845, 432] width 154 height 95
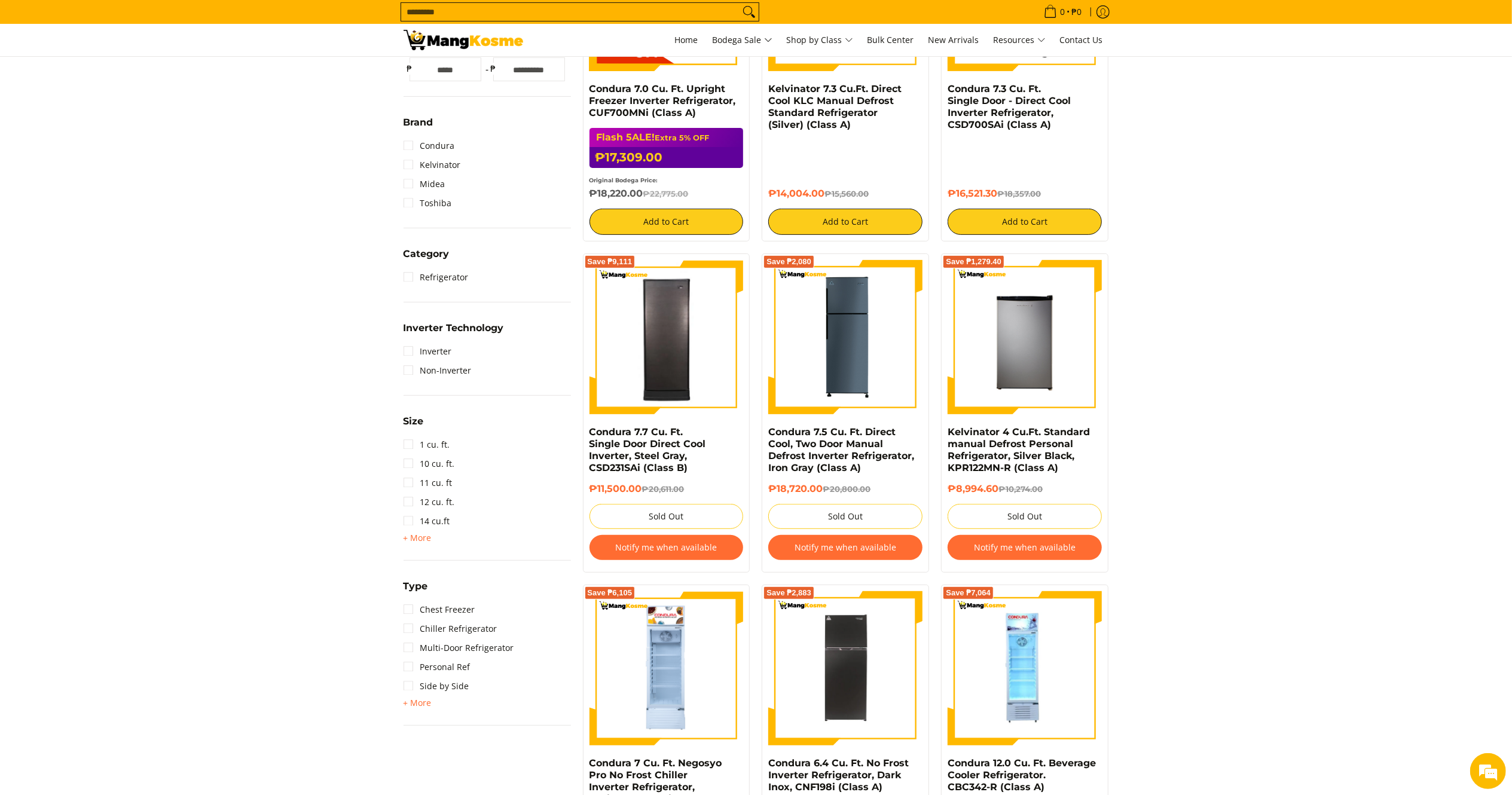
scroll to position [329, 0]
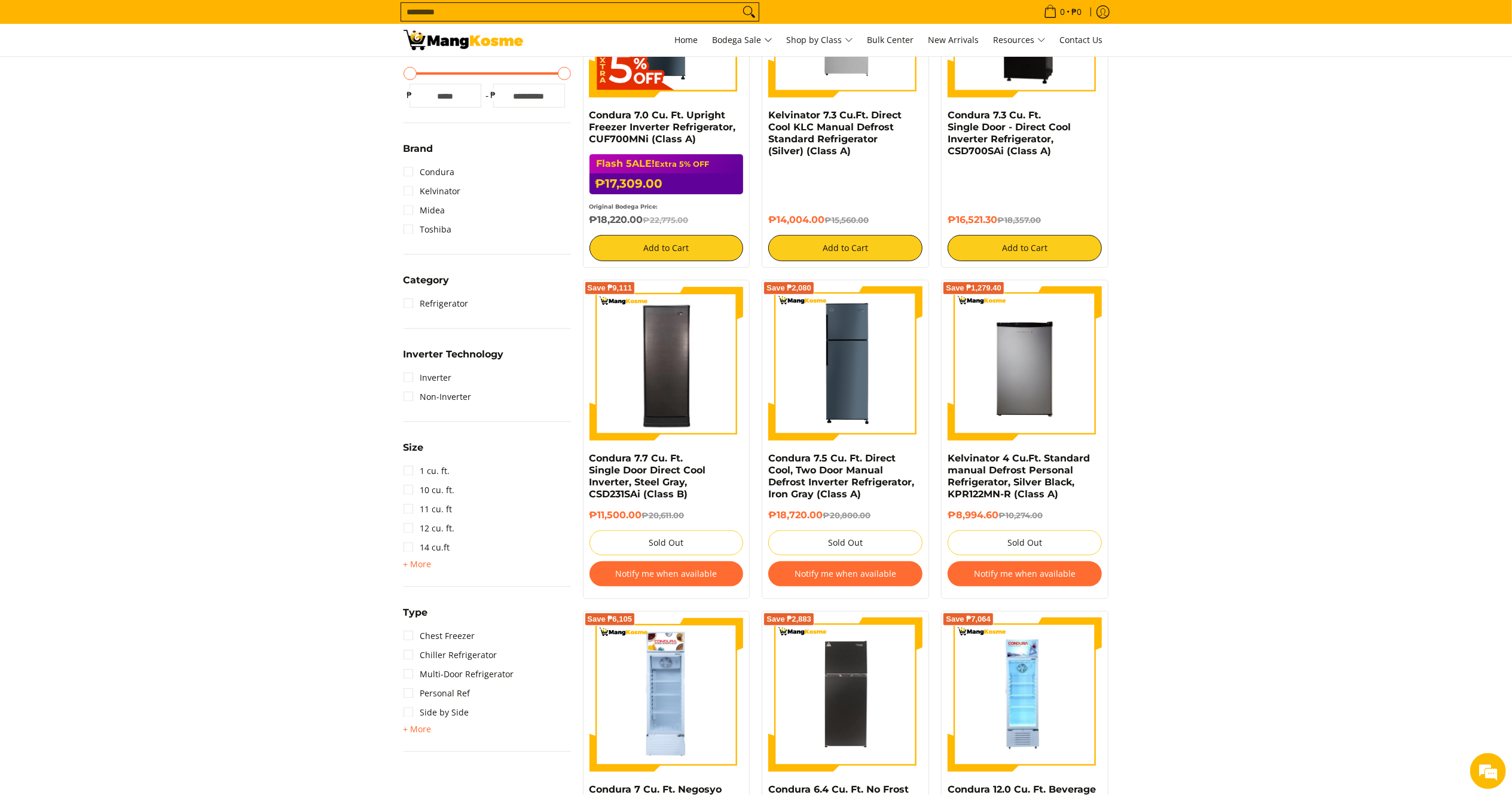
drag, startPoint x: 765, startPoint y: 110, endPoint x: 831, endPoint y: 165, distance: 85.9
click at [823, 151] on div "Save ₱1,556 Kelvinator 7.3 Cu.Ft. Direct Cool KLC Manual Defrost Standard Refri…" at bounding box center [844, 102] width 167 height 331
drag, startPoint x: 824, startPoint y: 217, endPoint x: 759, endPoint y: 118, distance: 118.4
click at [759, 118] on div "Save ₱1,556 Kelvinator 7.3 Cu.Ft. Direct Cool KLC Manual Defrost Standard Refri…" at bounding box center [845, 102] width 180 height 331
copy div "Kelvinator 7.3 Cu.Ft. Direct Cool KLC Manual Defrost Standard Refrigerator (Sil…"
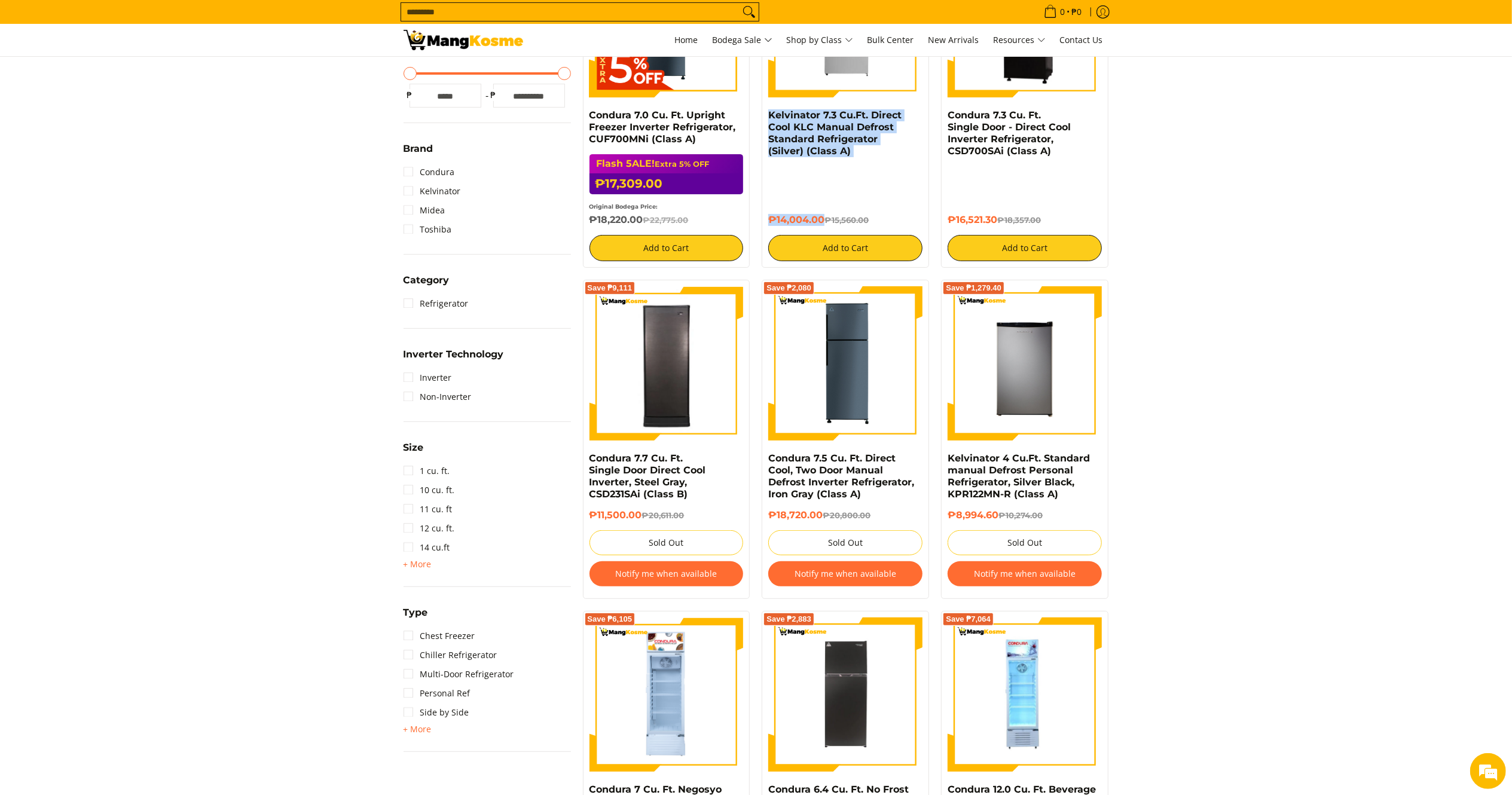
scroll to position [0, 0]
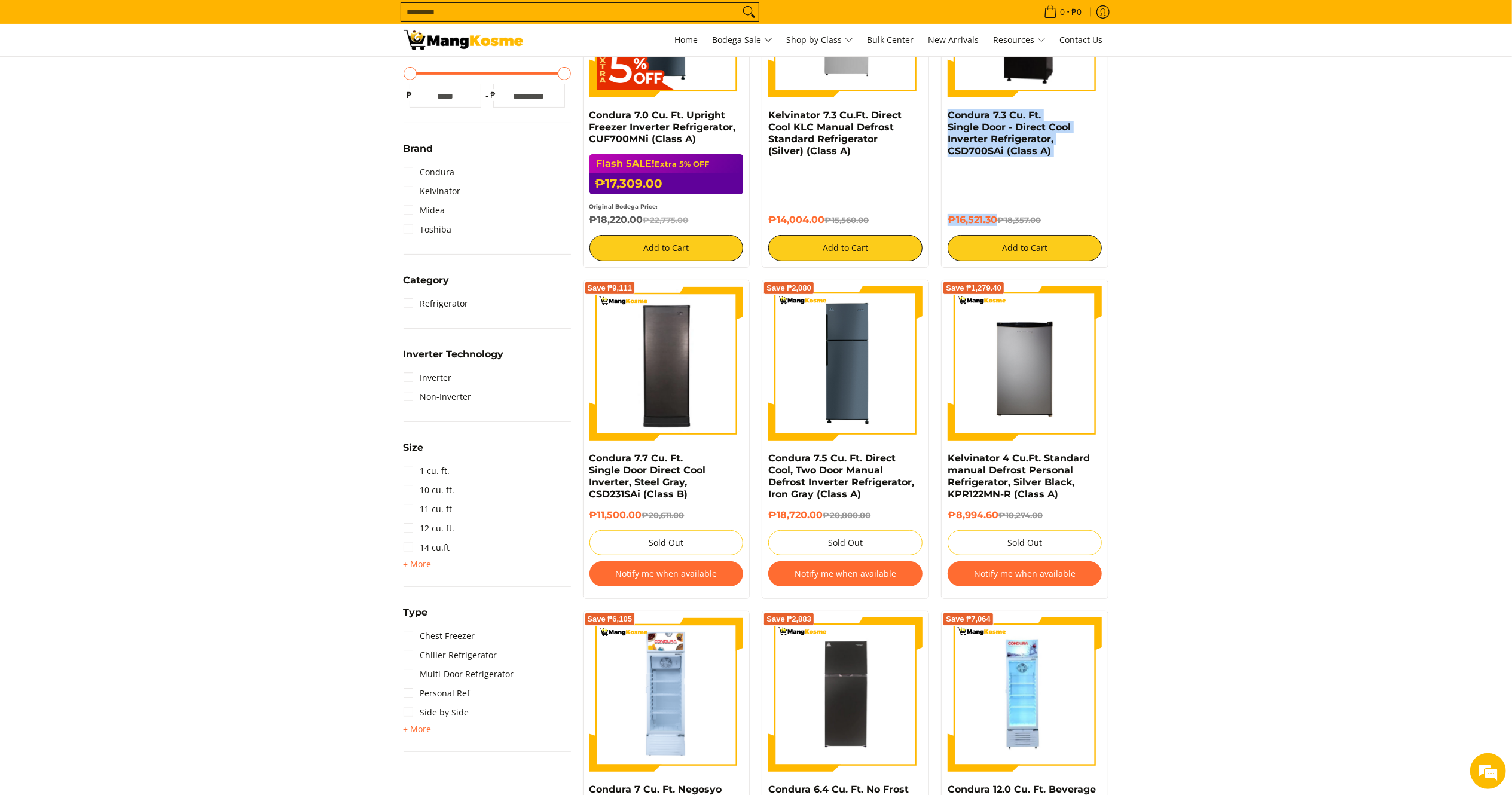
drag, startPoint x: 999, startPoint y: 222, endPoint x: 941, endPoint y: 113, distance: 123.5
click at [941, 113] on div "Save ₱1,835.70 Condura 7.3 Cu. Ft. Single Door - Direct Cool Inverter Refrigera…" at bounding box center [1024, 102] width 167 height 331
copy div "Condura 7.3 Cu. Ft. Single Door - Direct Cool Inverter Refrigerator, CSD700SAi …"
drag, startPoint x: 696, startPoint y: 140, endPoint x: 587, endPoint y: 114, distance: 112.1
click at [587, 114] on div "Save ₱5,466 Condura 7.0 Cu. Ft. Upright Freezer Inverter Refrigerator, CUF700MN…" at bounding box center [666, 102] width 167 height 331
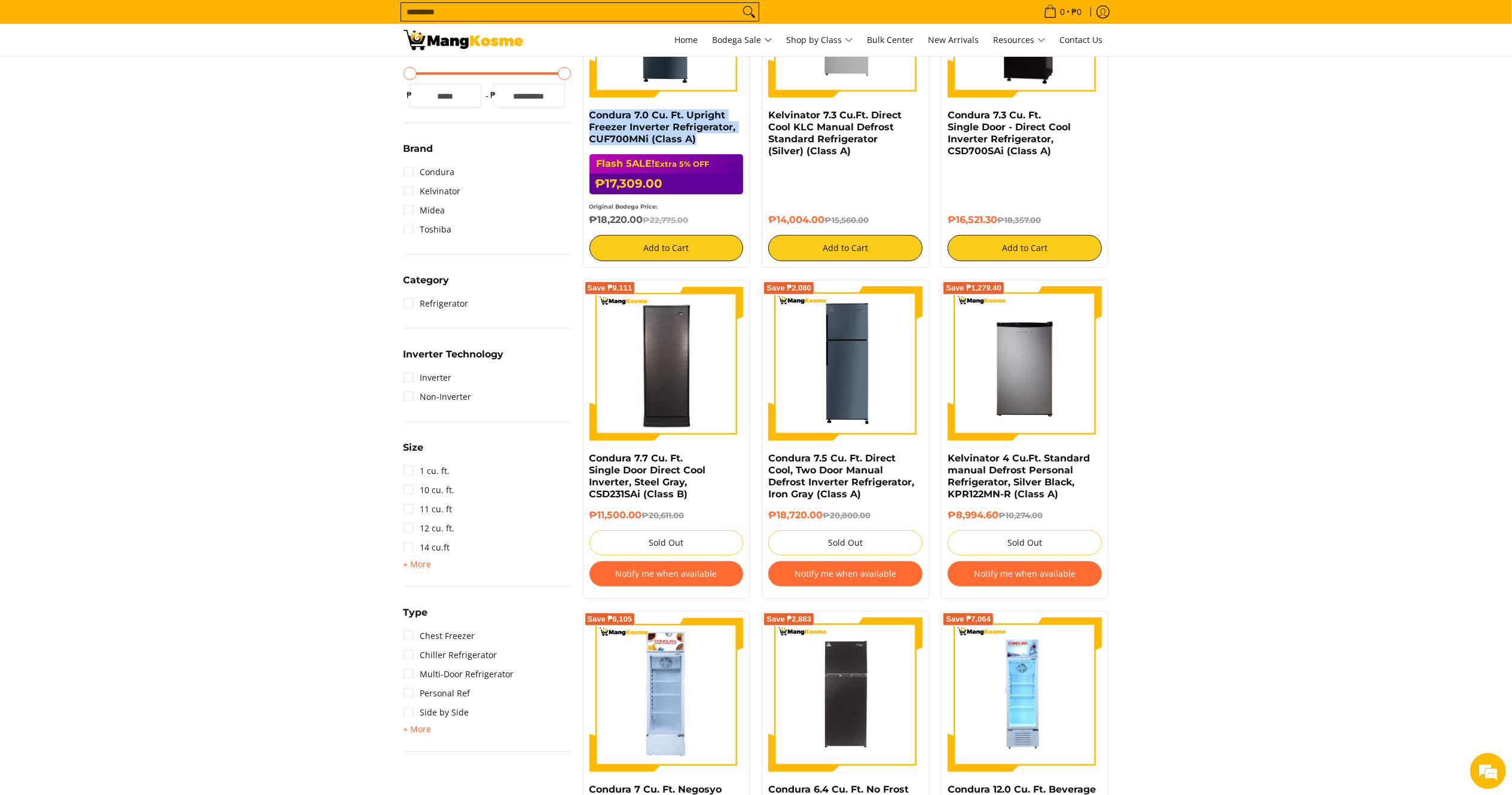
copy link "Condura 7.0 Cu. Ft. Upright Freezer Inverter Refrigerator, CUF700MNi (Class A)"
drag, startPoint x: 647, startPoint y: 219, endPoint x: 585, endPoint y: 217, distance: 62.0
click at [585, 217] on div "Save ₱5,466 Condura 7.0 Cu. Ft. Upright Freezer Inverter Refrigerator, CUF700MN…" at bounding box center [666, 102] width 167 height 331
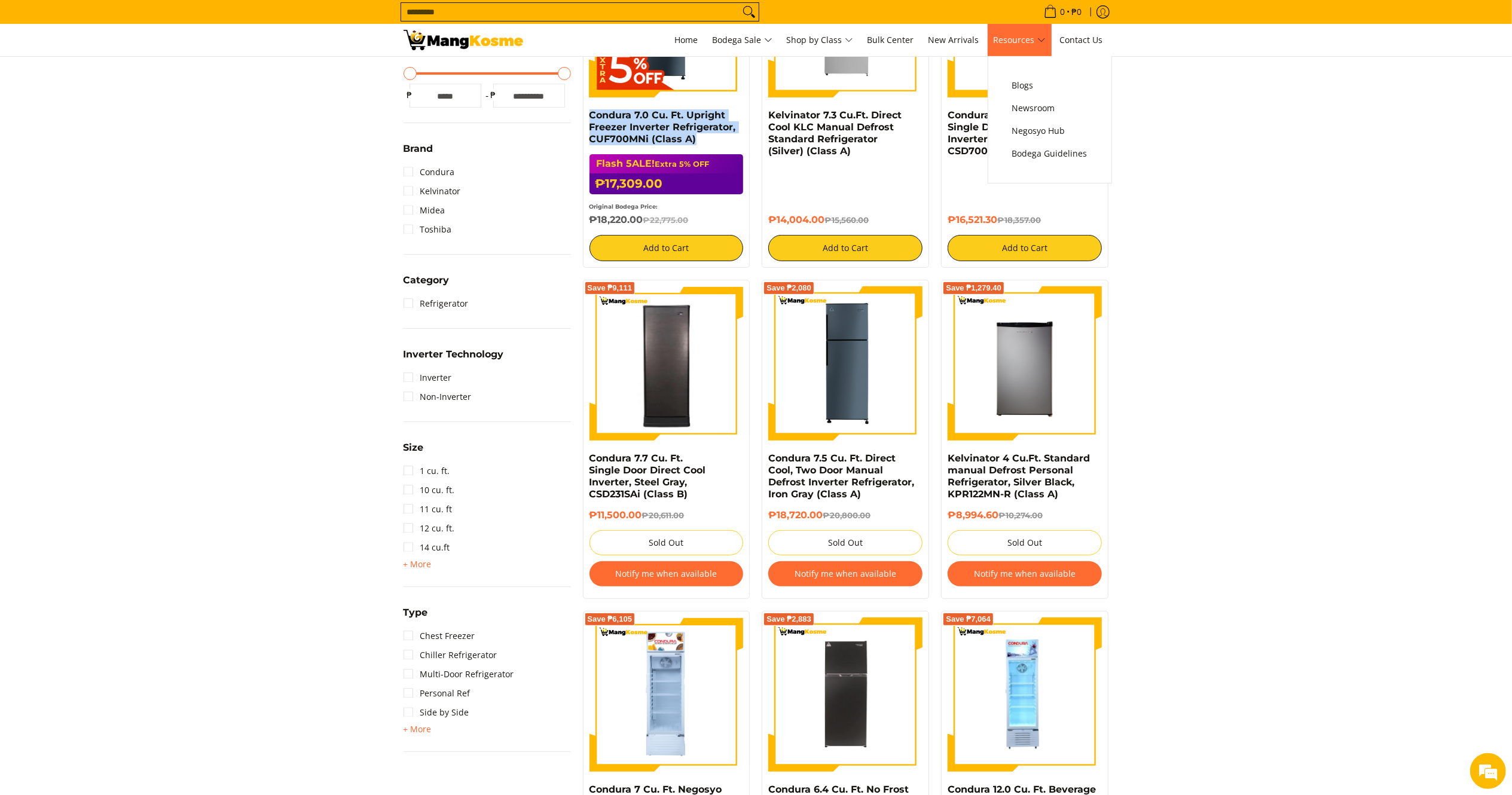
copy h6 "₱18,220.00"
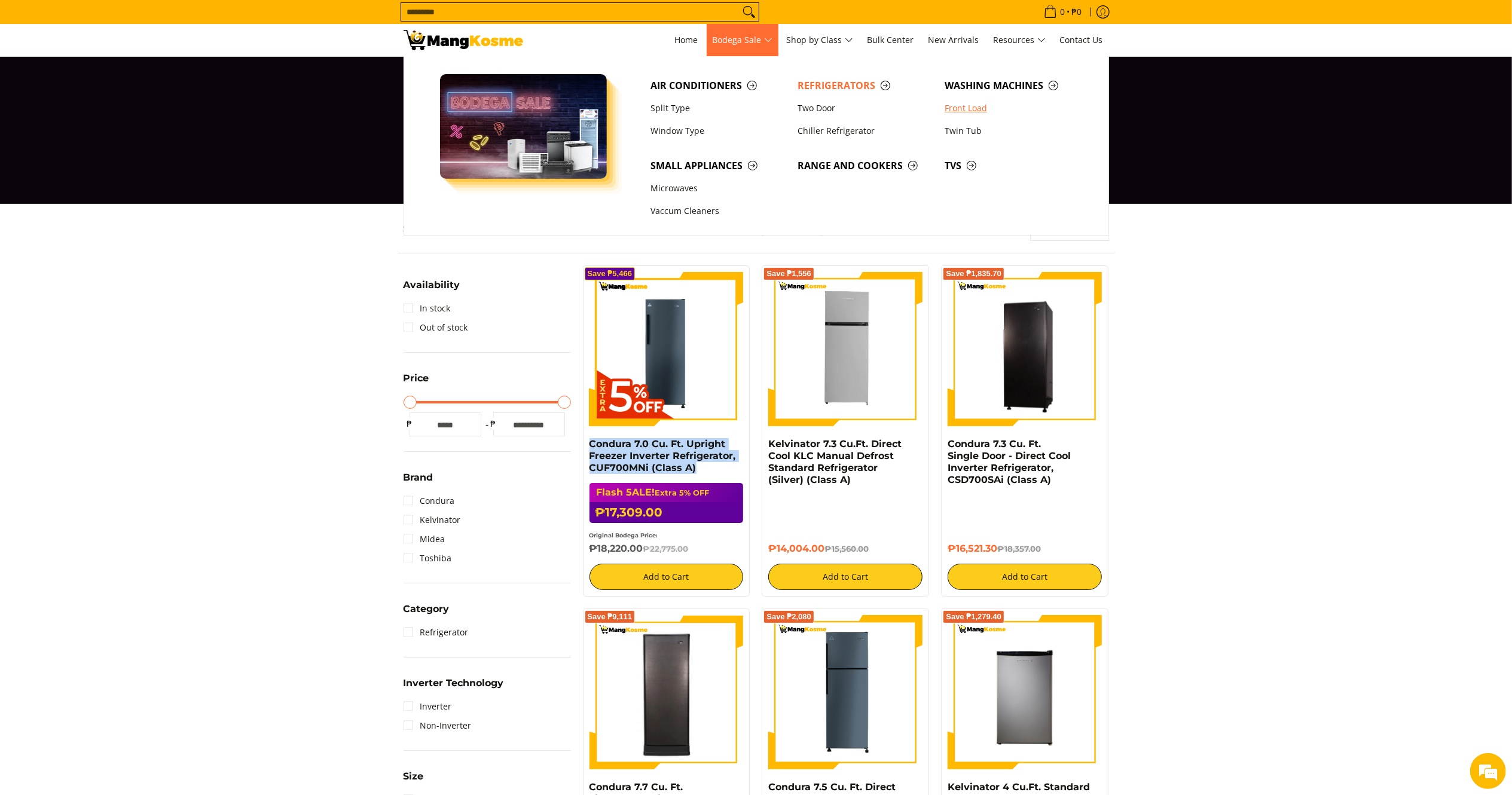
click at [974, 104] on link "Front Load" at bounding box center [1011, 108] width 147 height 23
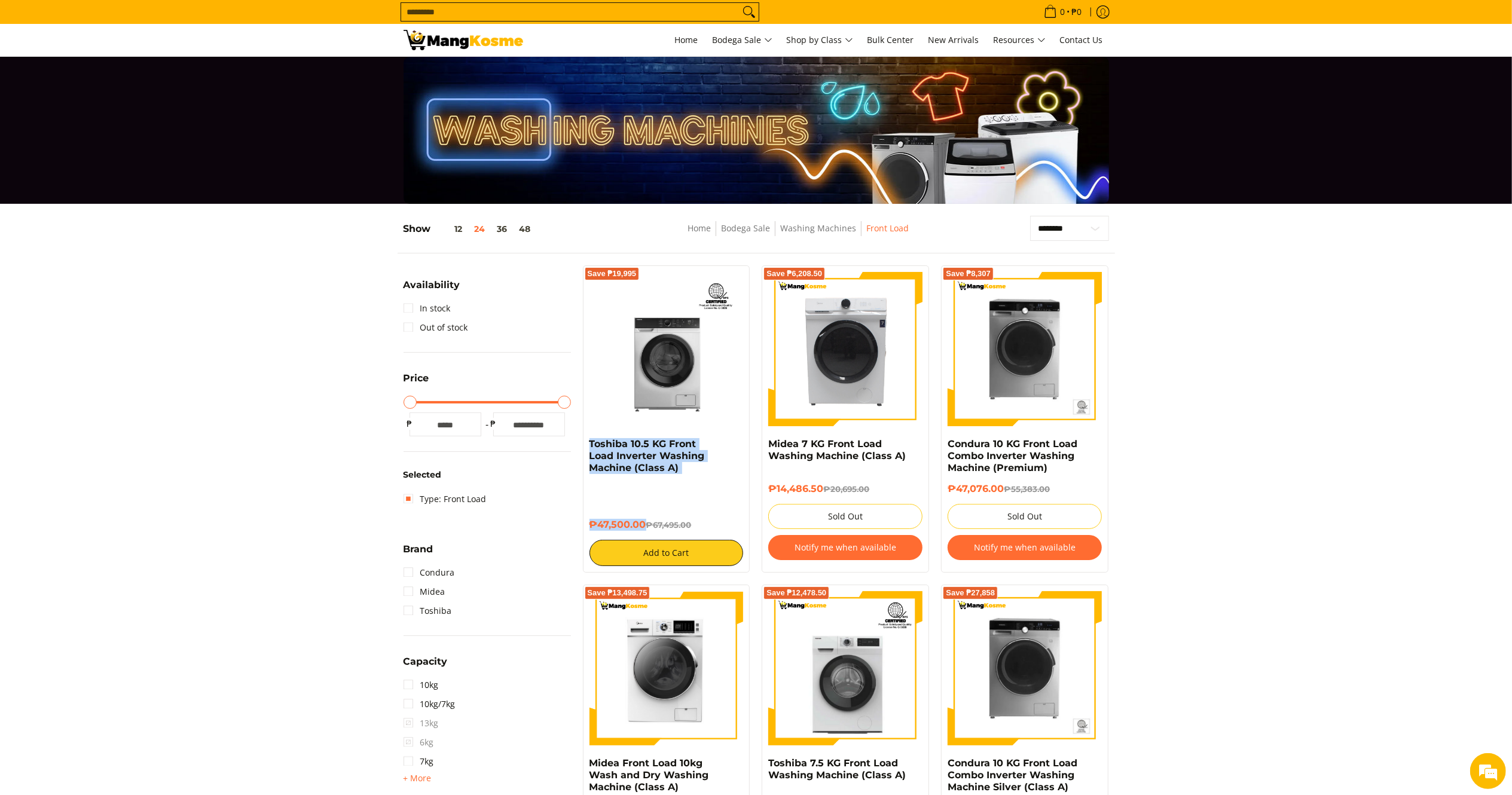
drag, startPoint x: 643, startPoint y: 528, endPoint x: 582, endPoint y: 441, distance: 106.3
click at [582, 441] on div "Save ₱19,995 Toshiba 10.5 KG Front Load Inverter Washing Machine (Class A) ₱47,…" at bounding box center [667, 419] width 180 height 307
copy div "Toshiba 10.5 KG Front Load Inverter Washing Machine (Class A) ₱47,500.00"
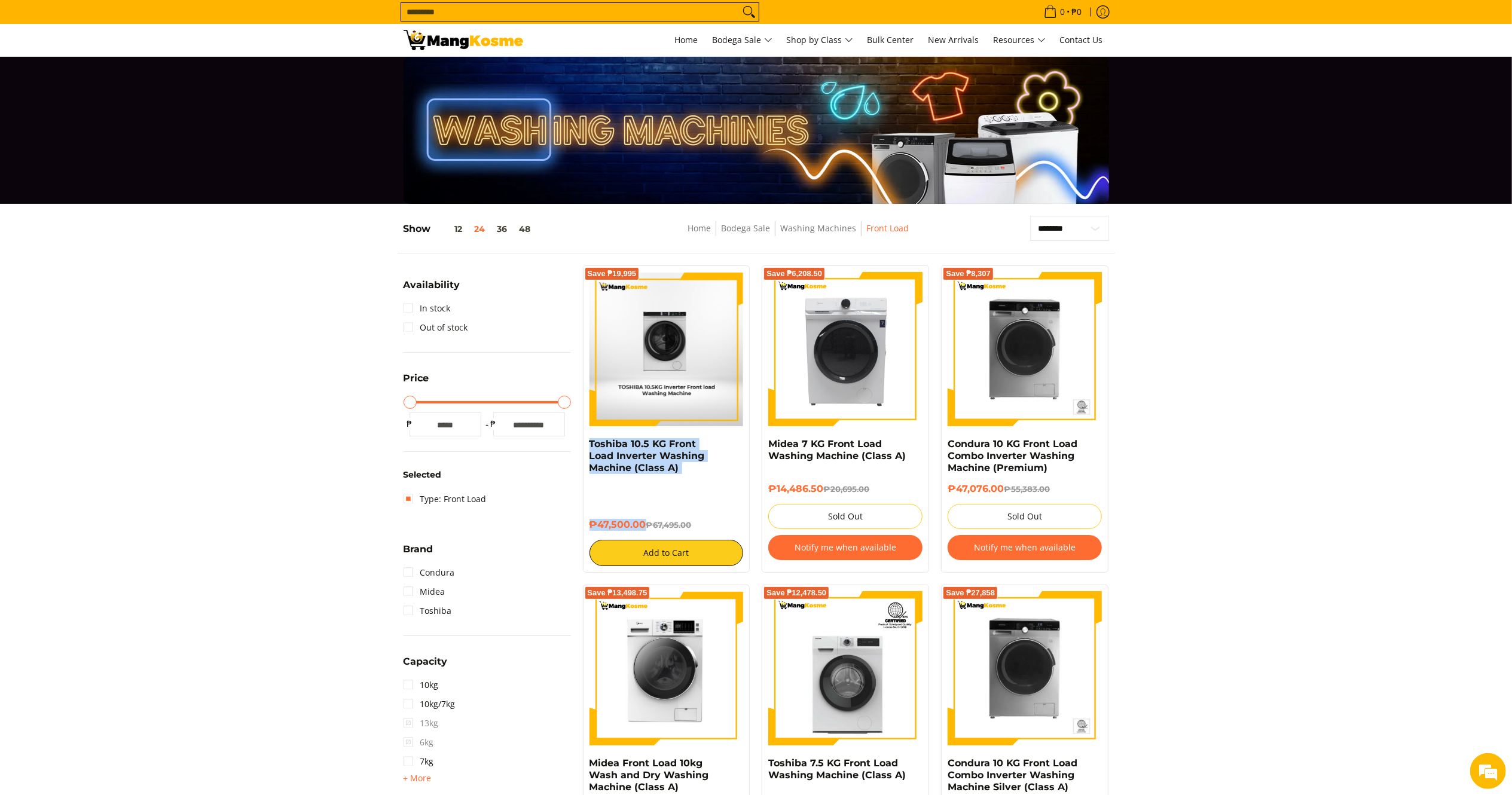
click at [670, 353] on img at bounding box center [666, 349] width 153 height 154
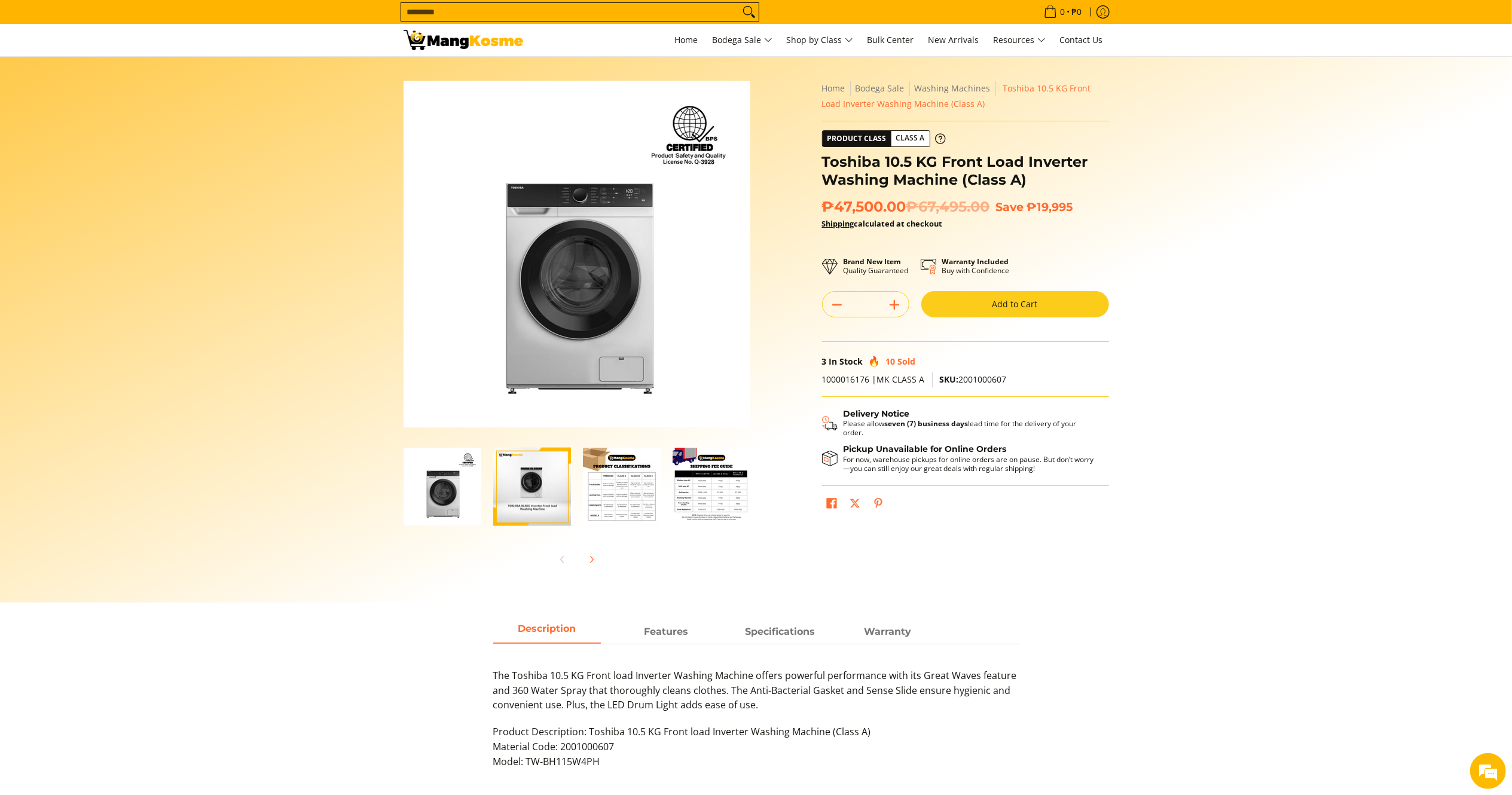
click at [519, 15] on input "Search..." at bounding box center [570, 12] width 339 height 18
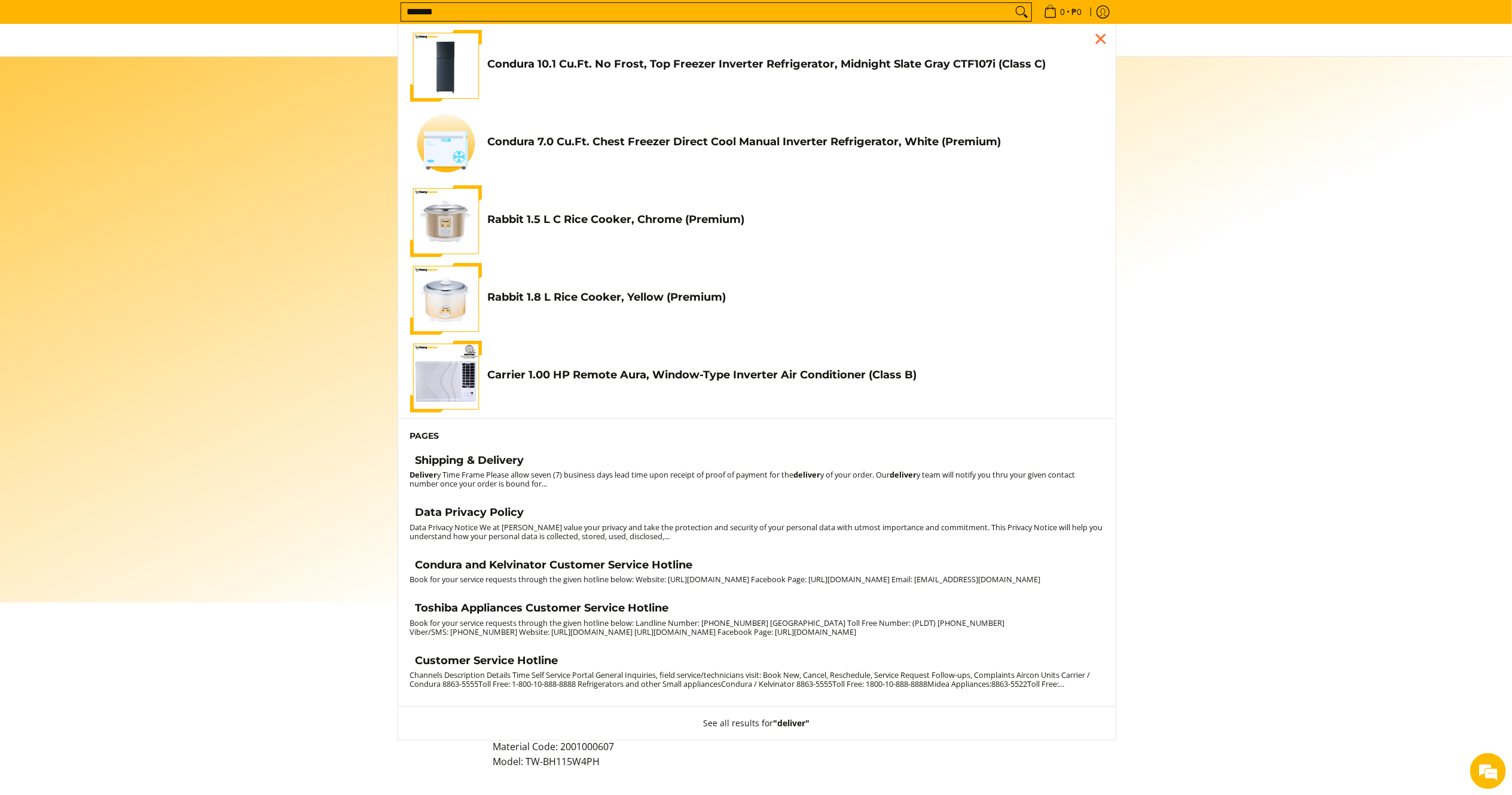
type input "*******"
click at [464, 461] on h4 "Shipping & Delivery" at bounding box center [470, 460] width 109 height 14
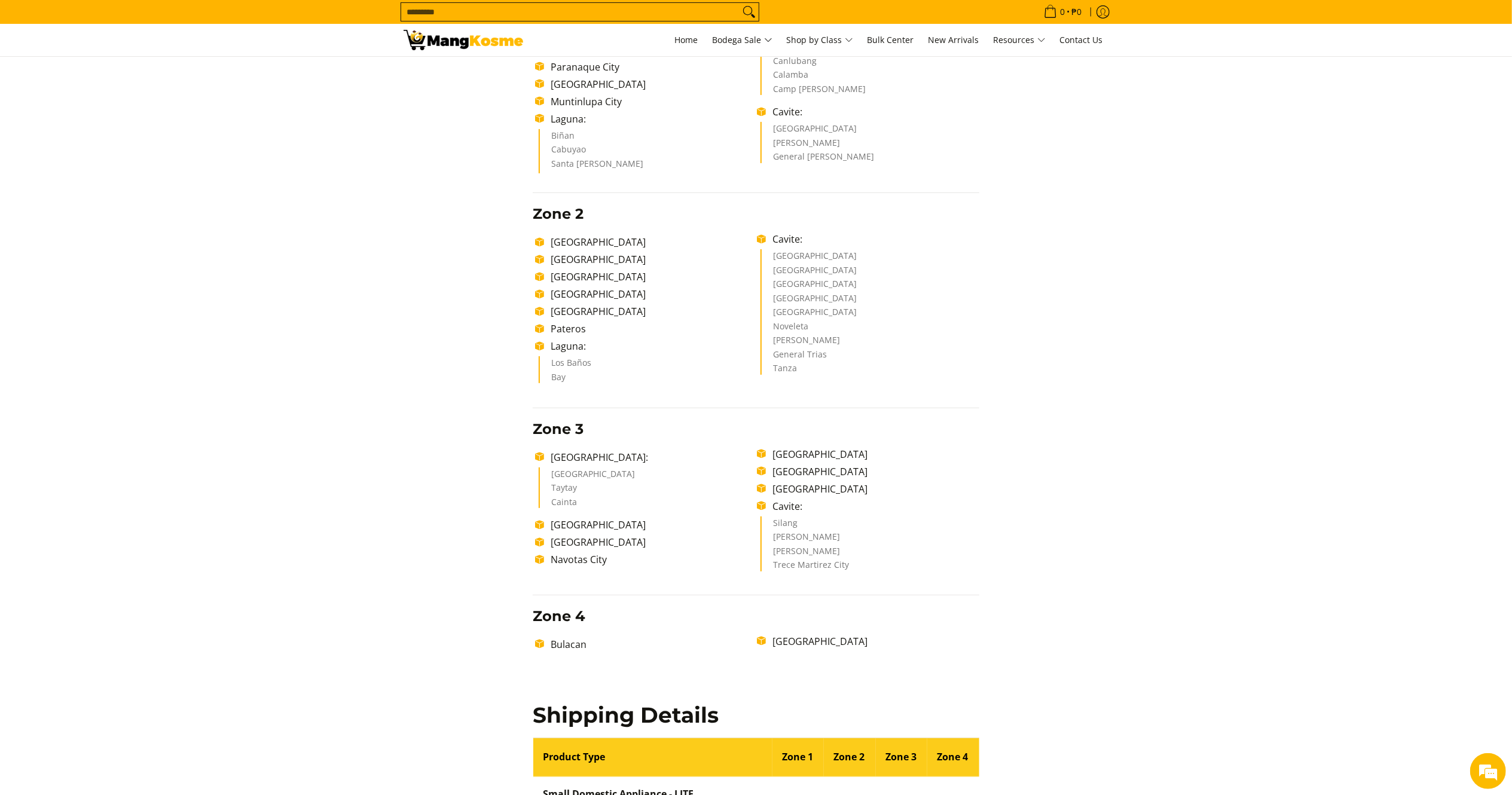
click at [513, 47] on img at bounding box center [463, 40] width 119 height 21
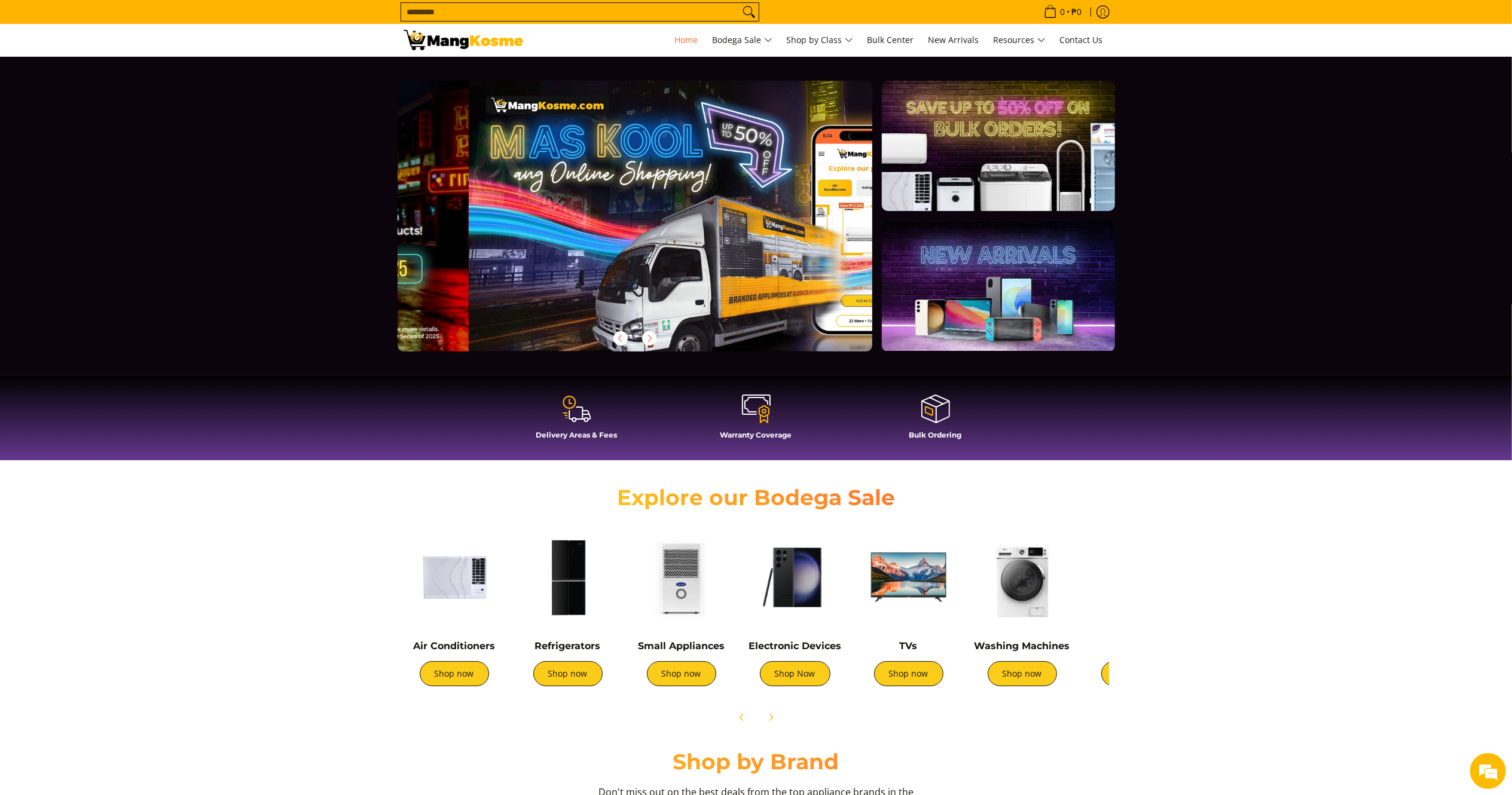
scroll to position [0, 475]
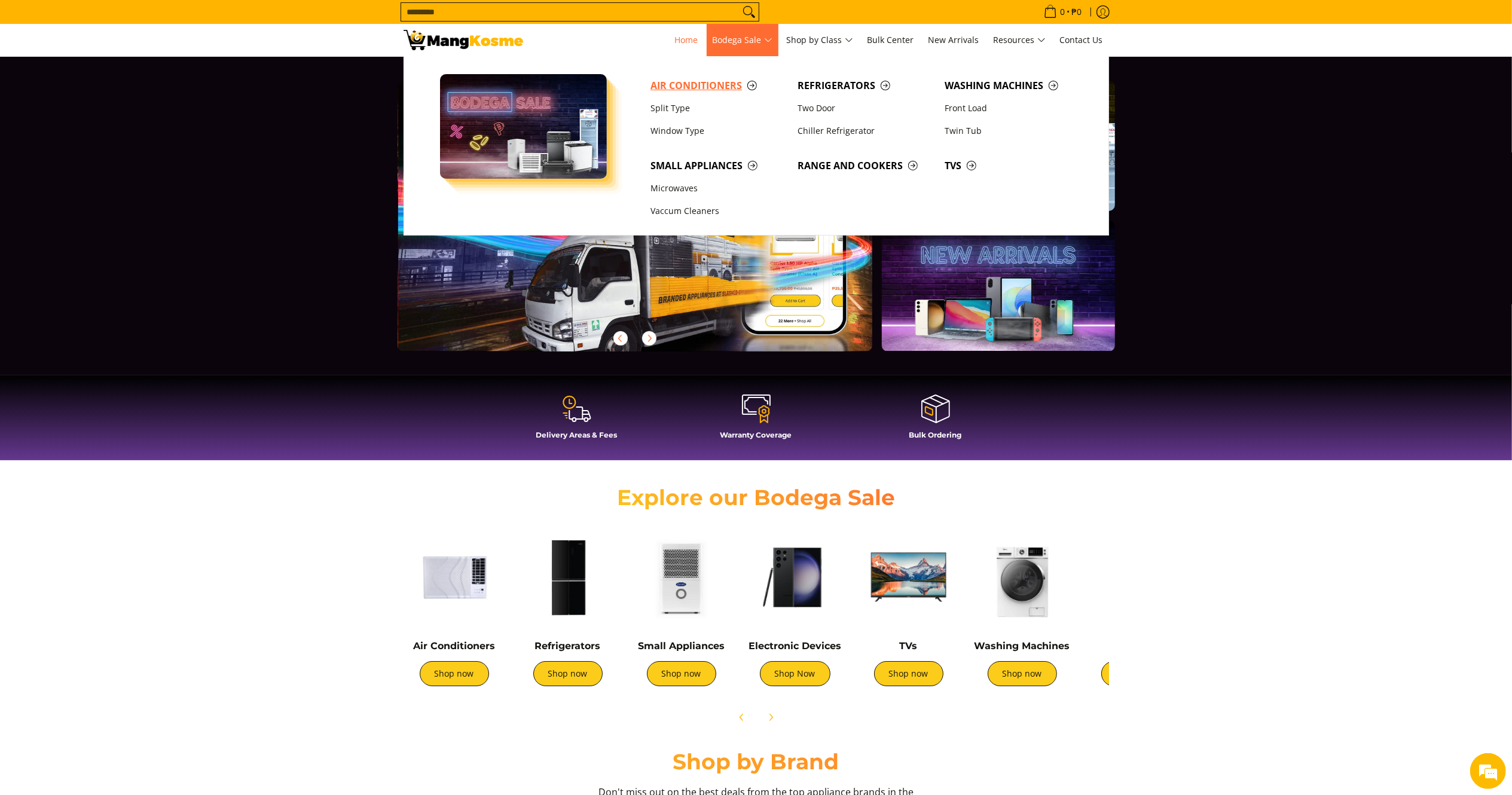
click at [730, 86] on span "Air Conditioners" at bounding box center [718, 85] width 135 height 15
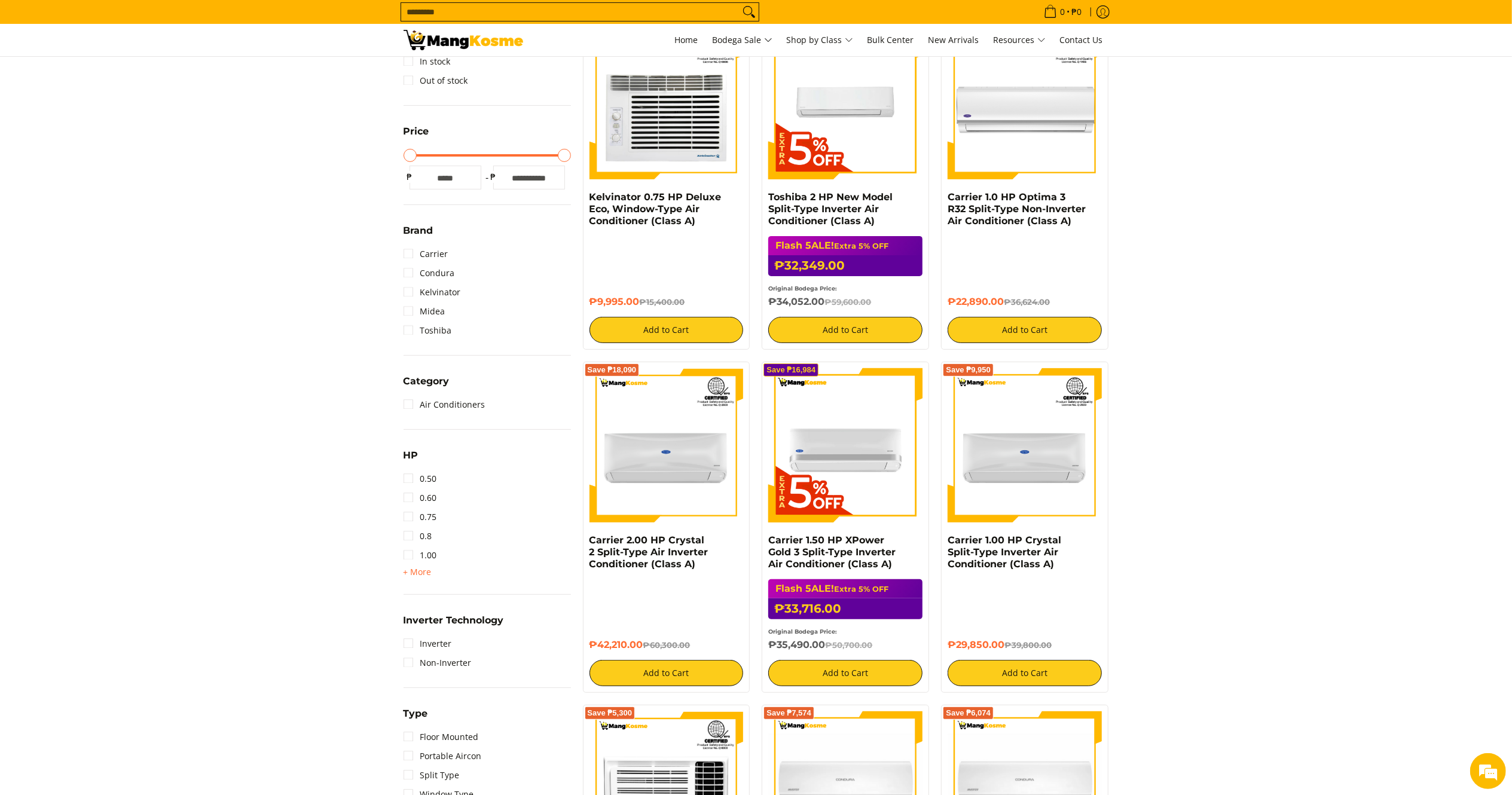
scroll to position [311, 0]
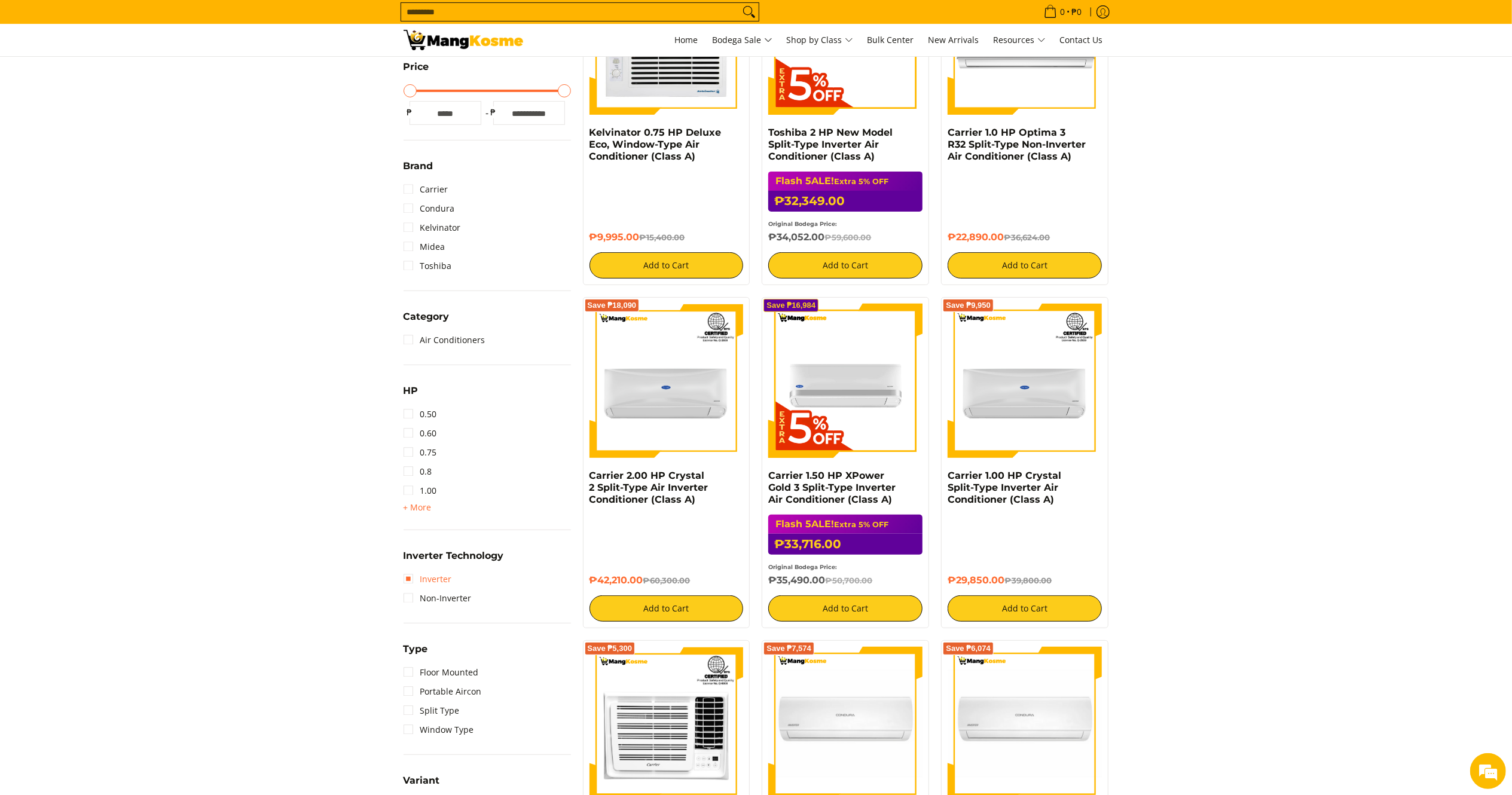
click at [422, 576] on link "Inverter" at bounding box center [428, 579] width 48 height 19
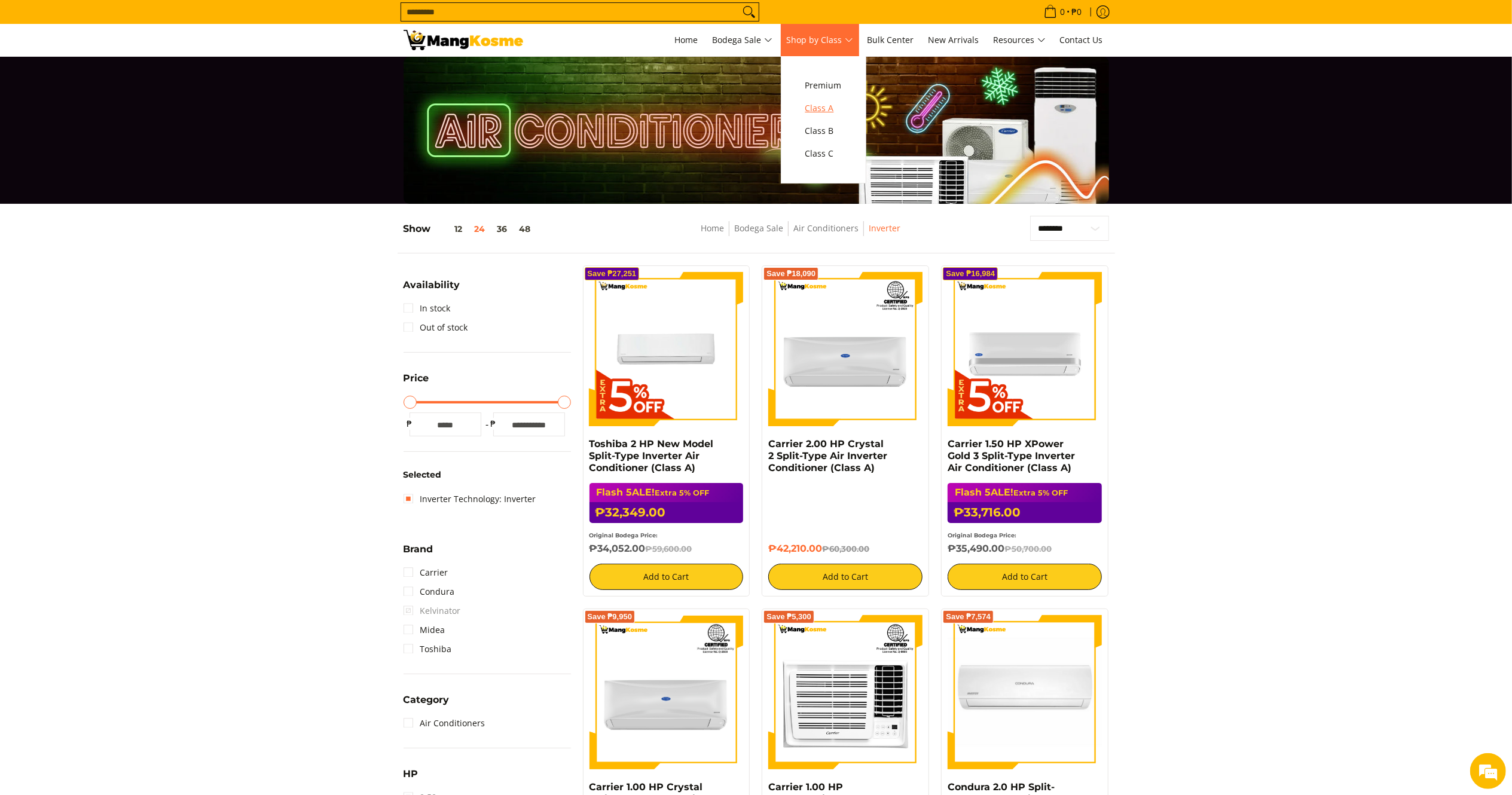
click at [826, 116] on span "Class A" at bounding box center [823, 108] width 37 height 15
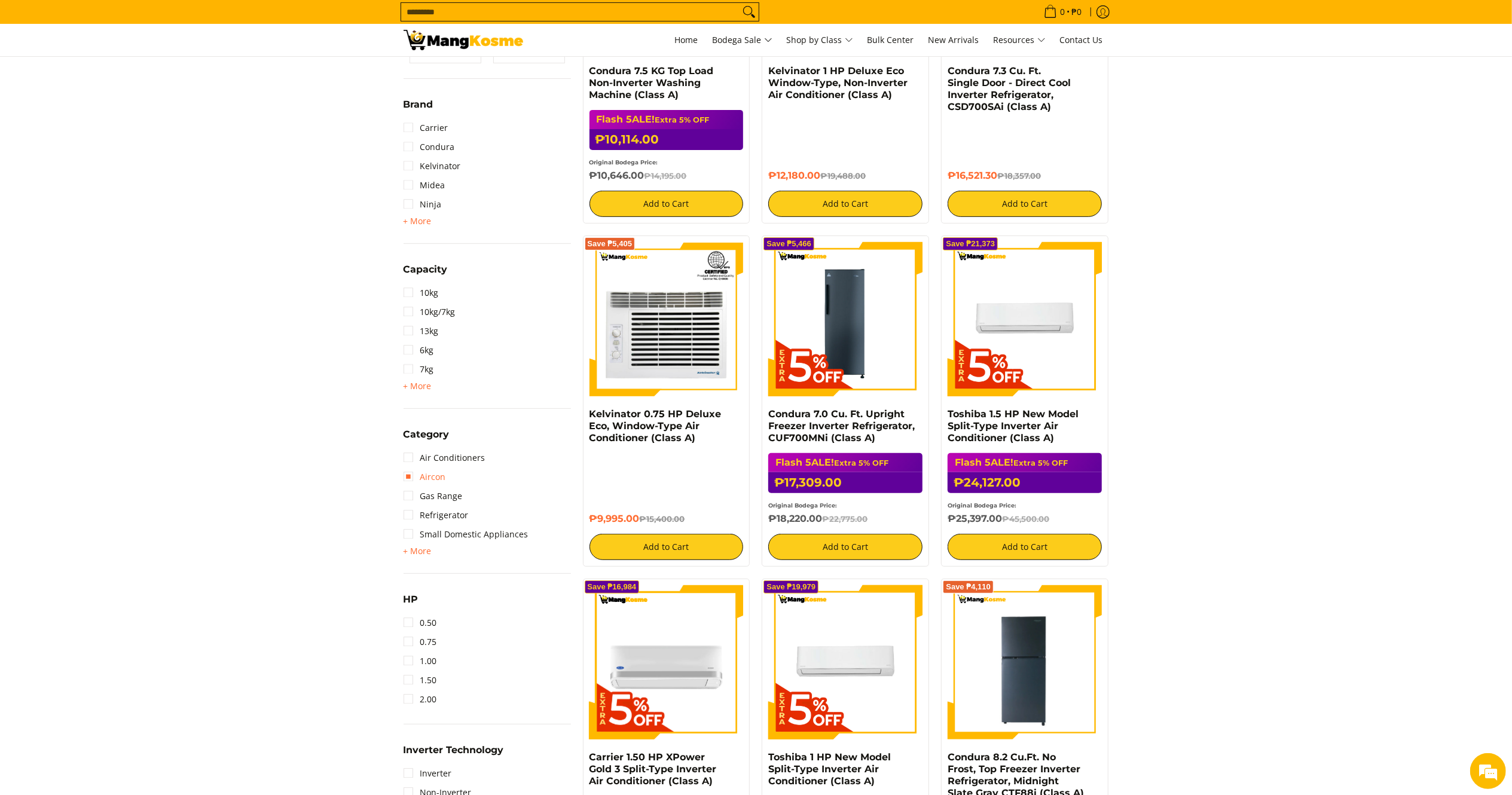
click at [422, 475] on link "Aircon" at bounding box center [425, 476] width 42 height 19
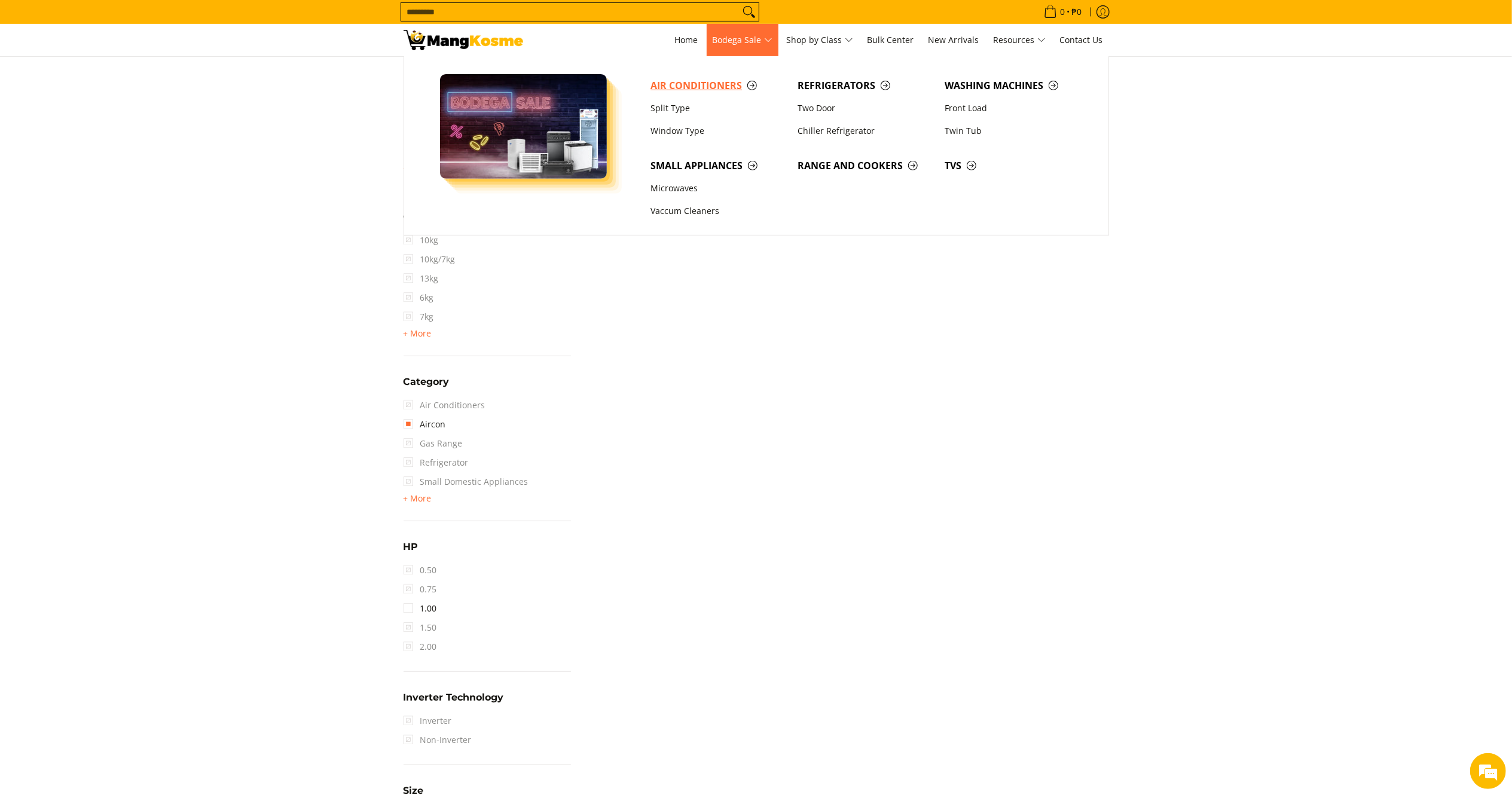
click at [673, 90] on span "Air Conditioners" at bounding box center [718, 85] width 135 height 15
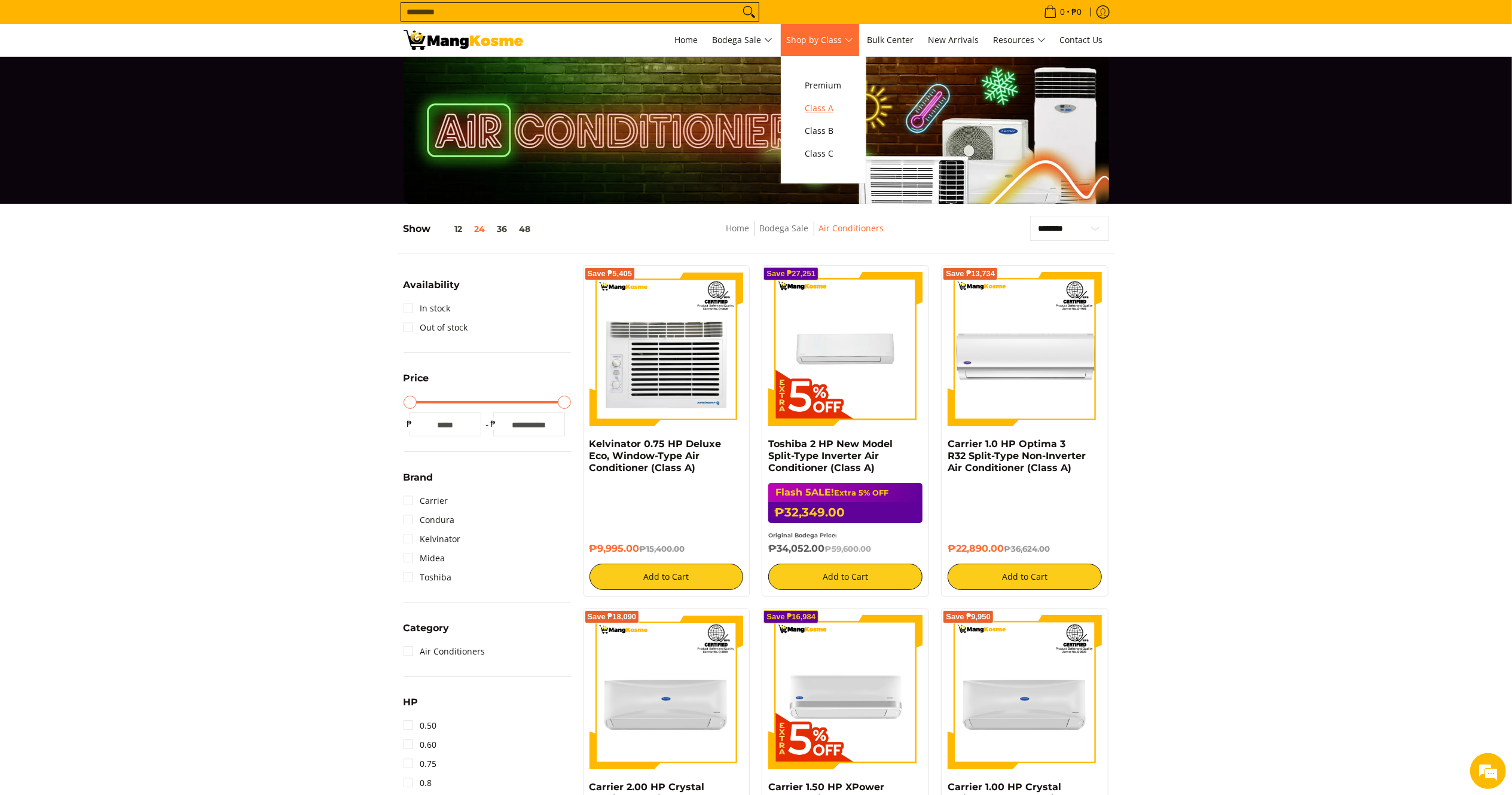
click at [833, 104] on span "Class A" at bounding box center [823, 108] width 37 height 15
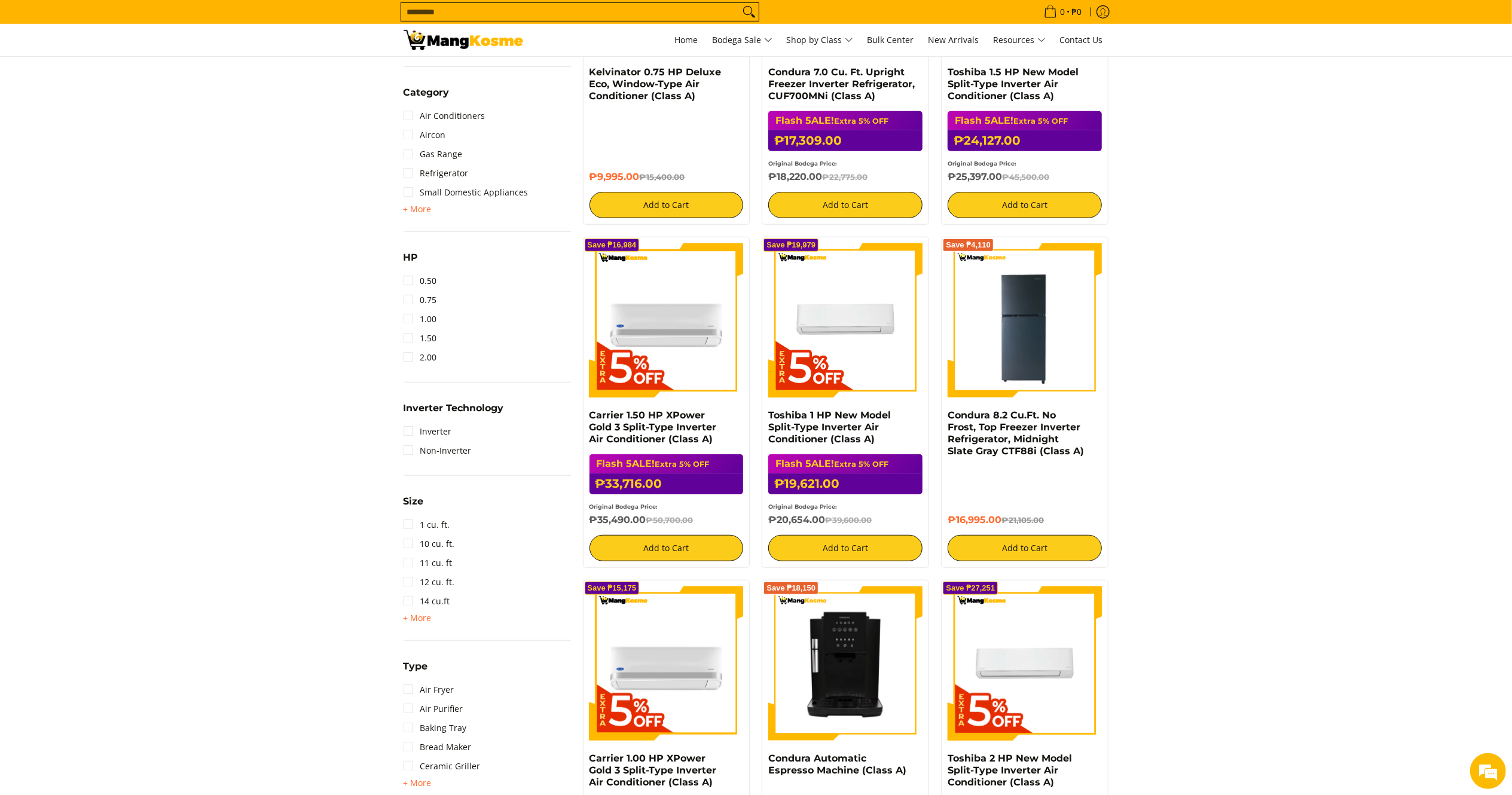
scroll to position [730, 0]
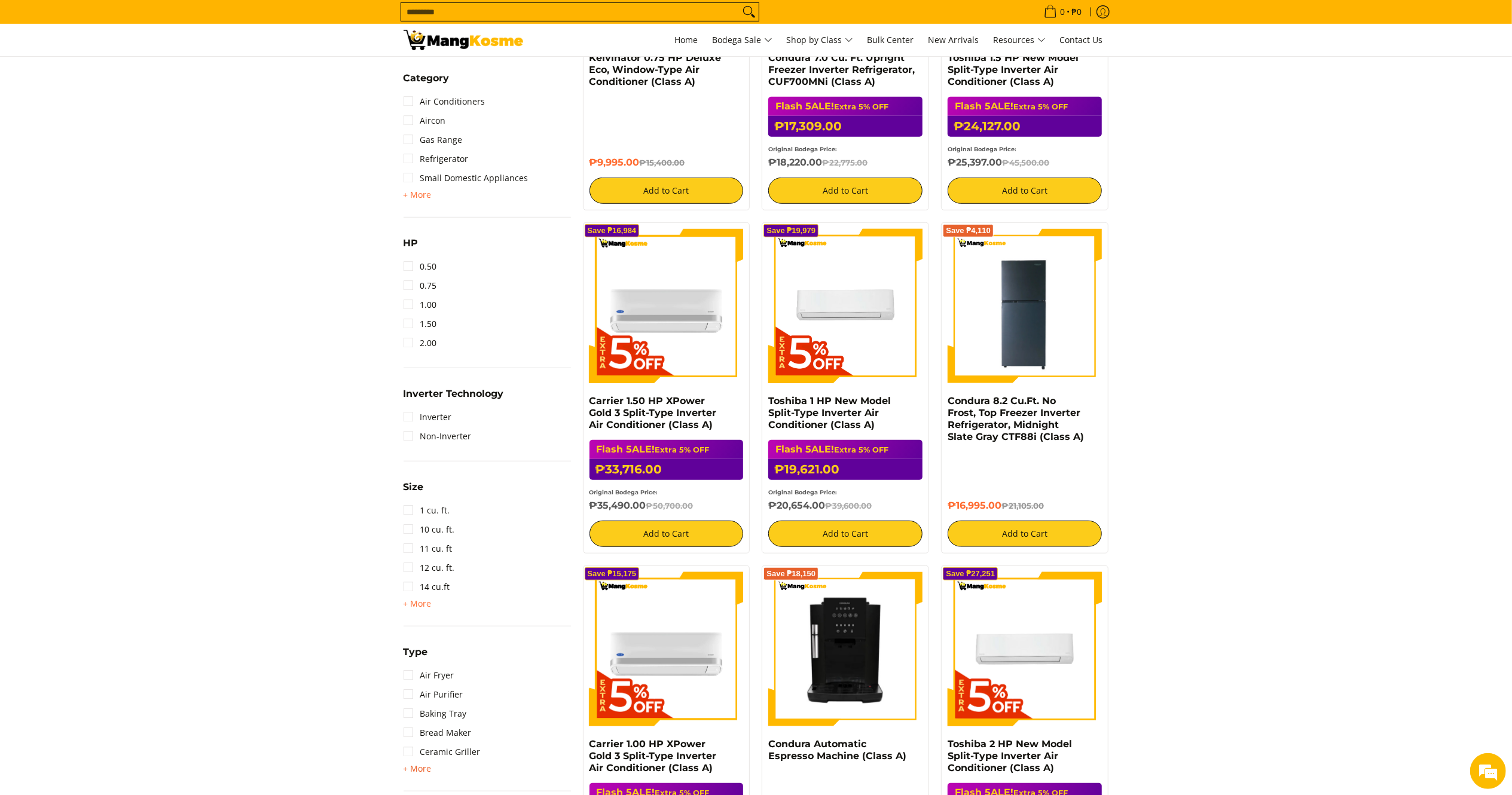
click at [422, 765] on span "+ More" at bounding box center [418, 769] width 28 height 10
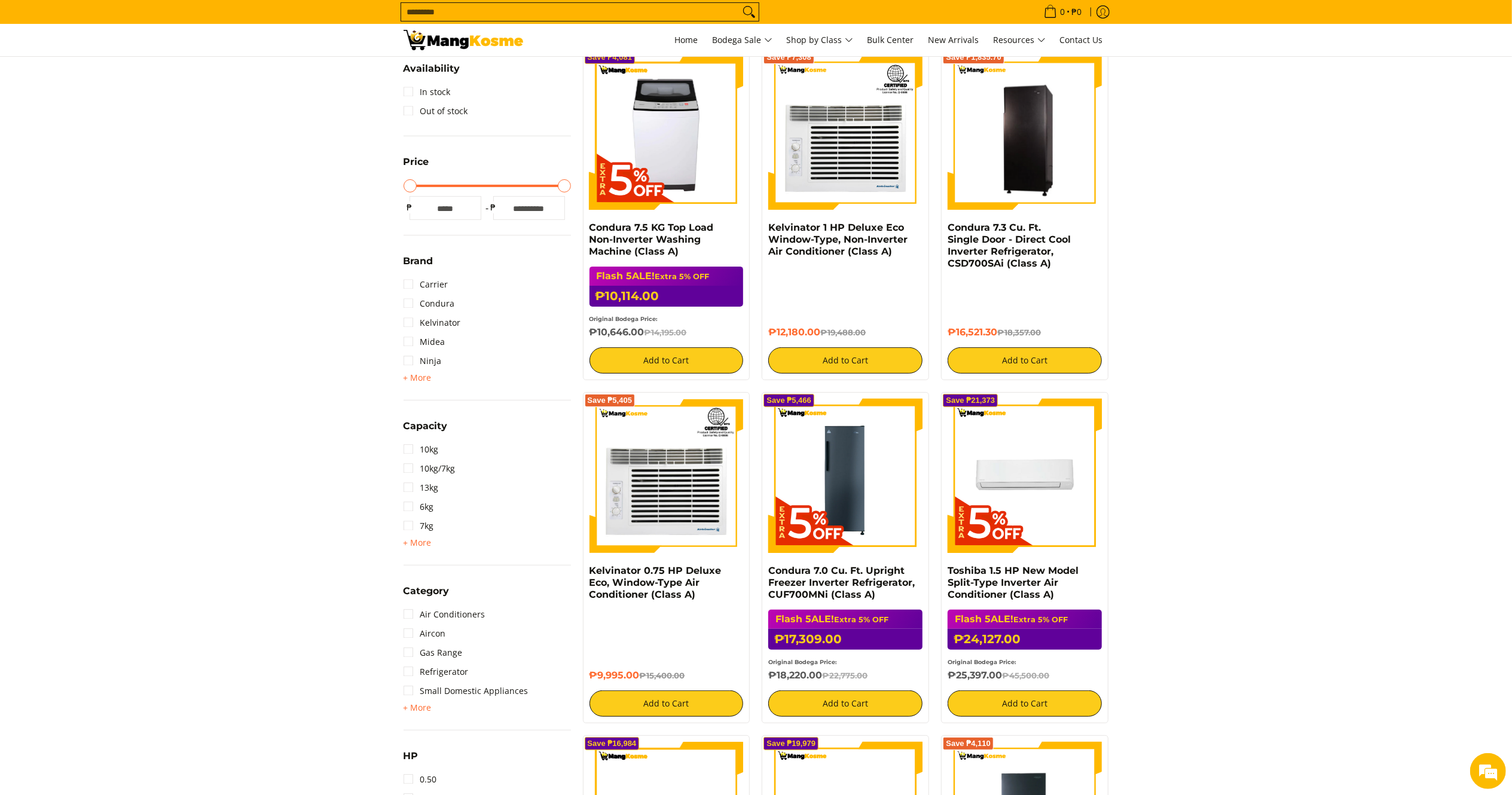
scroll to position [156, 0]
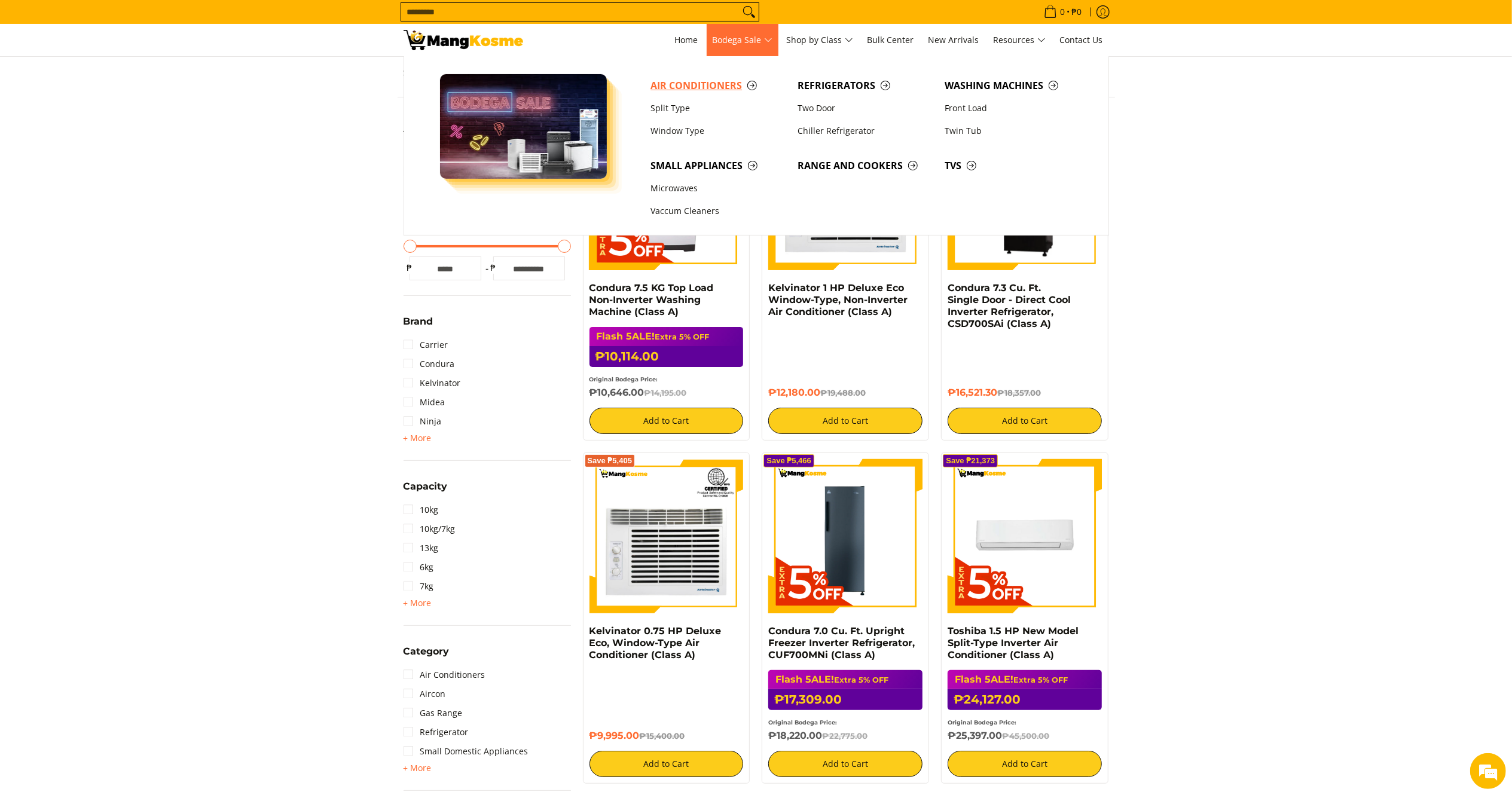
click at [713, 75] on link "Air Conditioners" at bounding box center [718, 85] width 147 height 23
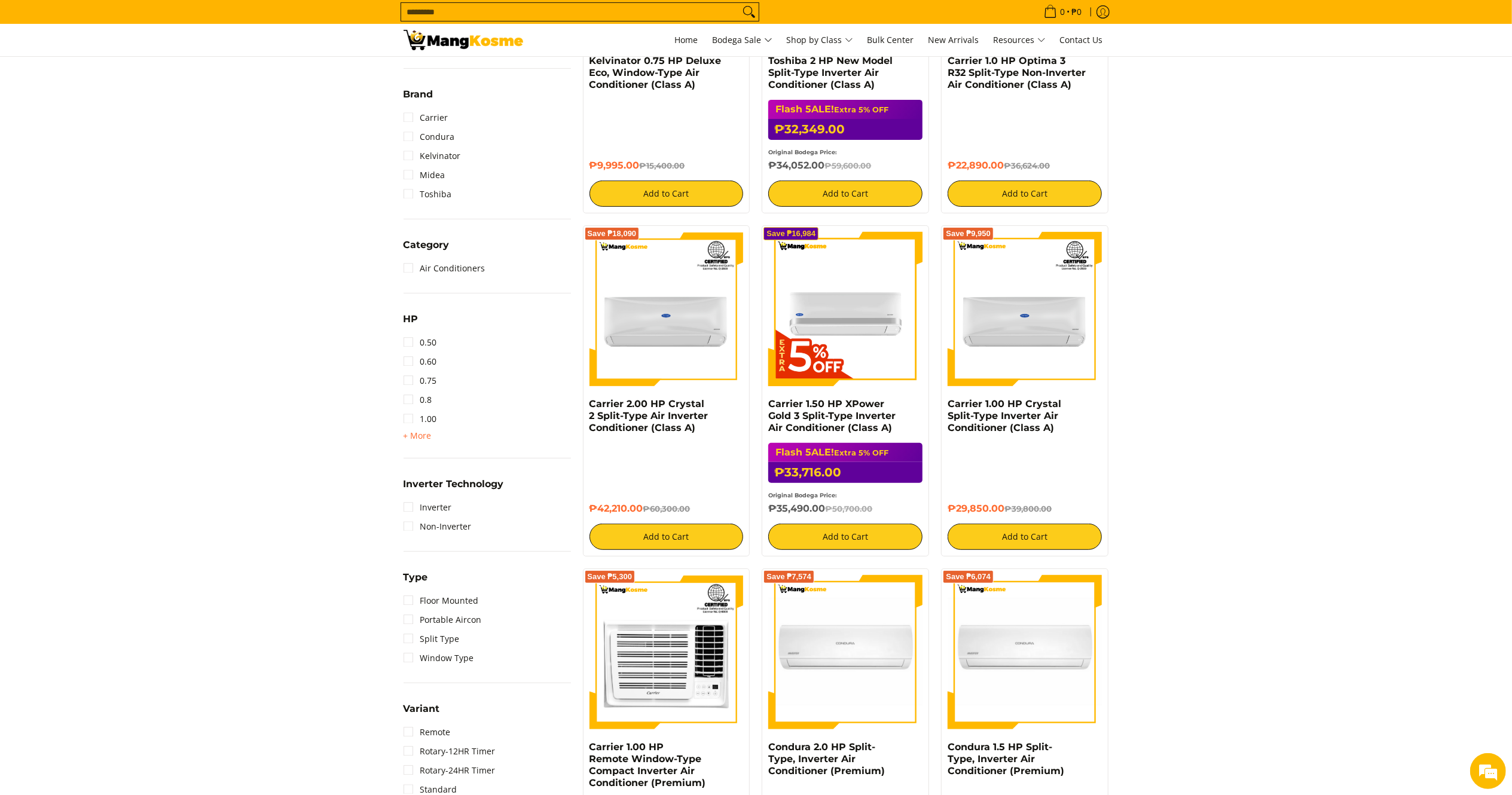
click at [427, 502] on link "Inverter" at bounding box center [428, 507] width 48 height 19
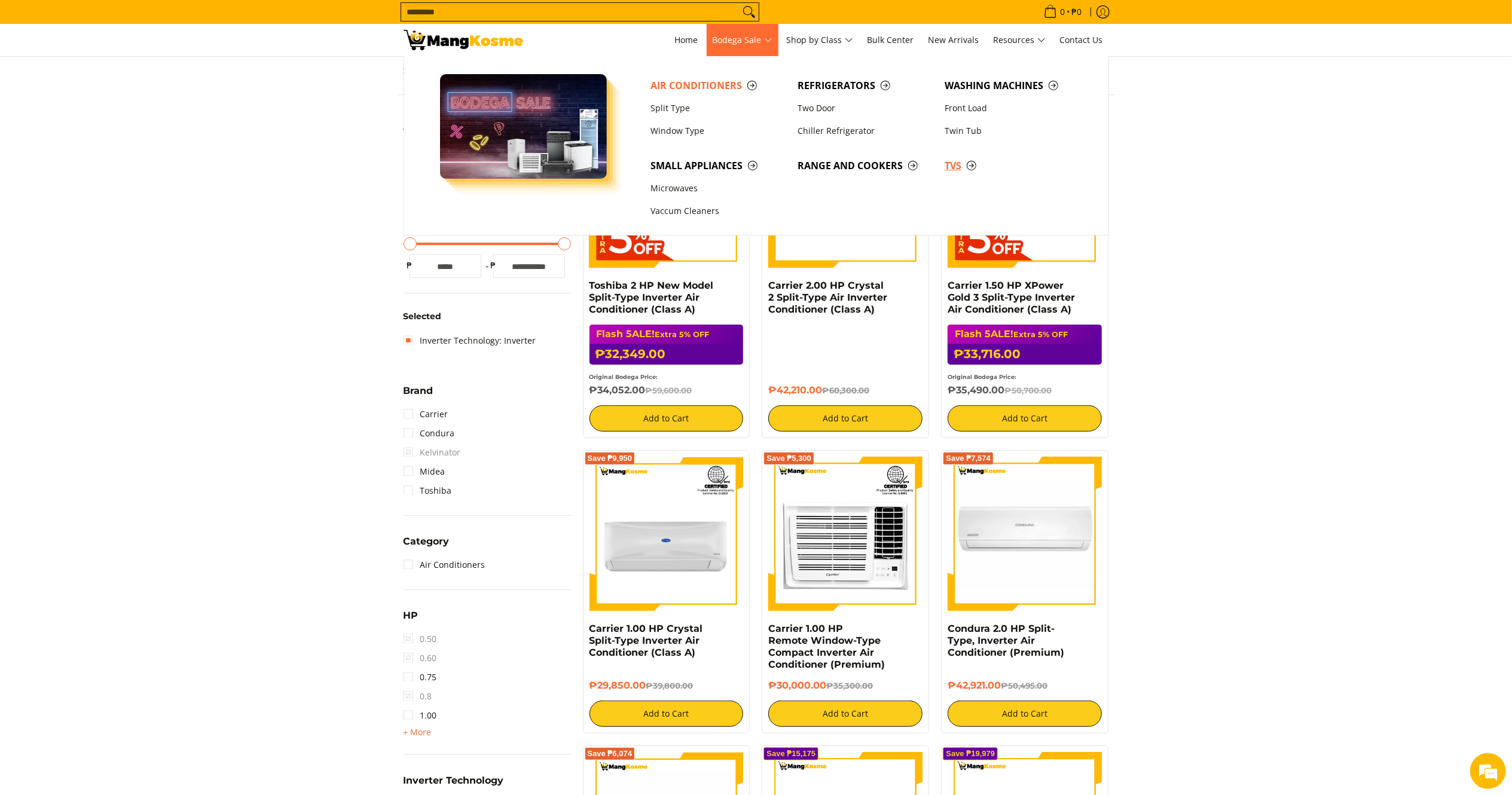
click at [958, 174] on span "TVs" at bounding box center [1011, 165] width 135 height 15
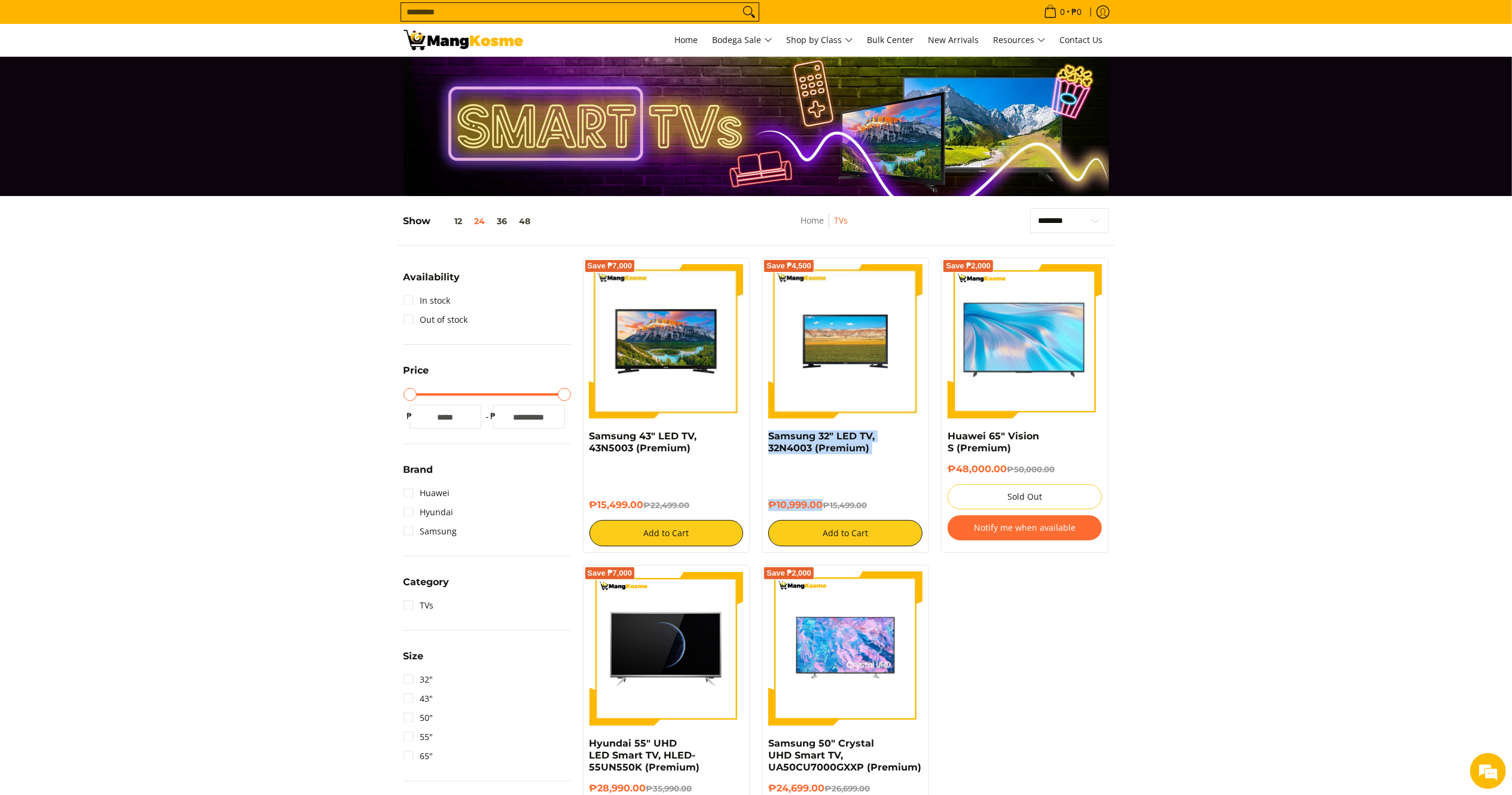
drag, startPoint x: 819, startPoint y: 505, endPoint x: 764, endPoint y: 441, distance: 84.4
click at [764, 441] on div "Save ₱4,500 Samsung 32" LED TV, 32N4003 (Premium) ₱10,999.00 ₱15,499.00 Add to …" at bounding box center [844, 405] width 167 height 295
copy div "Samsung 32" LED TV, 32N4003 (Premium) ₱10,999.00"
drag, startPoint x: 644, startPoint y: 512, endPoint x: 589, endPoint y: 444, distance: 87.5
click at [590, 441] on div "Samsung 43" LED TV, 43N5003 (Premium) ₱15,499.00 ₱22,499.00 Add to Cart" at bounding box center [667, 488] width 154 height 116
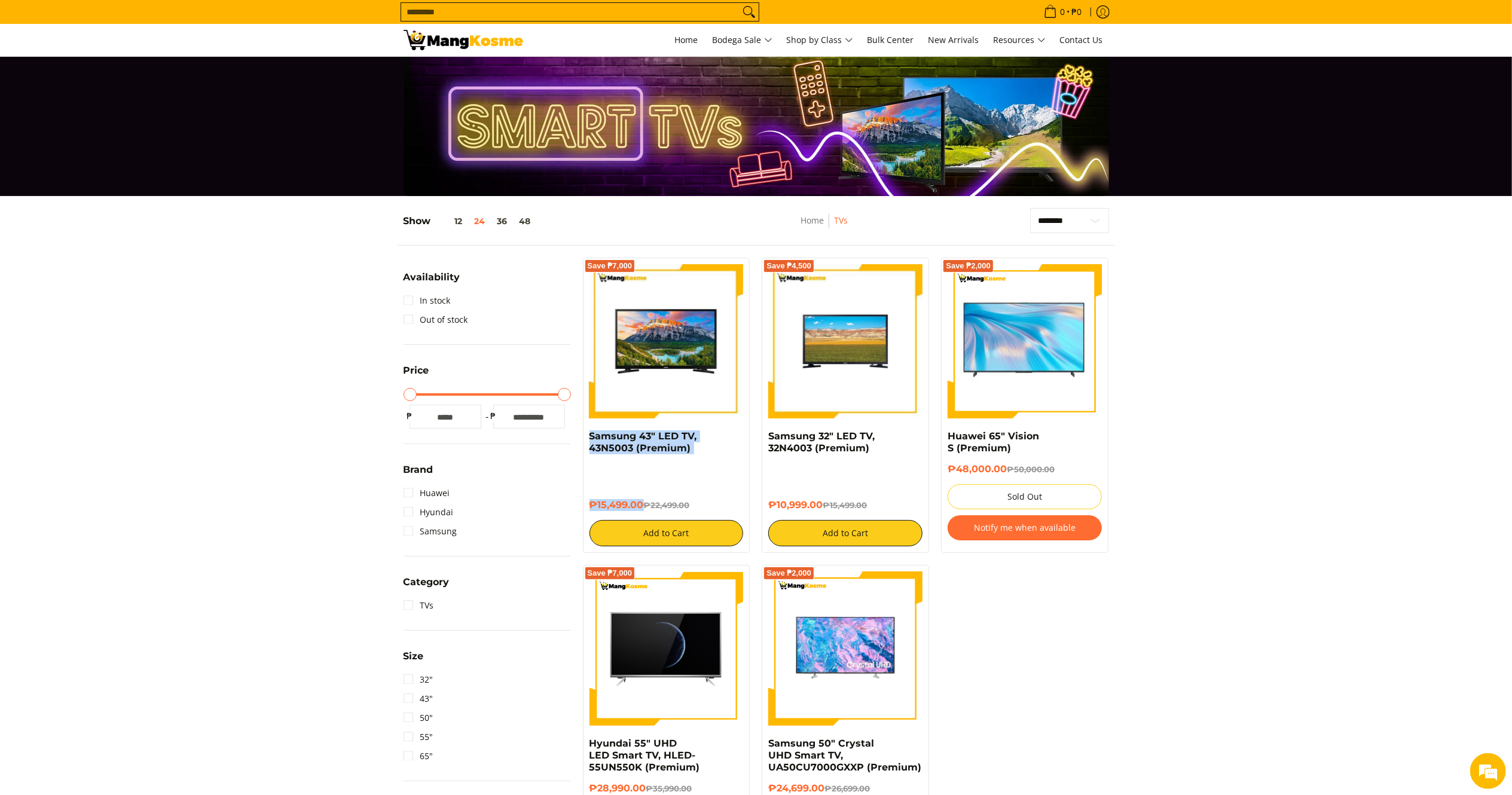
copy div "Samsung 43" LED TV, 43N5003 (Premium) ₱15,499.00"
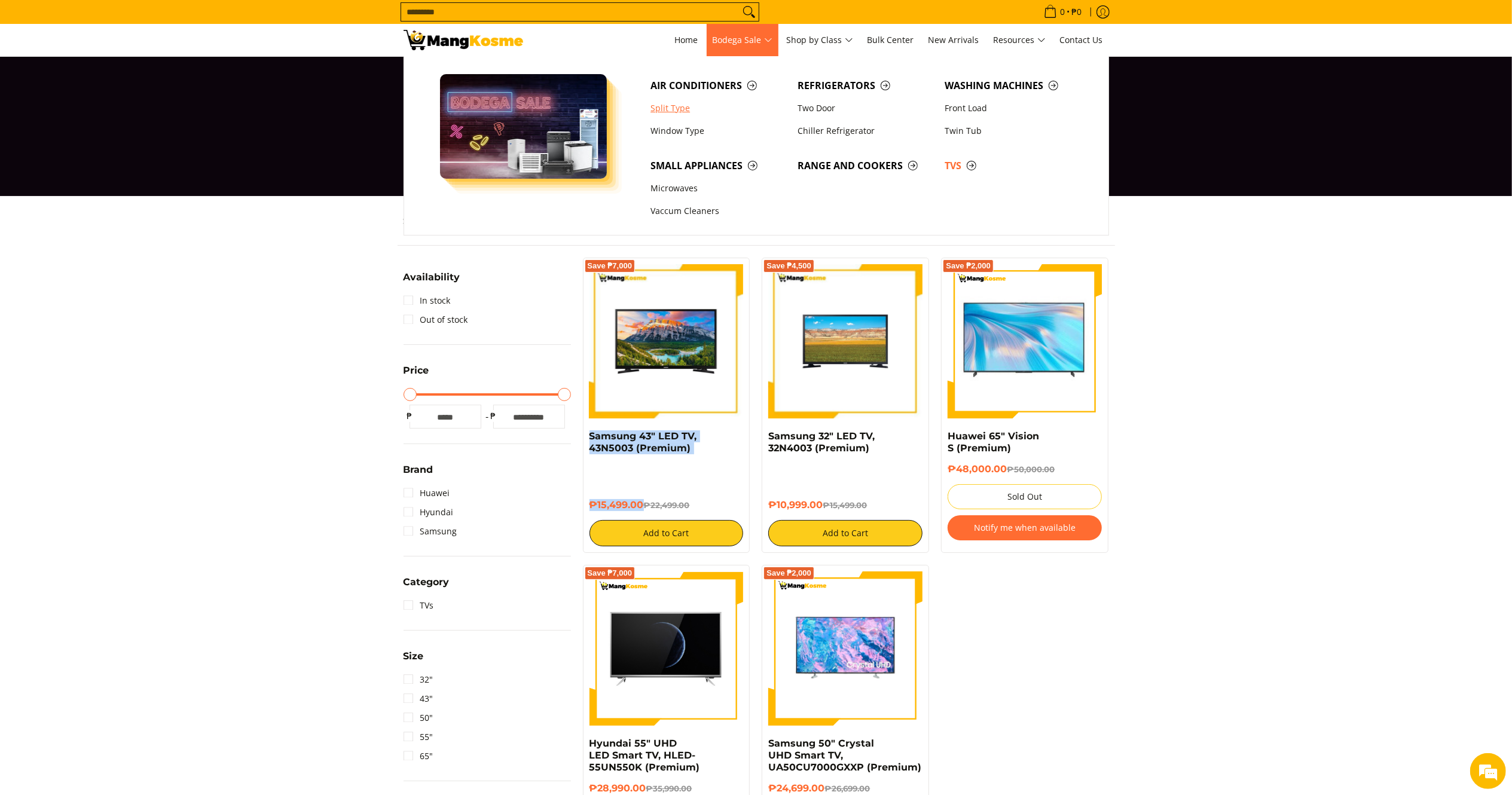
click at [686, 98] on link "Split Type" at bounding box center [718, 108] width 147 height 23
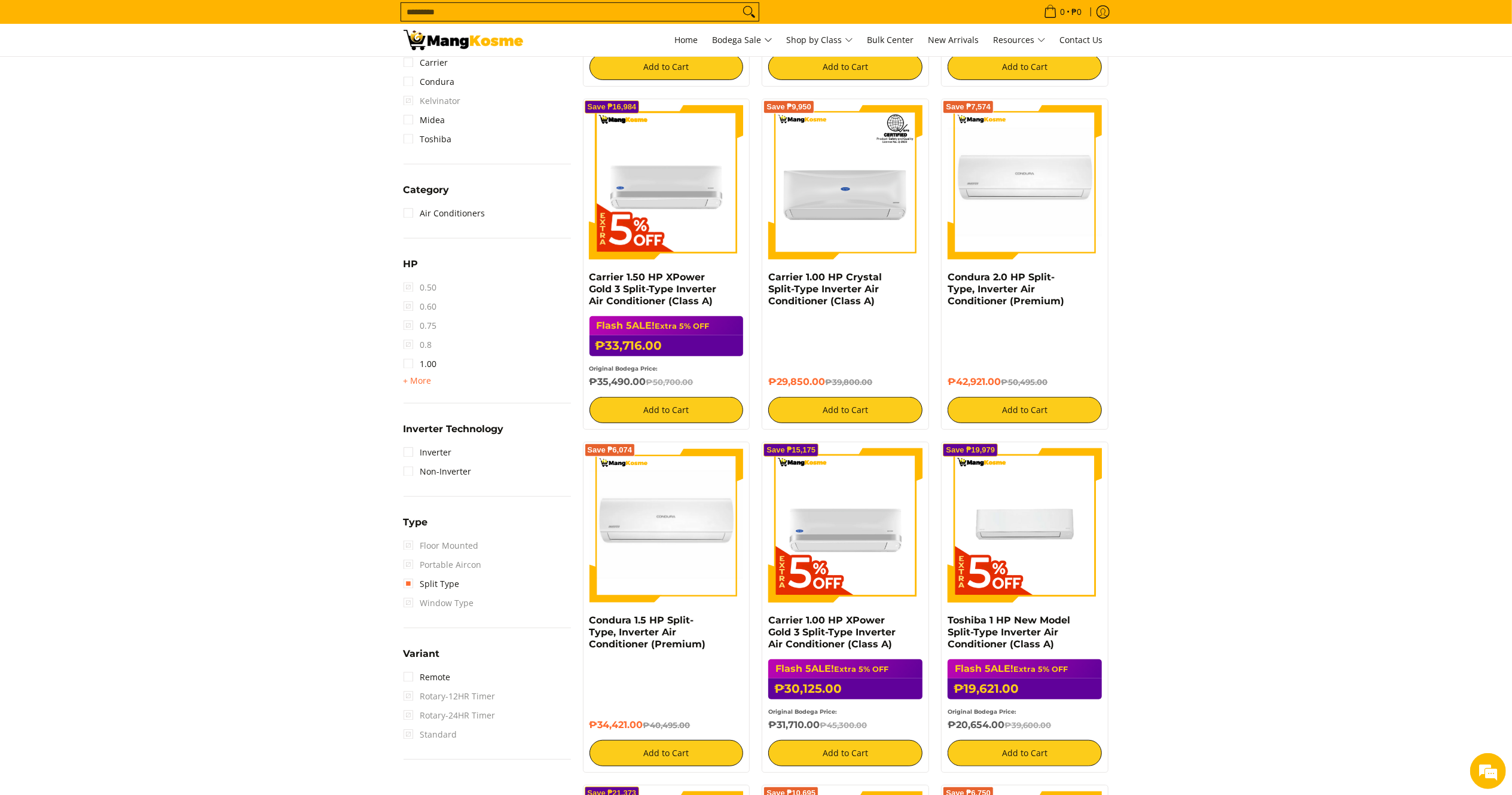
click at [399, 384] on div "Availability In stock Out of stock Price Minimum Price Maximum Price Minimum Pr…" at bounding box center [488, 266] width 180 height 1022
click at [410, 384] on span "+ More" at bounding box center [418, 381] width 28 height 10
click at [432, 388] on link "1.50" at bounding box center [421, 382] width 34 height 19
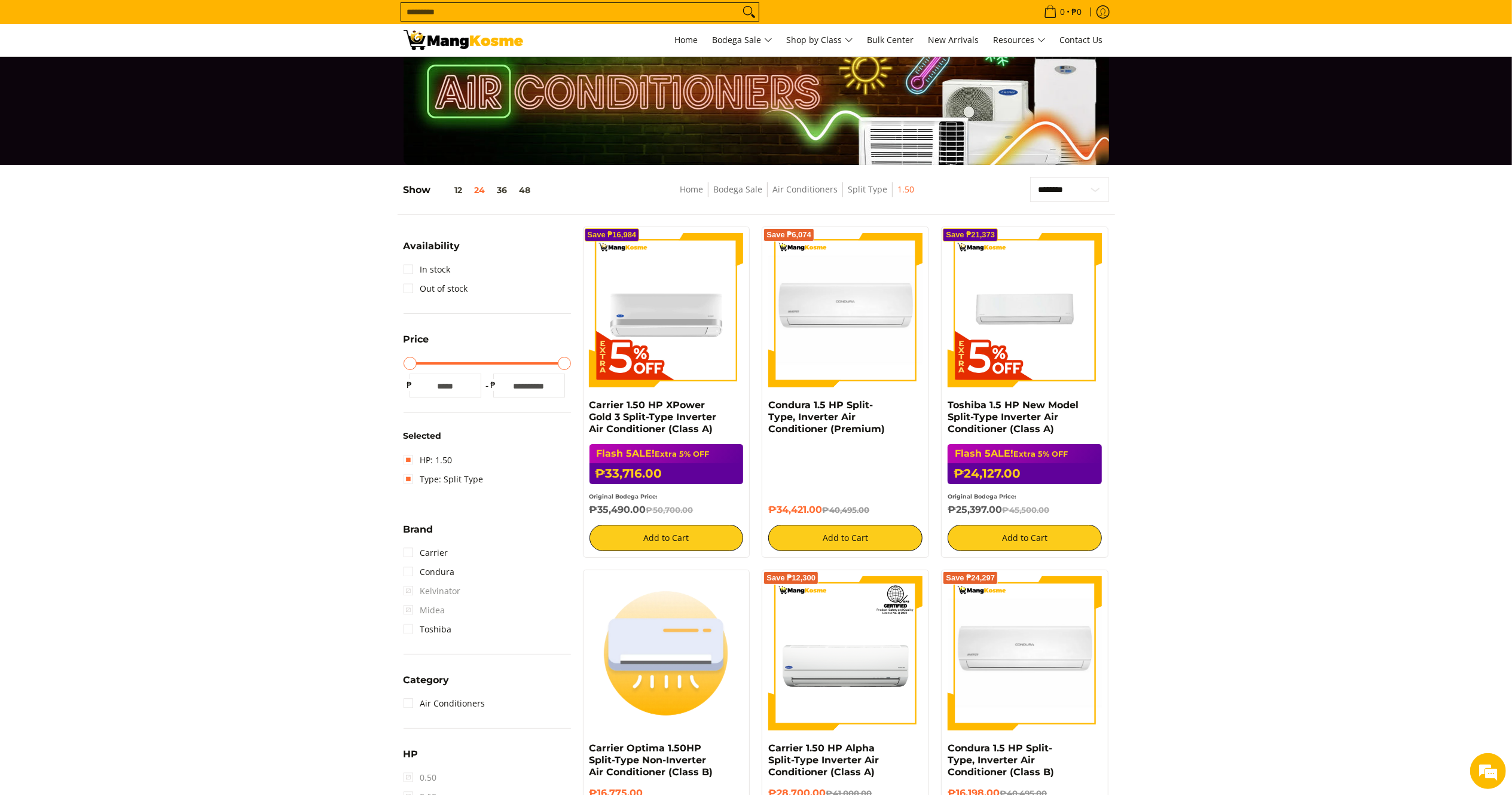
scroll to position [35, 0]
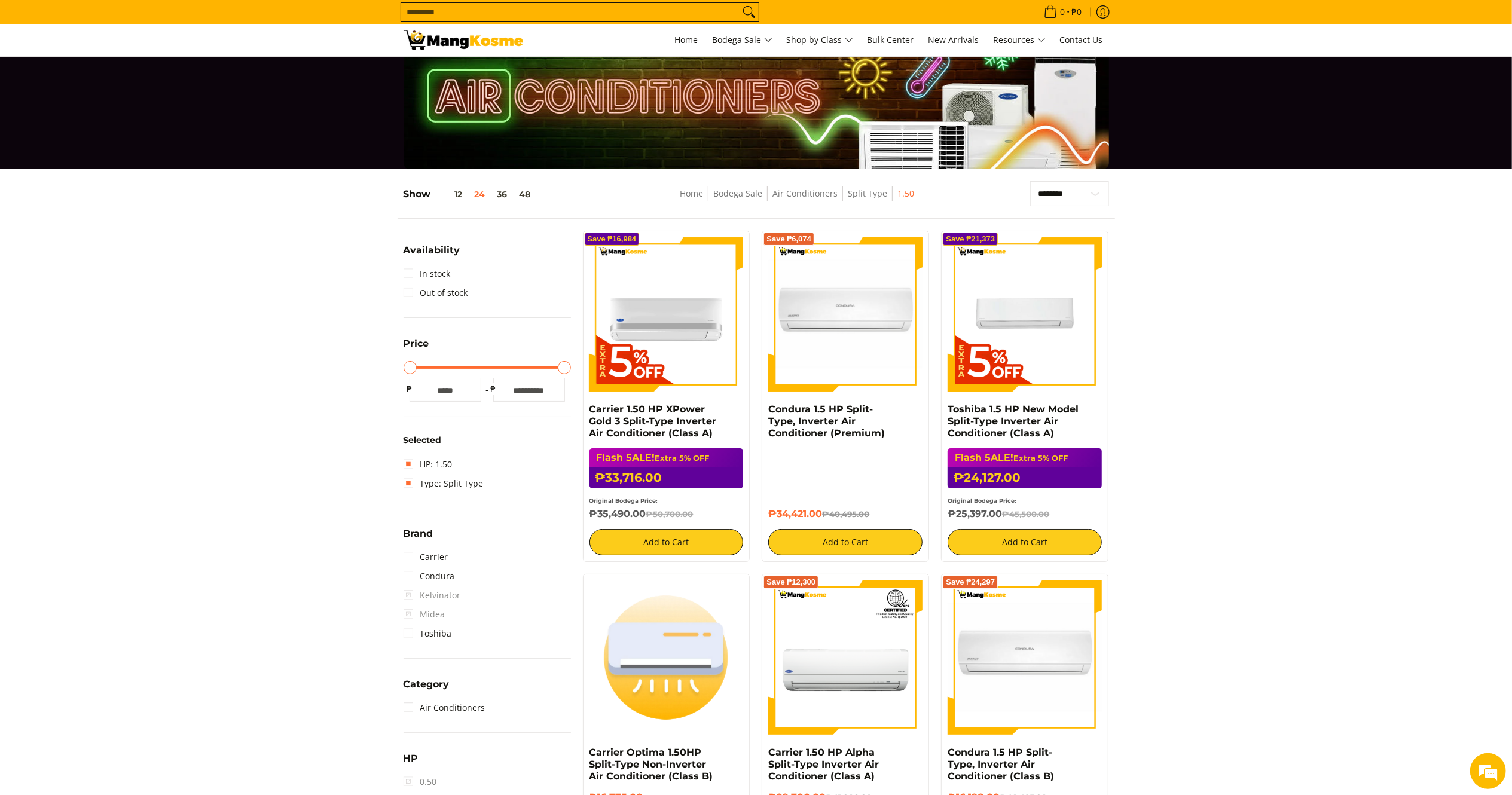
drag, startPoint x: 1005, startPoint y: 517, endPoint x: 940, endPoint y: 407, distance: 127.8
click at [941, 407] on div "Save ₱21,373 Toshiba 1.5 HP New Model Split-Type Inverter Air Conditioner (Clas…" at bounding box center [1024, 396] width 167 height 331
copy div "Toshiba 1.5 HP New Model Split-Type Inverter Air Conditioner (Class A) Flash 5A…"
drag, startPoint x: 823, startPoint y: 510, endPoint x: 770, endPoint y: 416, distance: 107.9
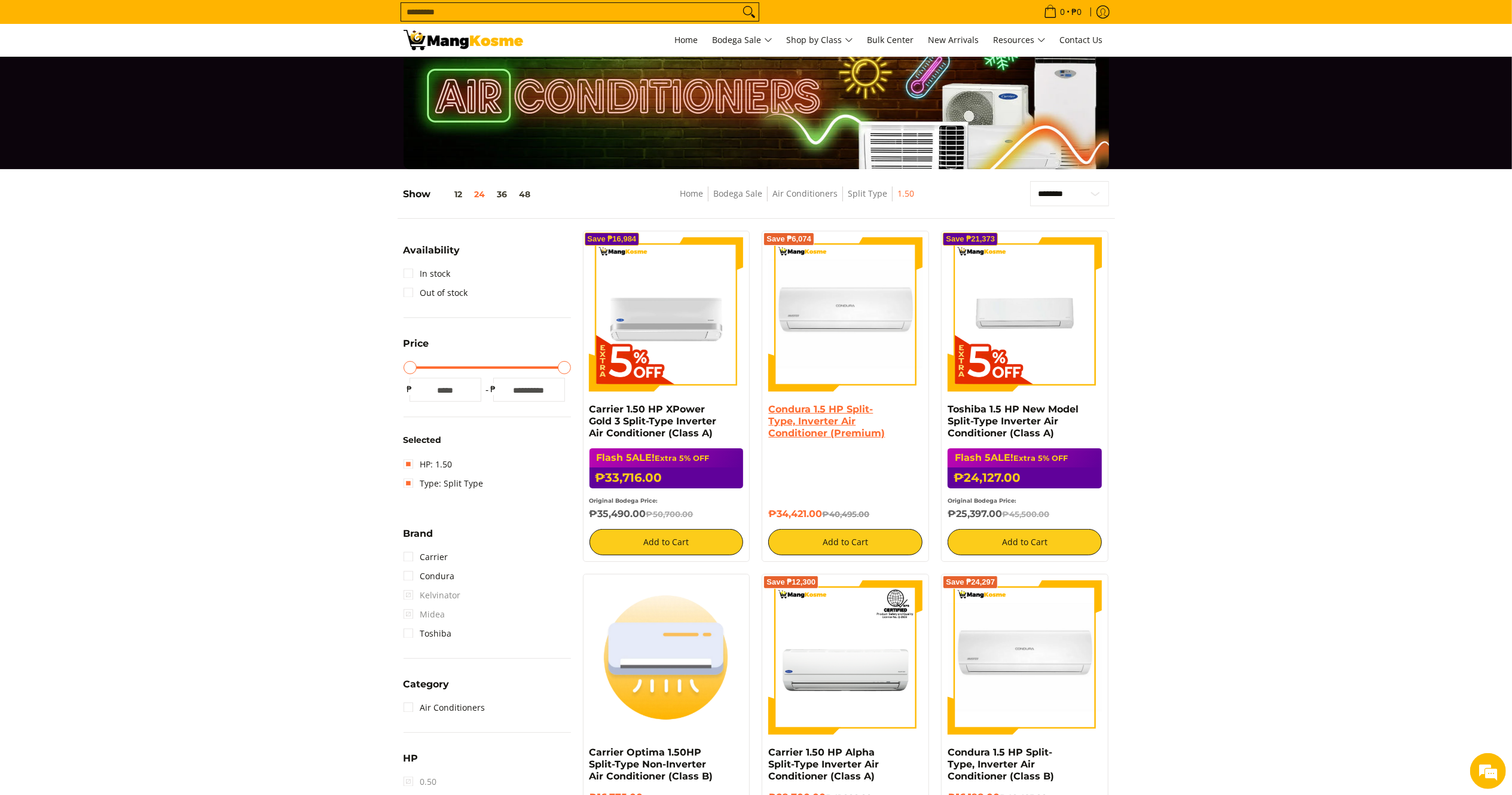
click at [770, 416] on div "Condura 1.5 HP Split-Type, Inverter Air Conditioner (Premium) ₱34,421.00 ₱40,49…" at bounding box center [845, 480] width 154 height 152
copy div "Condura 1.5 HP Split-Type, Inverter Air Conditioner (Premium) ₱34,421.00"
drag, startPoint x: 645, startPoint y: 518, endPoint x: 577, endPoint y: 410, distance: 127.6
click at [577, 410] on div "Save ₱16,984 Carrier 1.50 HP XPower Gold 3 Split-Type Inverter Air Conditioner …" at bounding box center [667, 396] width 180 height 331
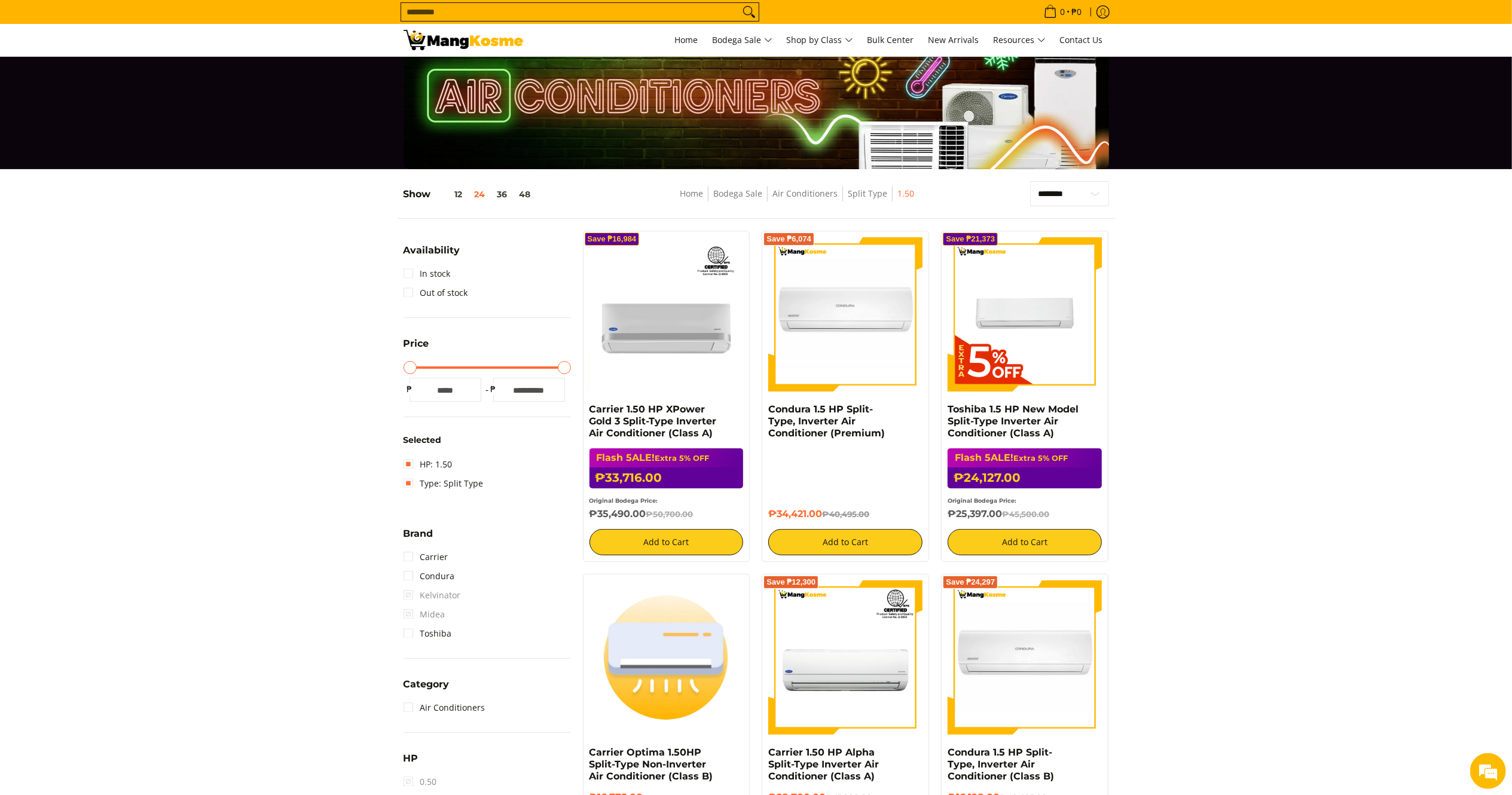
copy div "Carrier 1.50 HP XPower Gold 3 Split-Type Inverter Air Conditioner (Class A) Fla…"
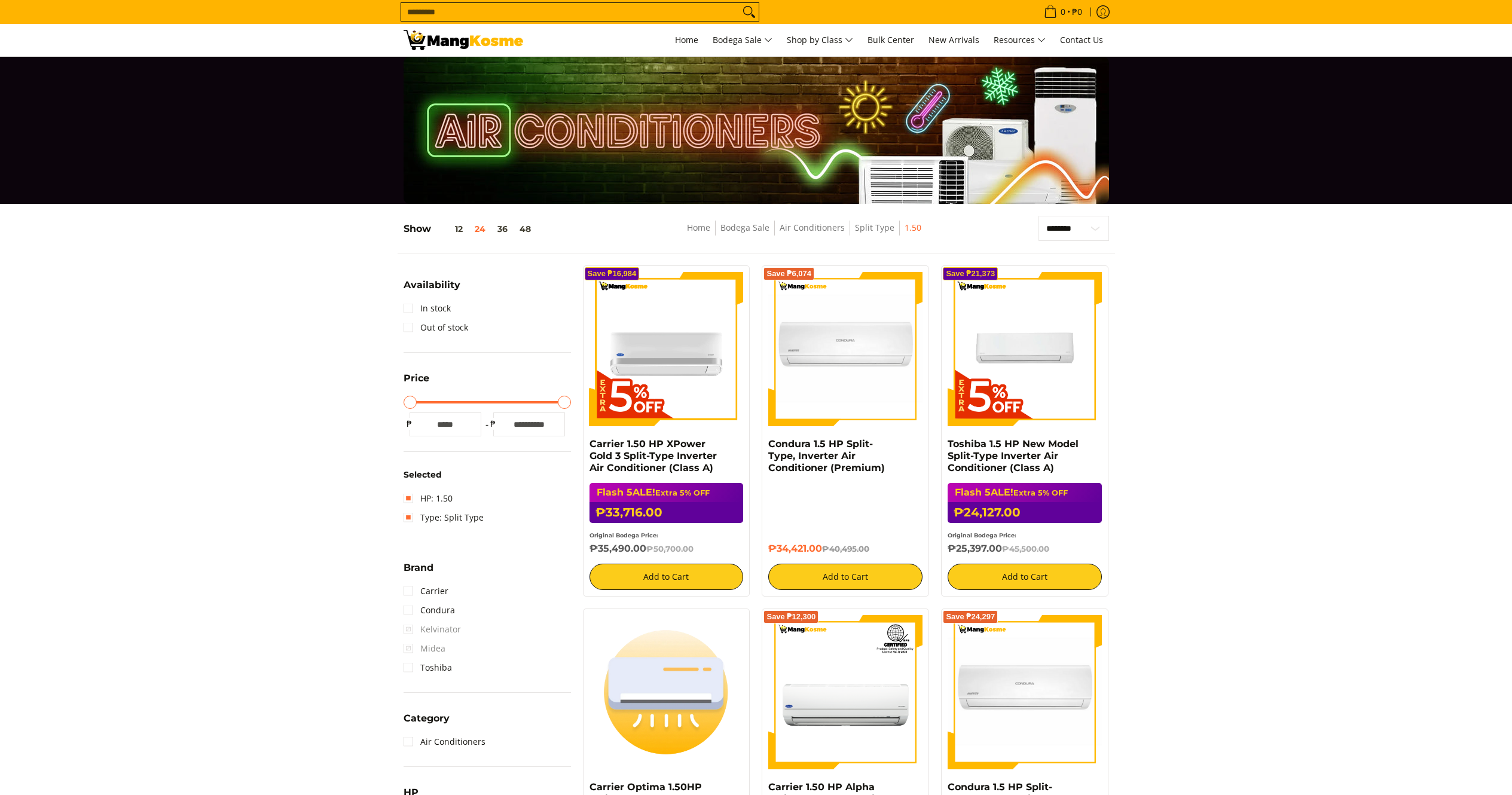
scroll to position [35, 0]
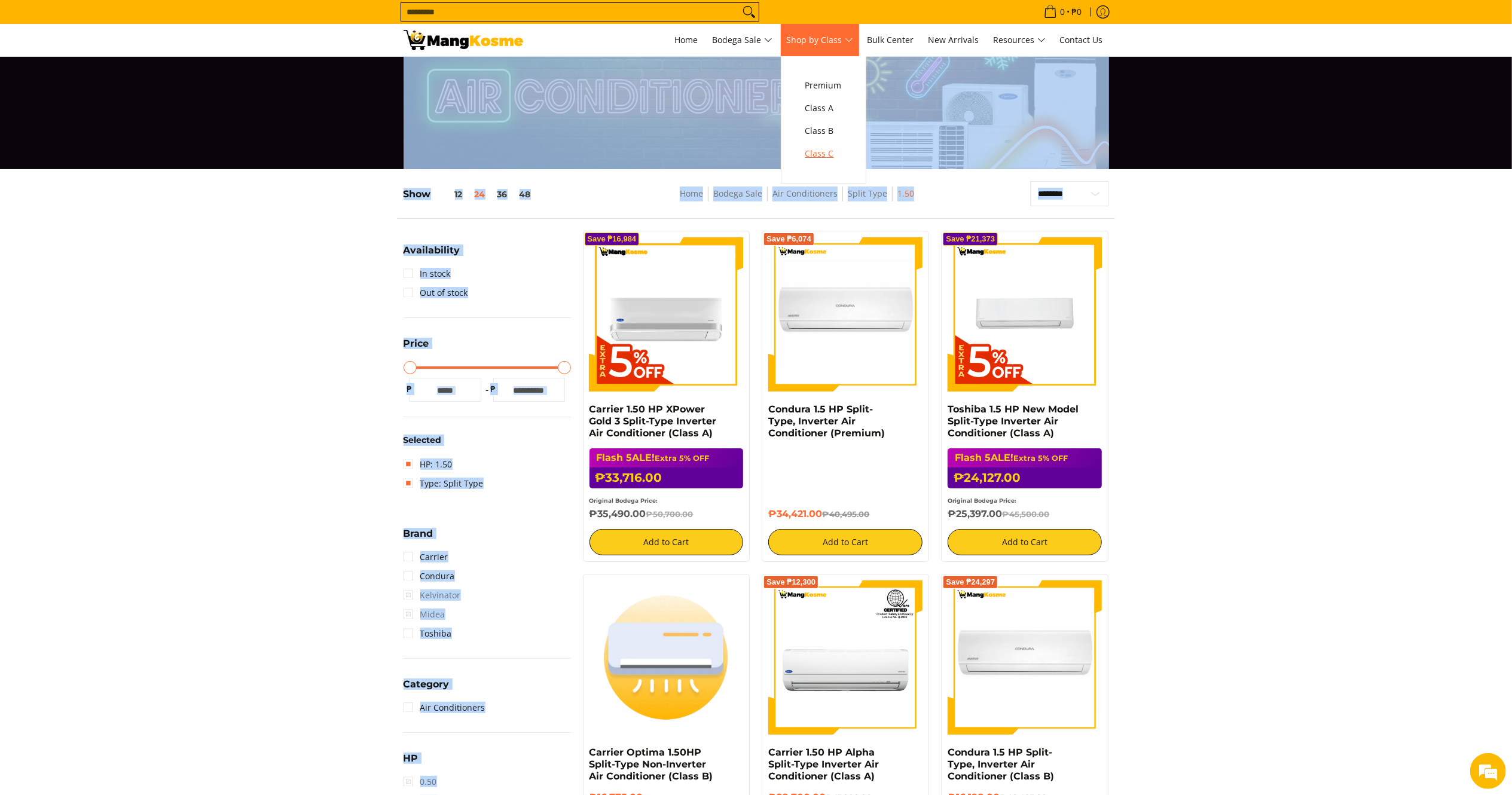
click at [819, 147] on span "Class C" at bounding box center [823, 153] width 37 height 15
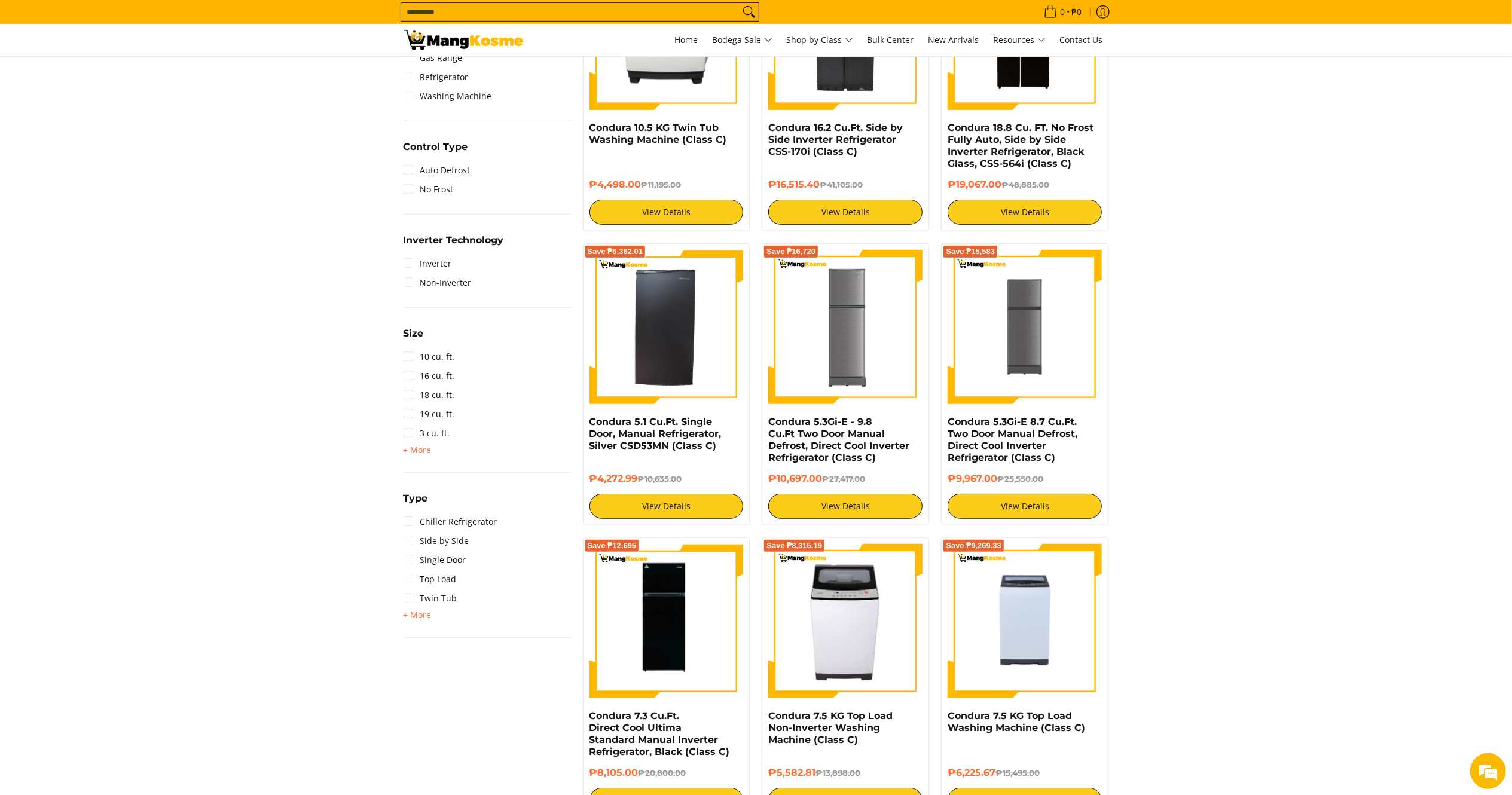
scroll to position [643, 0]
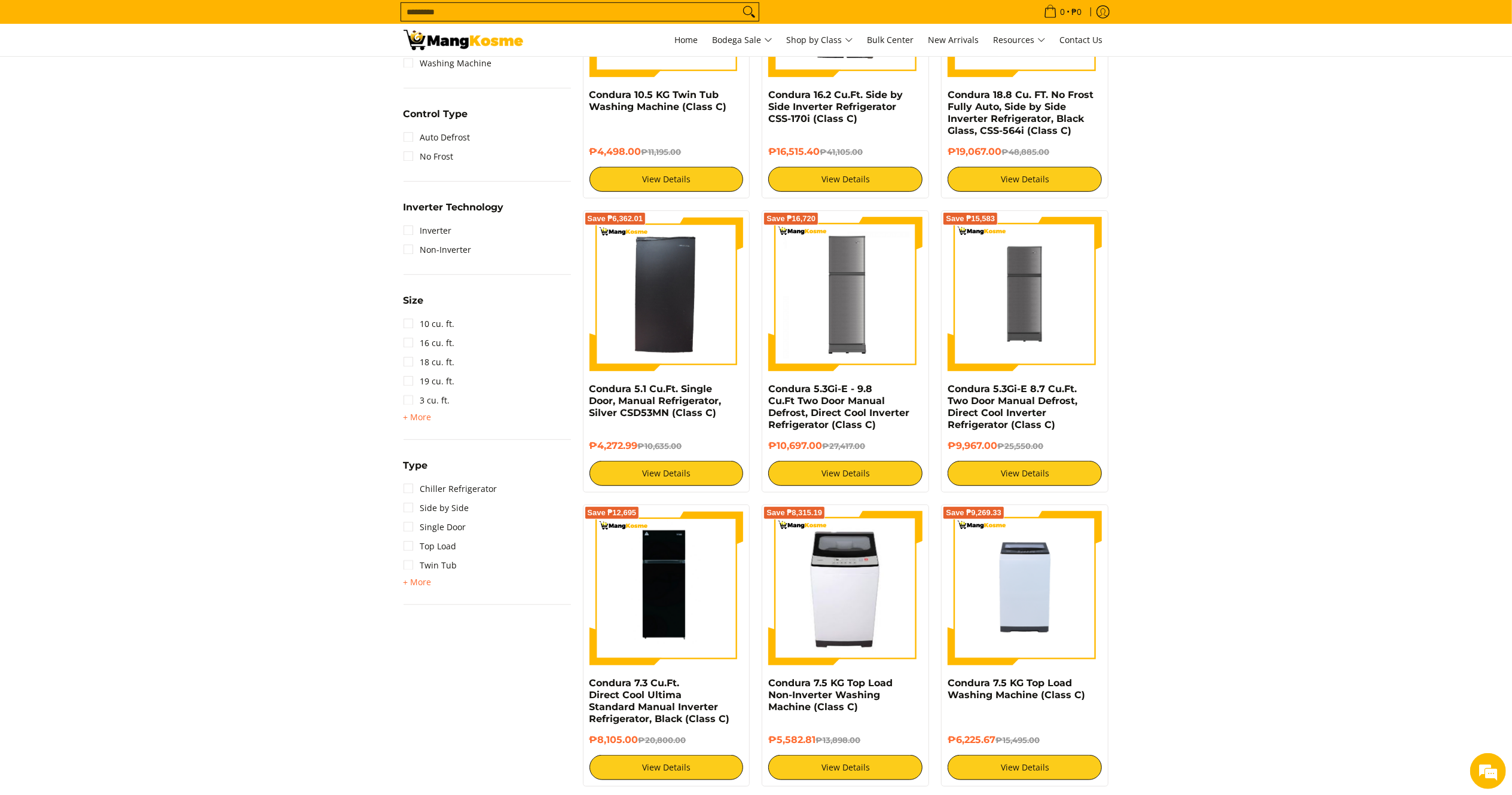
drag, startPoint x: 1530, startPoint y: 214, endPoint x: 1530, endPoint y: 320, distance: 106.0
click at [447, 509] on link "Side by Side" at bounding box center [437, 508] width 66 height 19
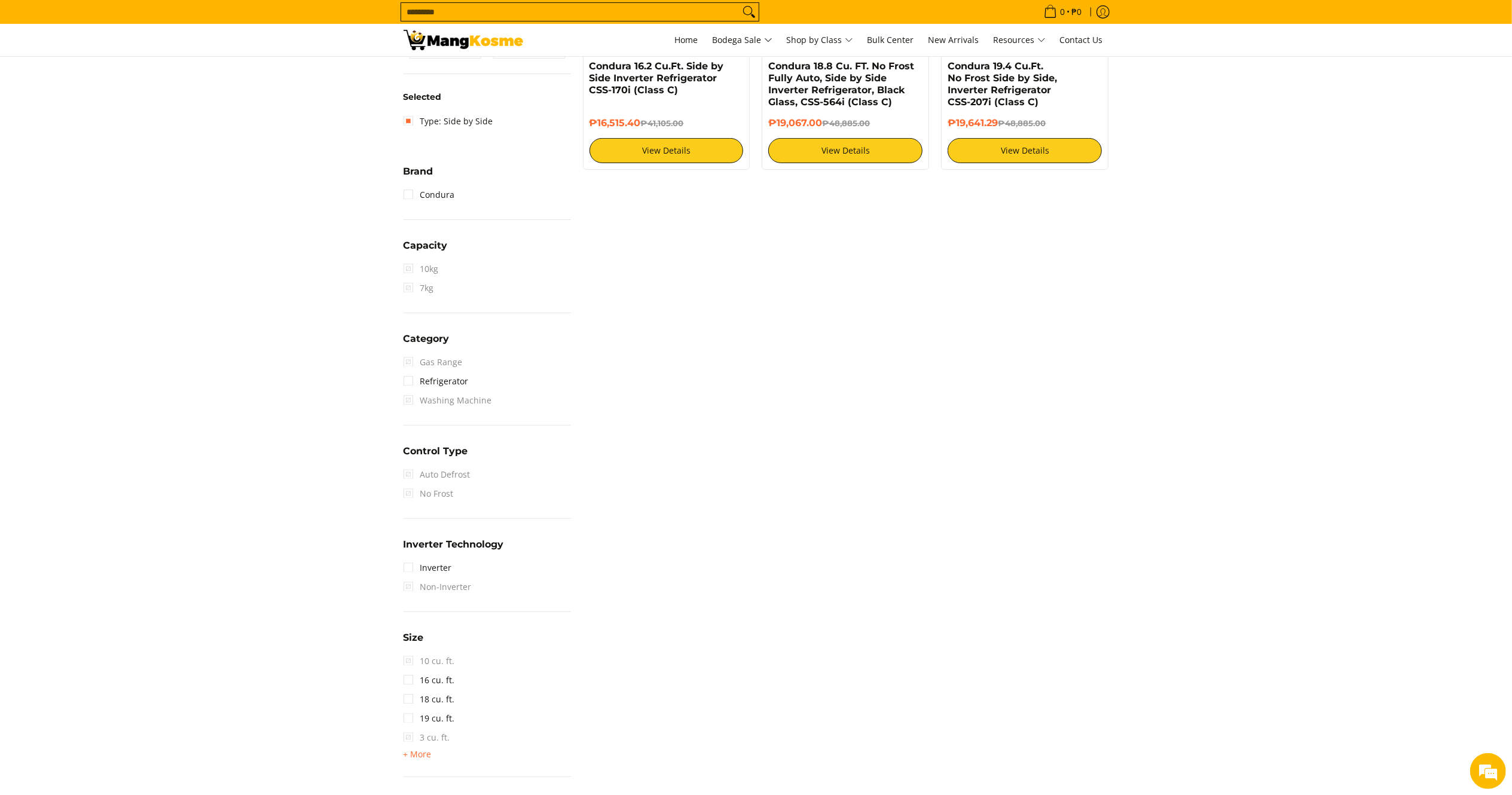
scroll to position [158, 0]
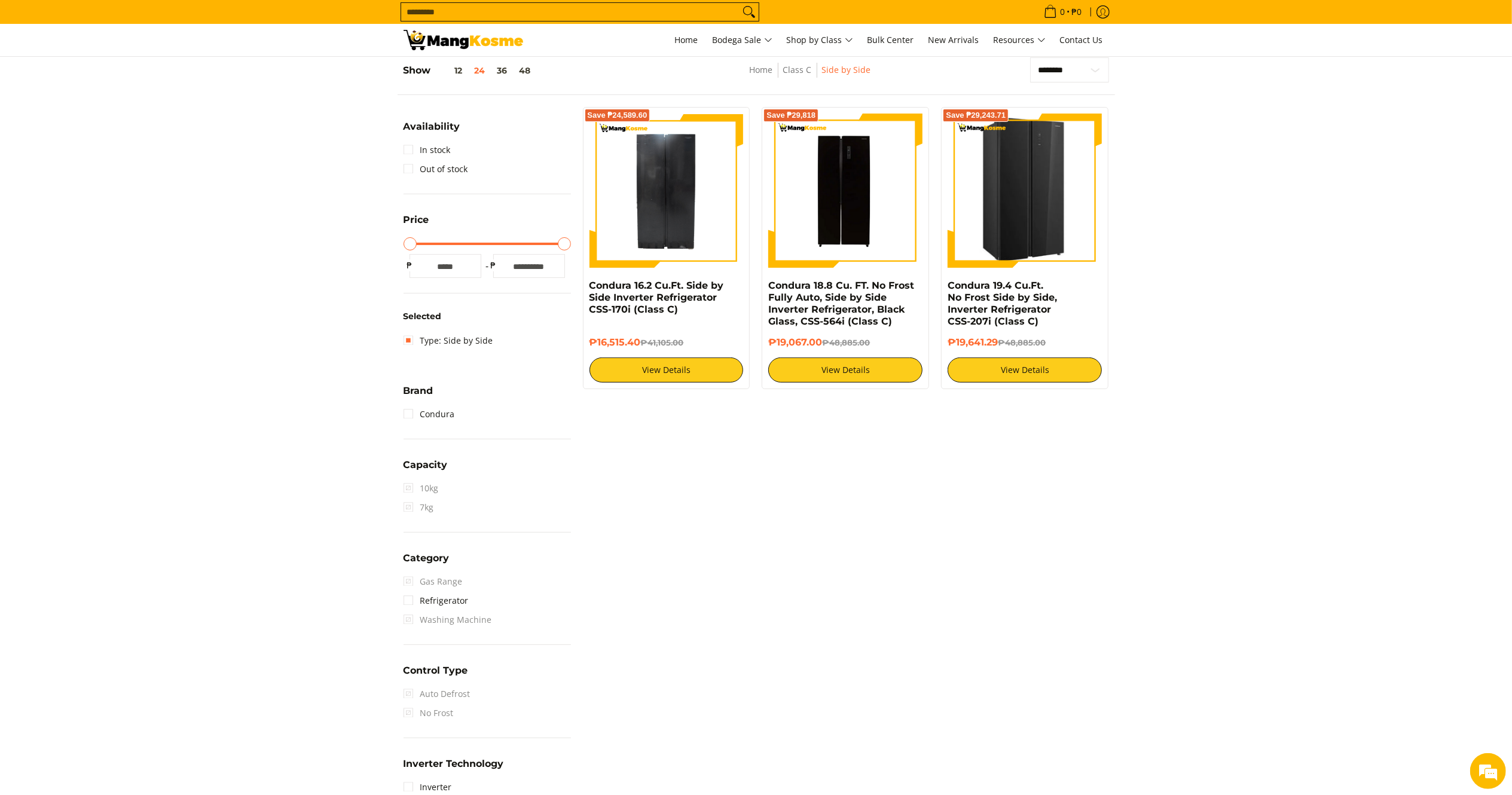
click at [1019, 202] on img at bounding box center [1025, 191] width 152 height 154
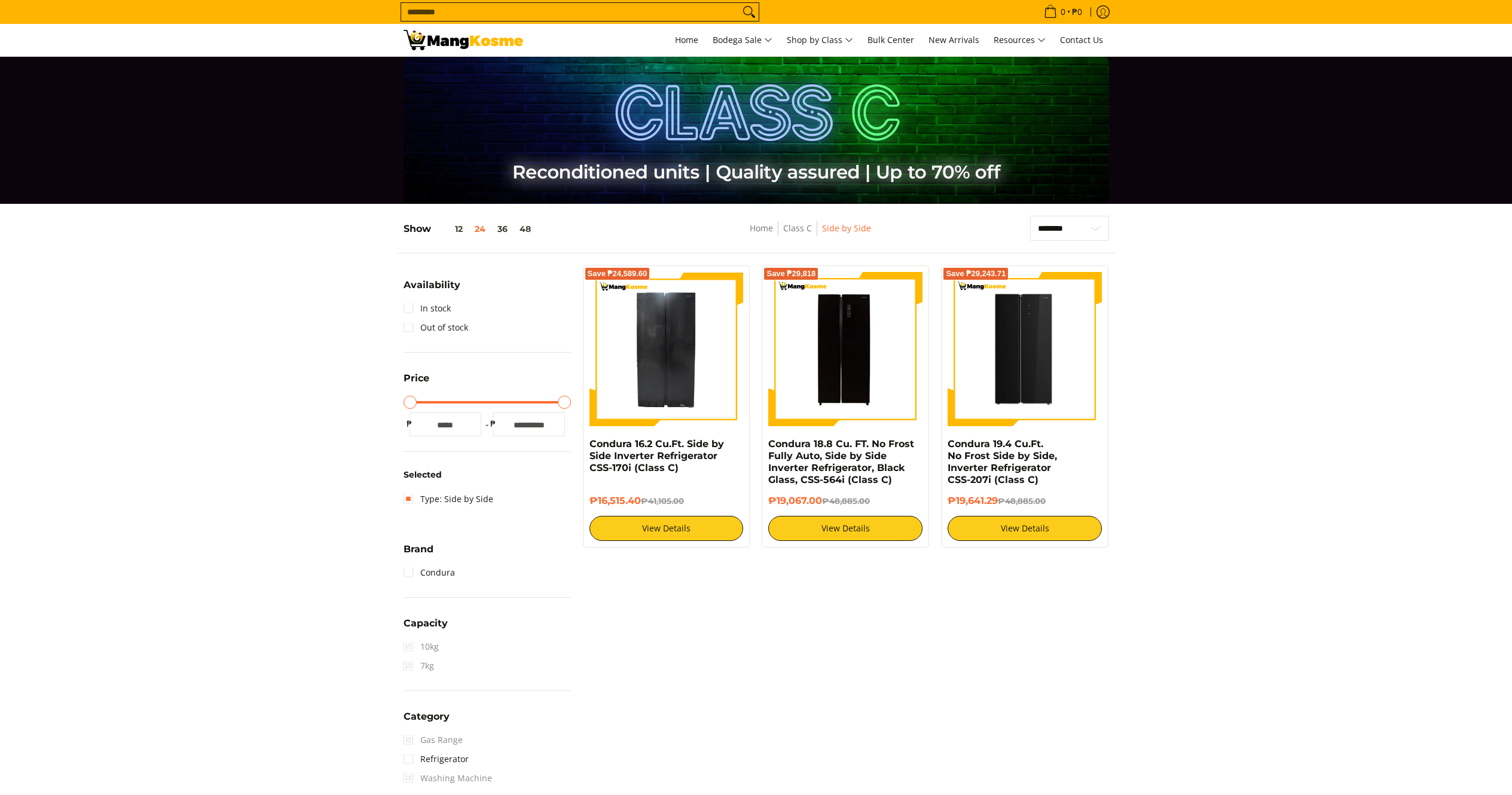
scroll to position [158, 0]
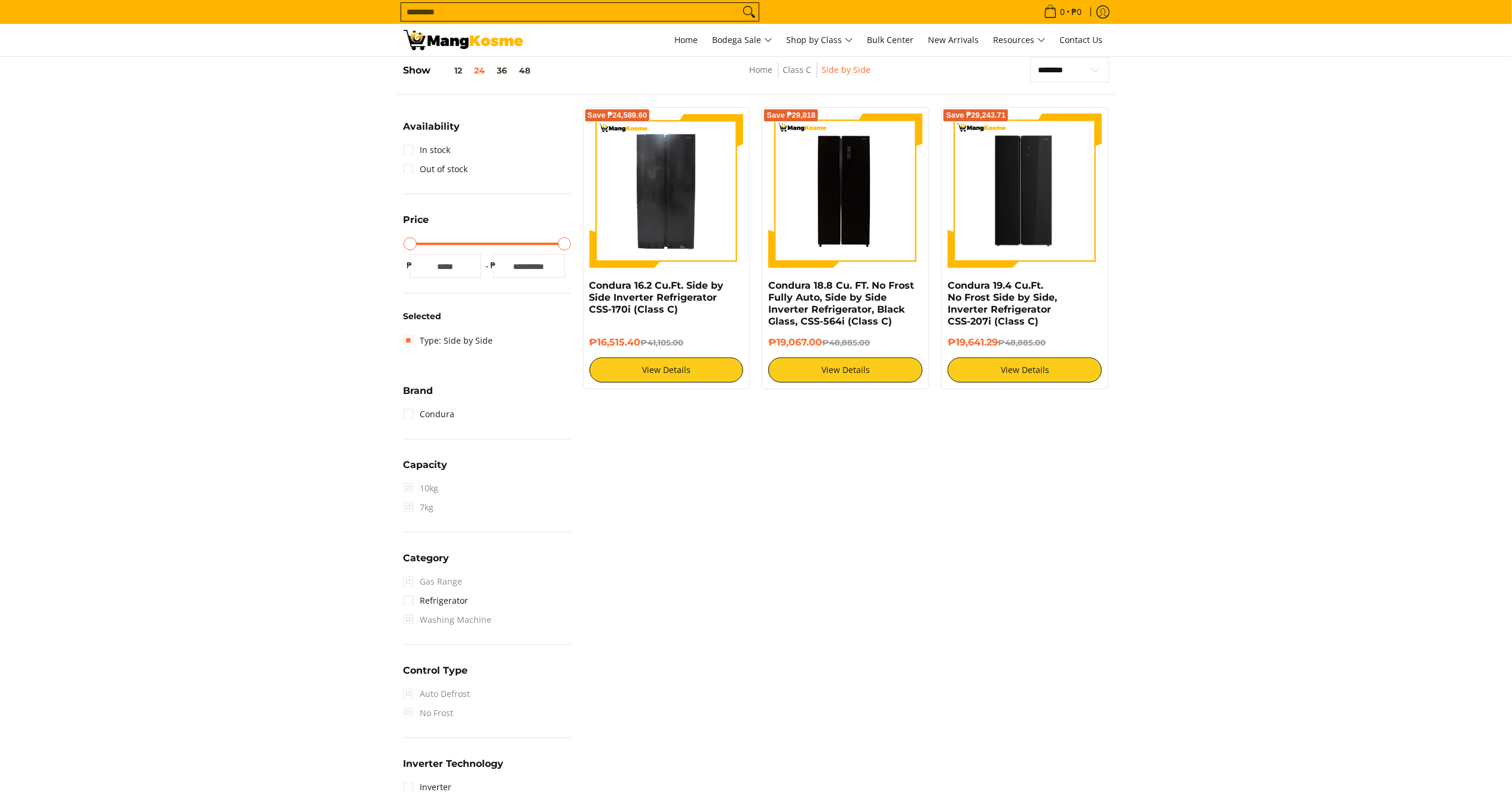
click at [854, 172] on img at bounding box center [845, 191] width 154 height 154
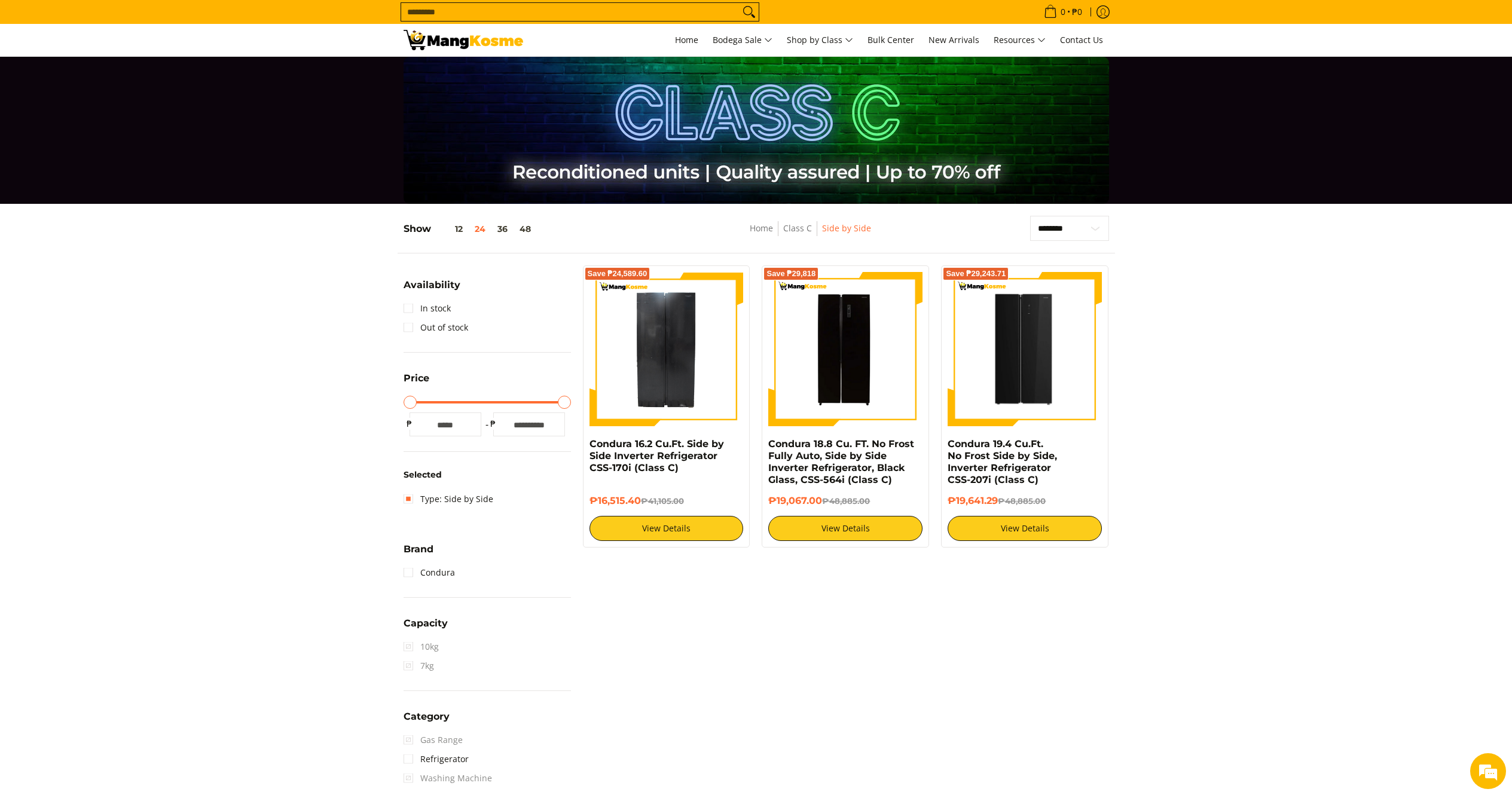
scroll to position [158, 0]
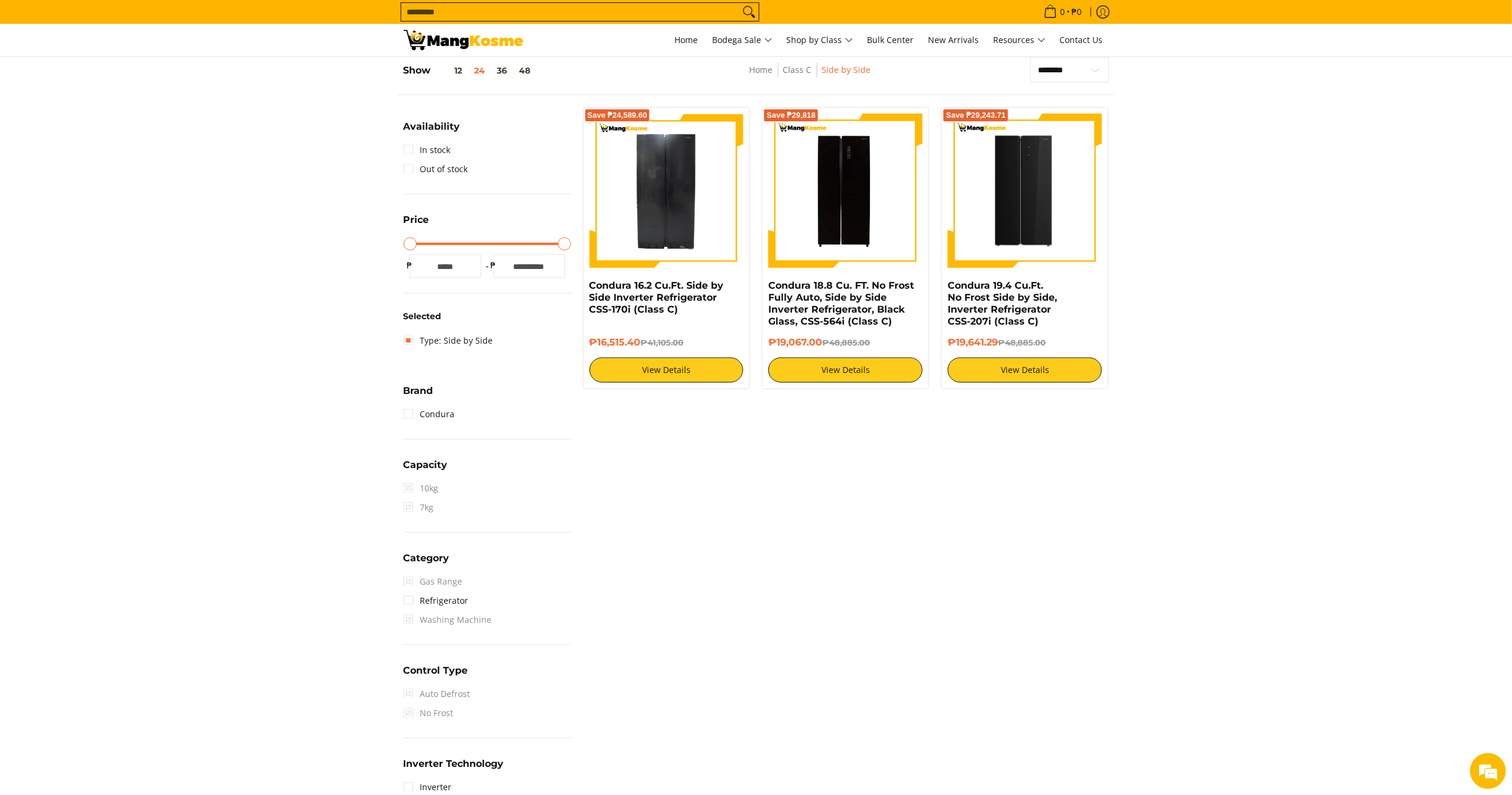
click at [655, 211] on img at bounding box center [667, 191] width 154 height 154
click at [824, 148] on span "Class C" at bounding box center [823, 153] width 37 height 15
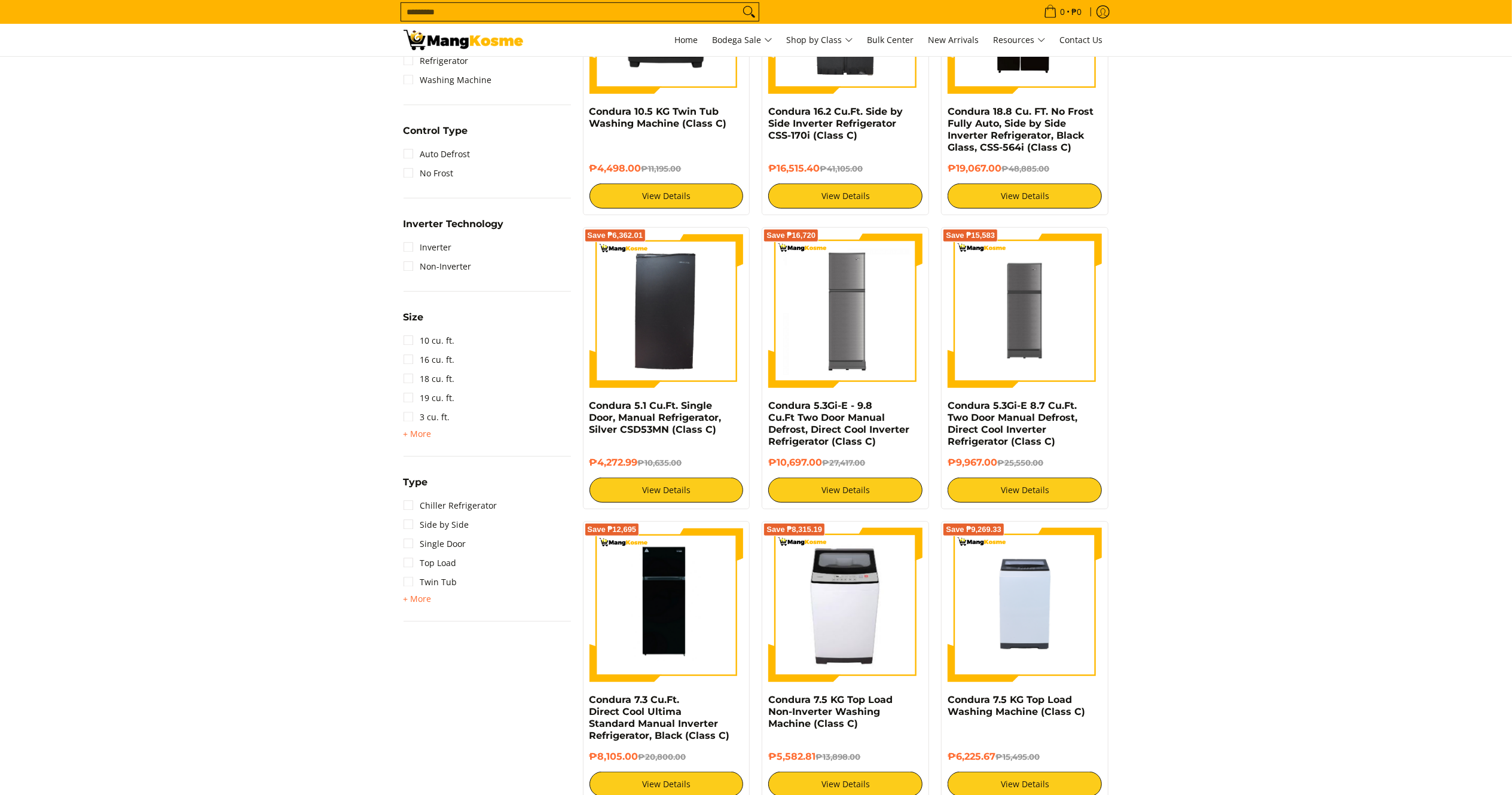
scroll to position [659, 0]
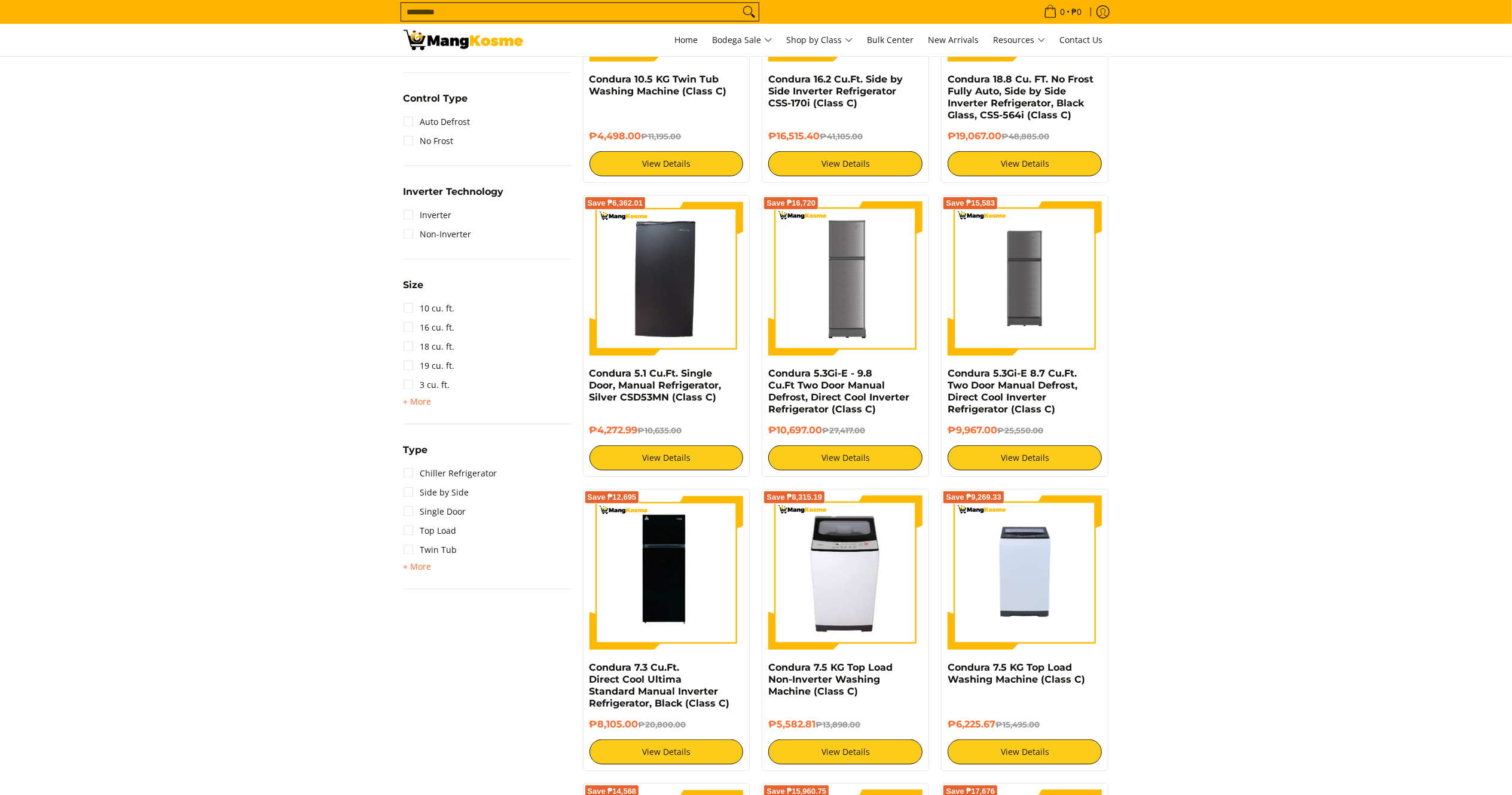
click at [421, 566] on span "+ More" at bounding box center [418, 567] width 28 height 10
click at [441, 590] on link "Upright Freezer" at bounding box center [443, 588] width 80 height 19
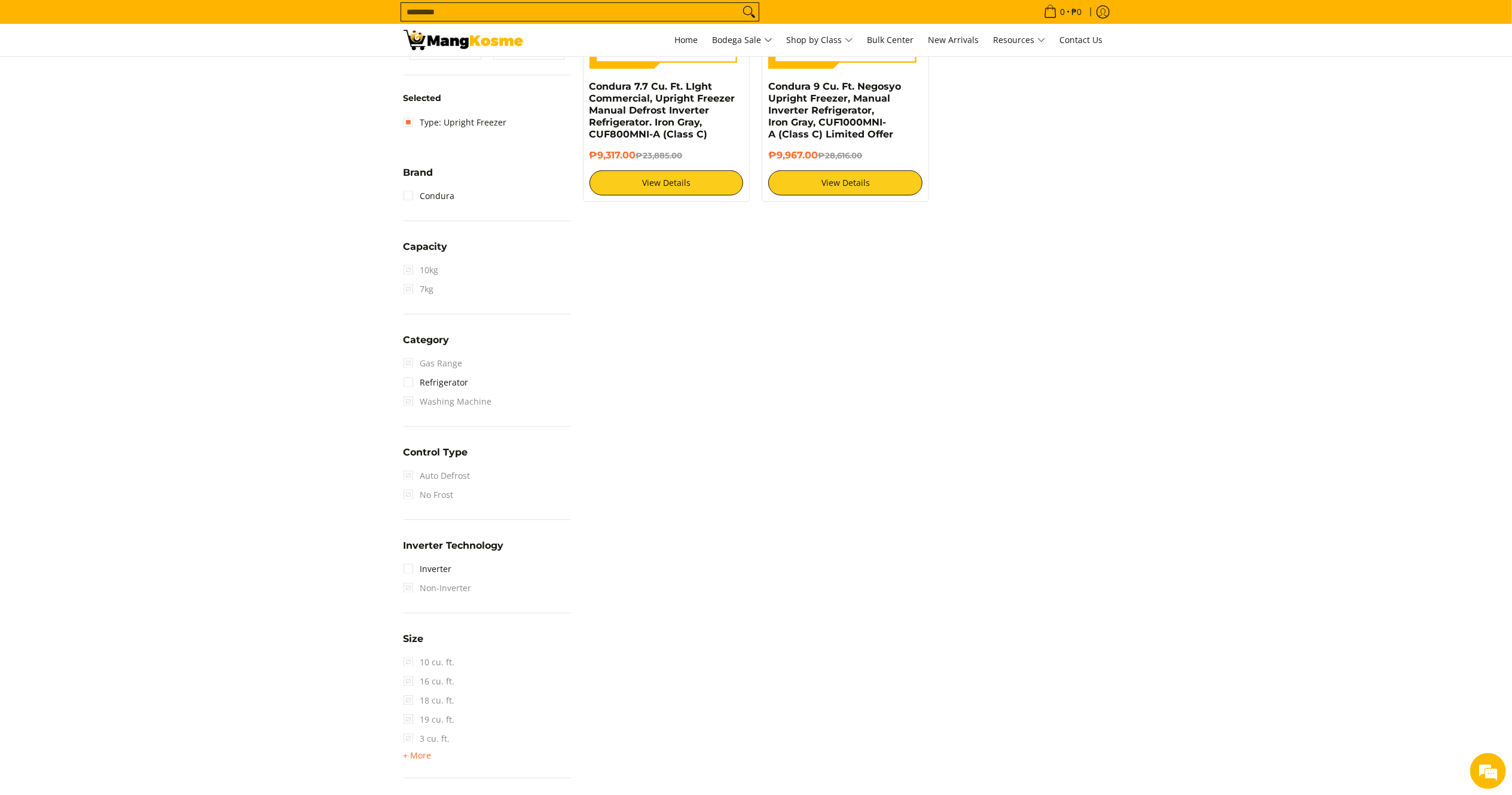
scroll to position [158, 0]
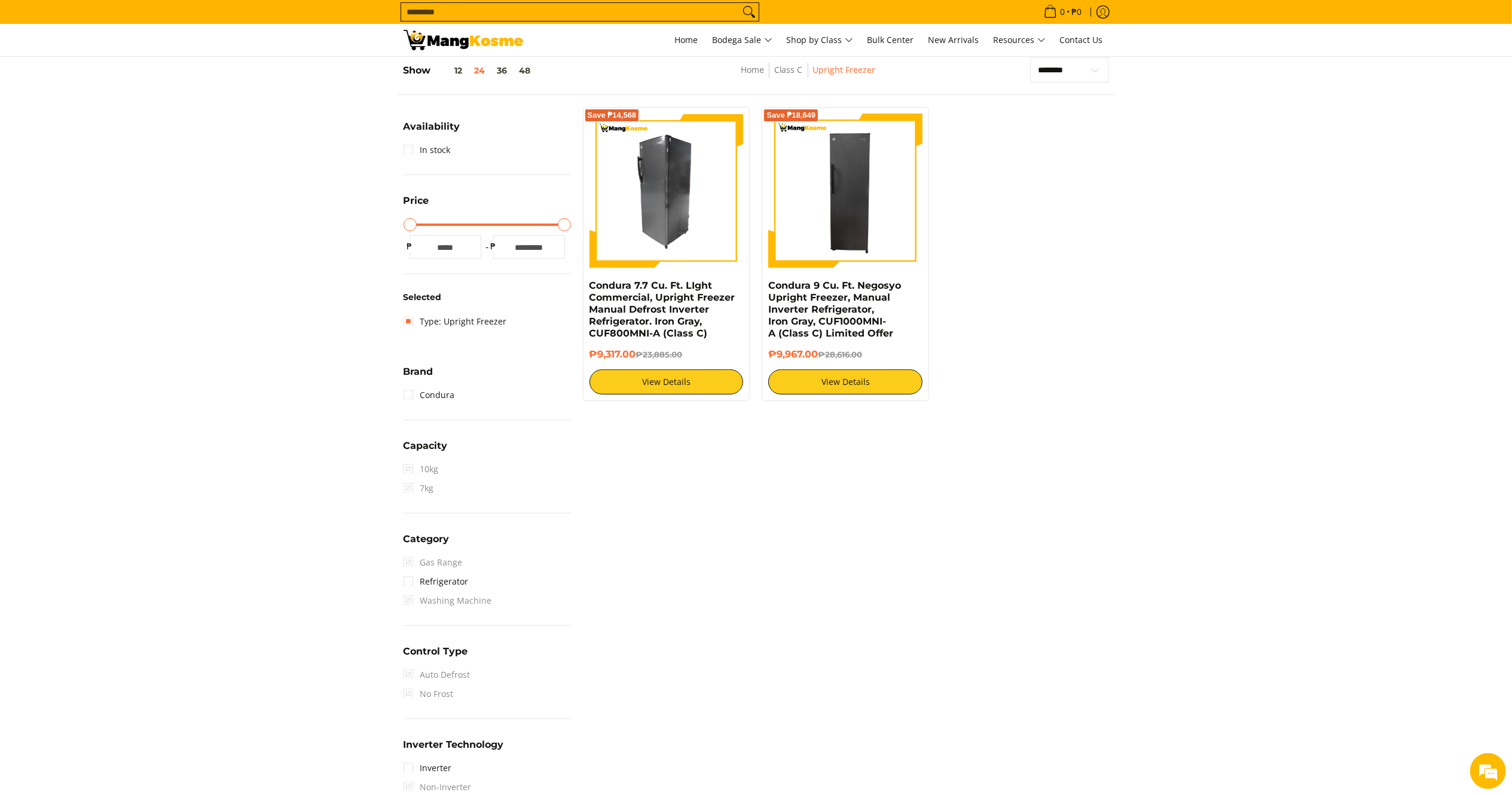
click at [680, 198] on img at bounding box center [667, 191] width 154 height 154
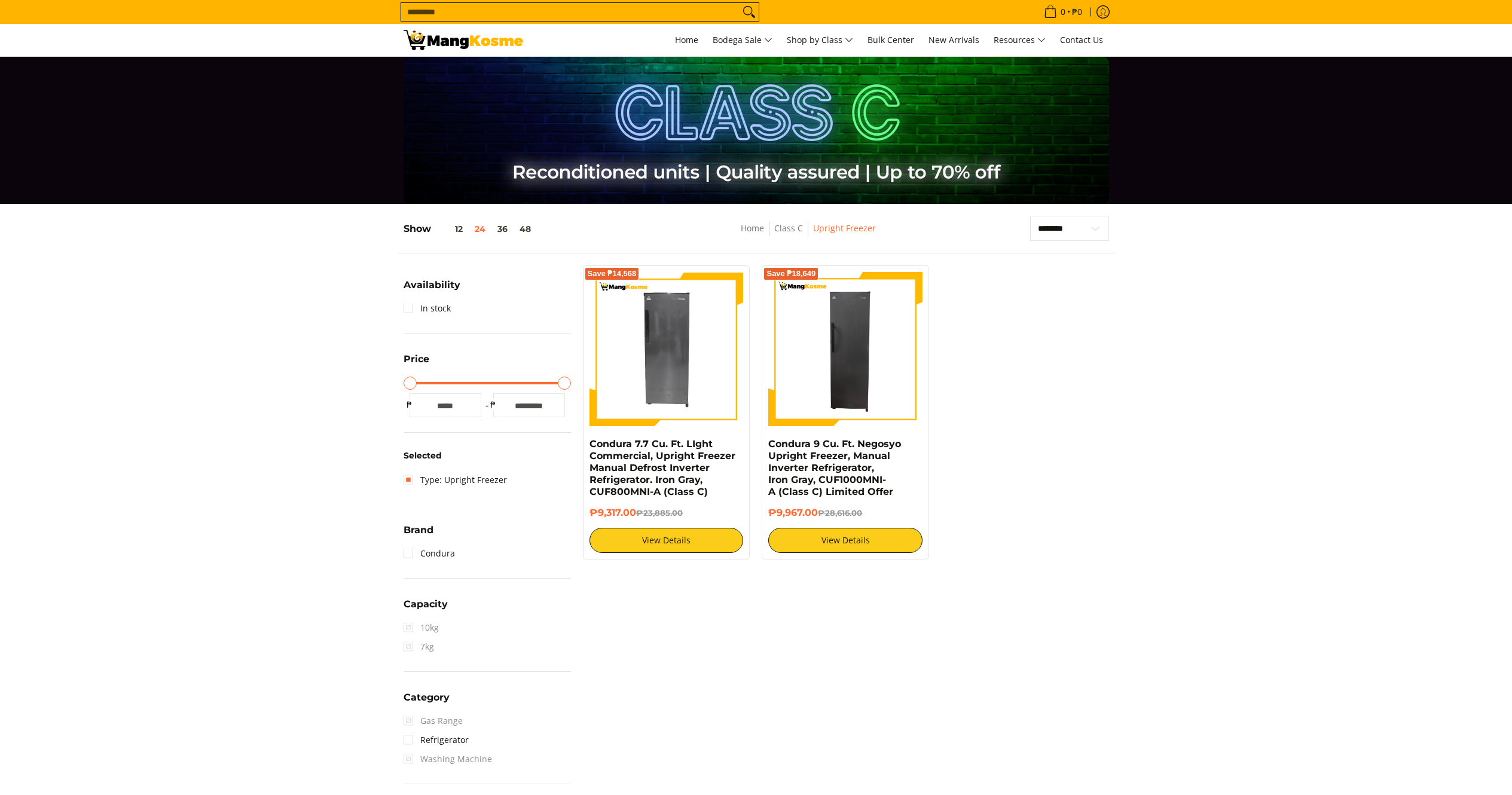
scroll to position [158, 0]
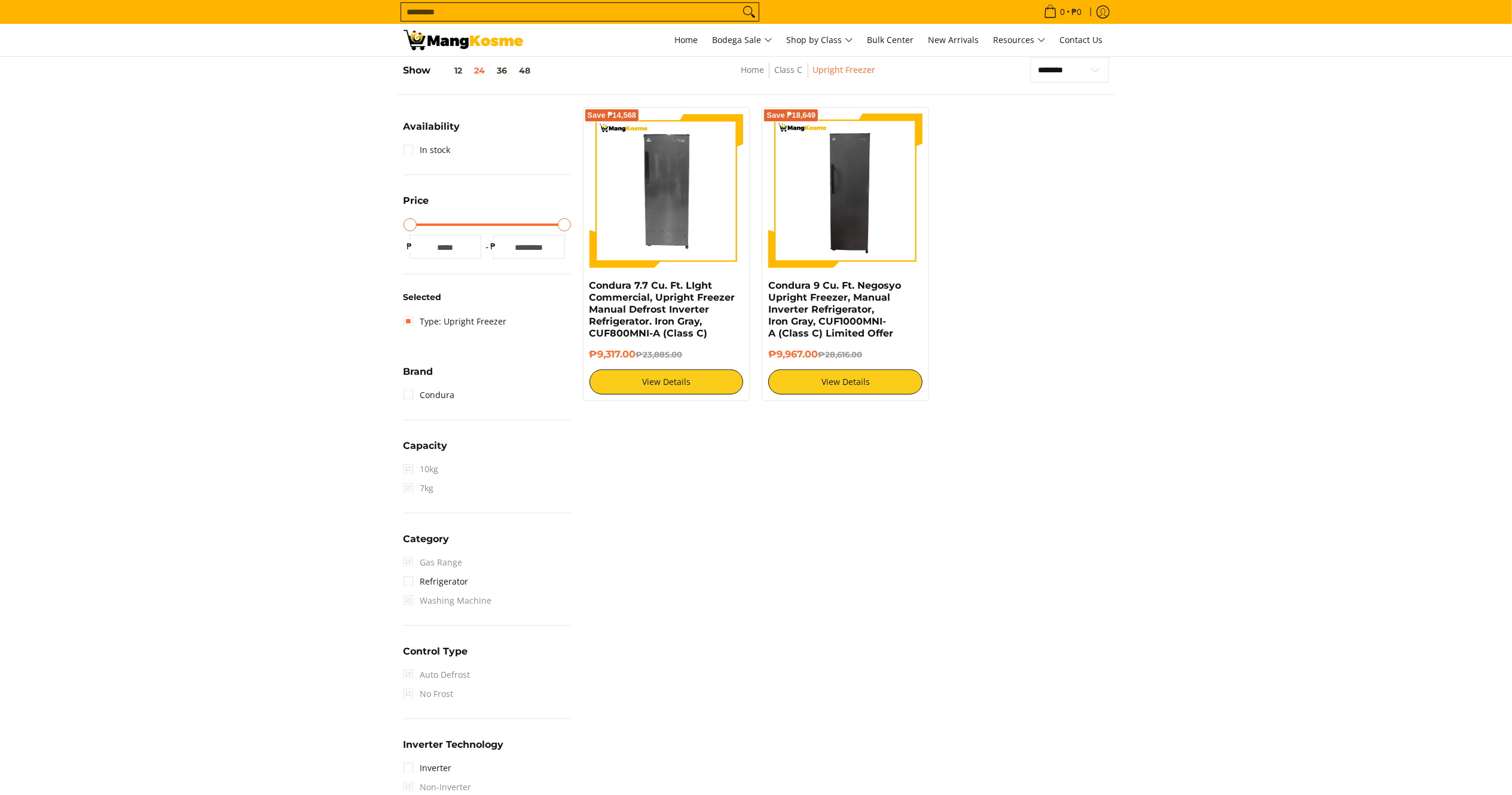
click at [835, 243] on img at bounding box center [845, 191] width 154 height 154
drag, startPoint x: 637, startPoint y: 356, endPoint x: 584, endPoint y: 281, distance: 91.8
click at [584, 281] on div "Save ₱14,568 Condura 7.7 Cu. Ft. LIght Commercial, Upright Freezer Manual Defro…" at bounding box center [666, 254] width 167 height 294
copy div "Condura 7.7 Cu. Ft. LIght Commercial, Upright Freezer Manual Defrost Inverter R…"
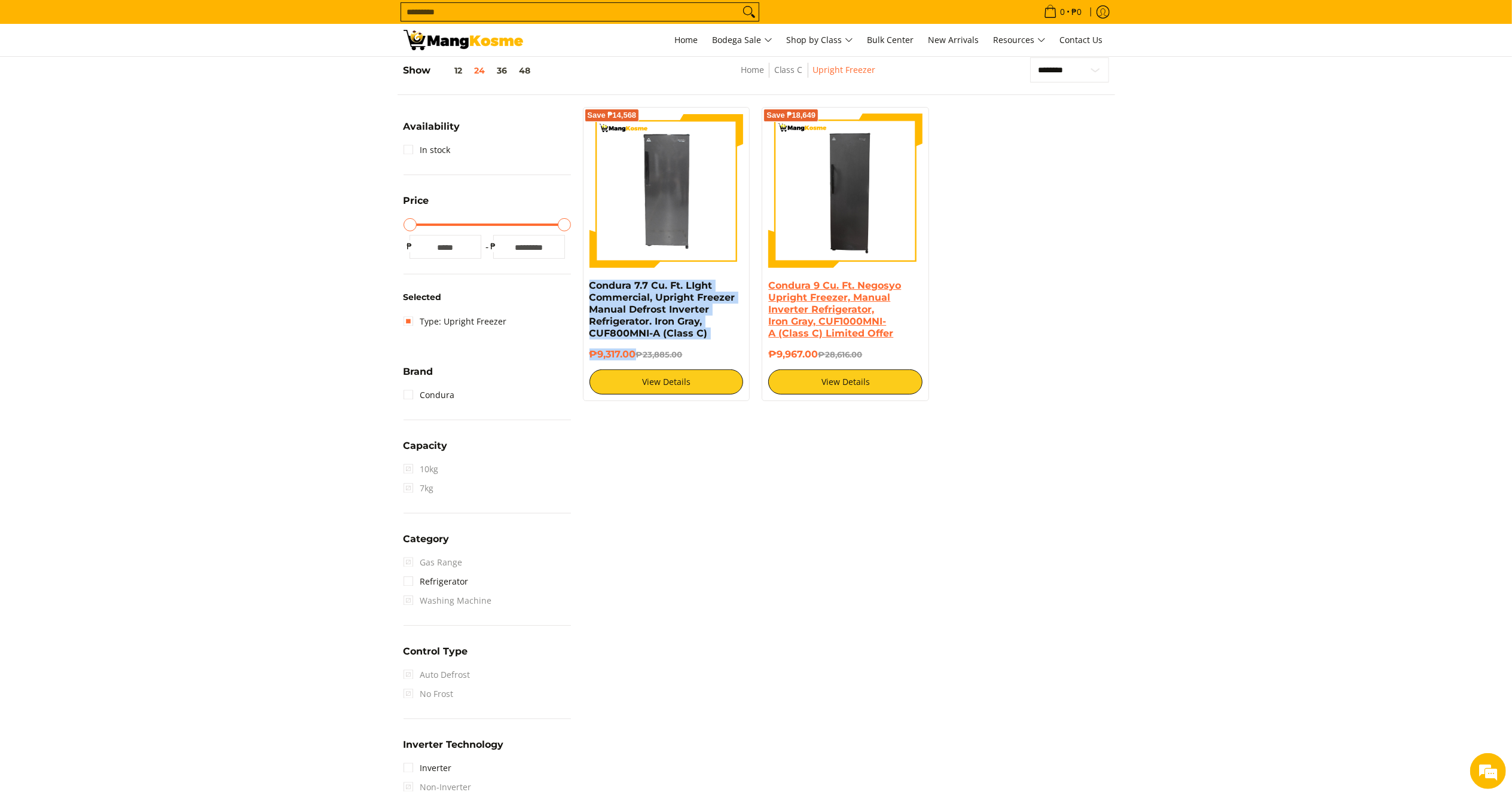
drag, startPoint x: 819, startPoint y: 347, endPoint x: 768, endPoint y: 287, distance: 78.7
click at [768, 287] on div "Condura 9 Cu. Ft. Negosyo Upright Freezer, Manual Inverter Refrigerator, Iron G…" at bounding box center [845, 337] width 154 height 115
copy div "Condura 9 Cu. Ft. Negosyo Upright Freezer, Manual Inverter Refrigerator, Iron G…"
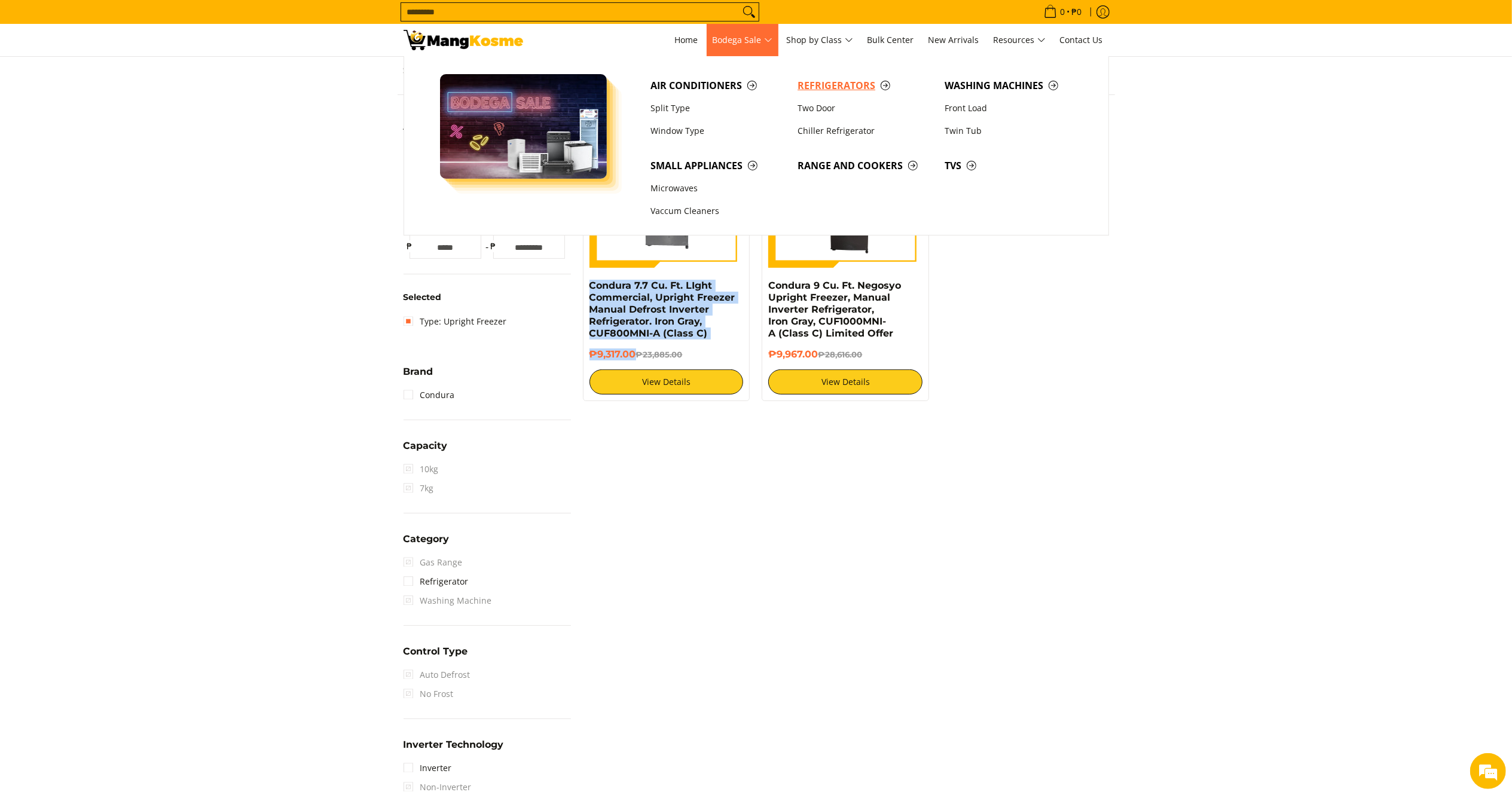
click at [814, 83] on span "Refrigerators" at bounding box center [865, 85] width 135 height 15
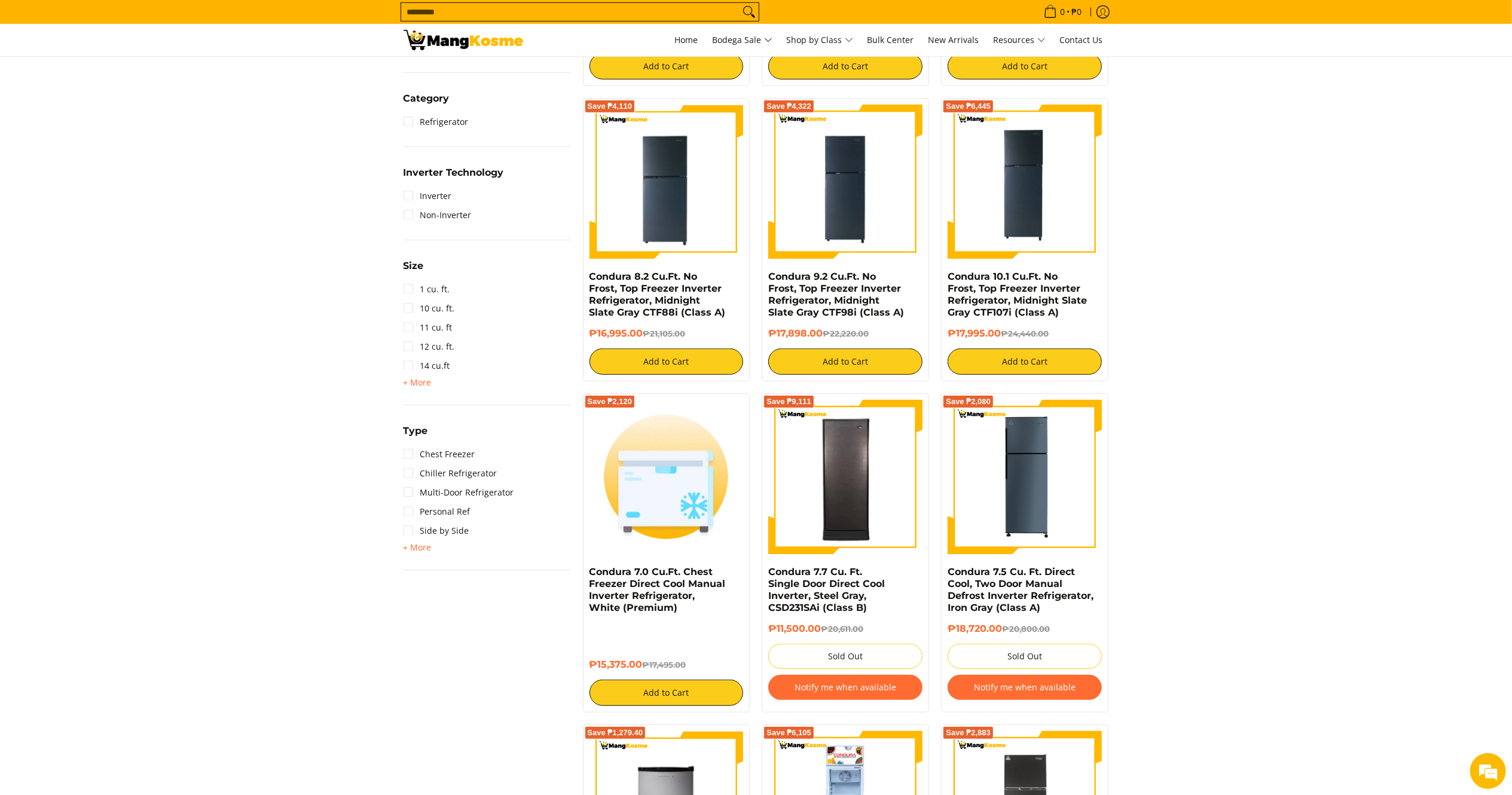
click at [429, 544] on span "+ More" at bounding box center [418, 548] width 28 height 10
click at [455, 450] on link "Chest Freezer" at bounding box center [439, 453] width 72 height 19
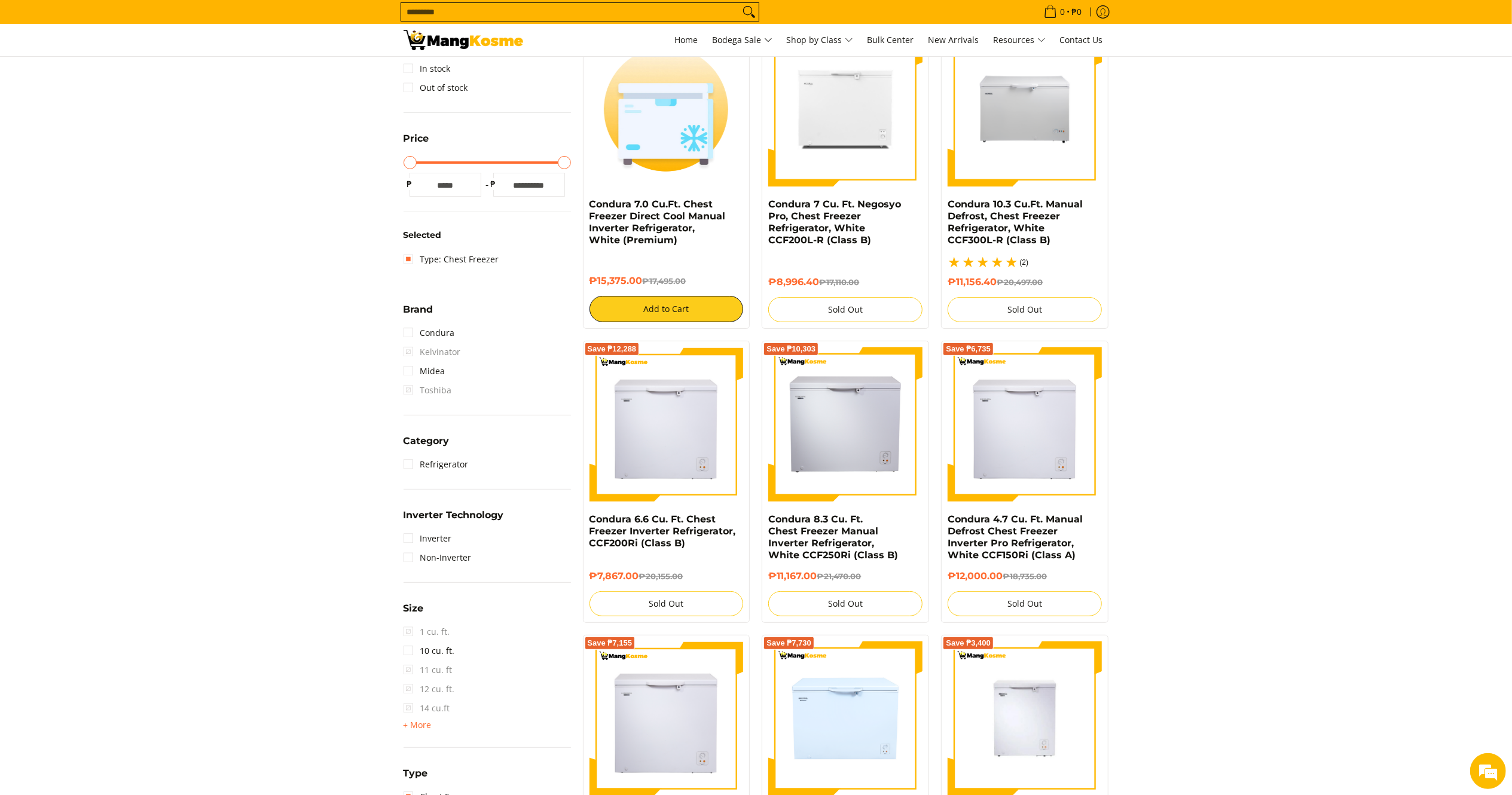
scroll to position [158, 0]
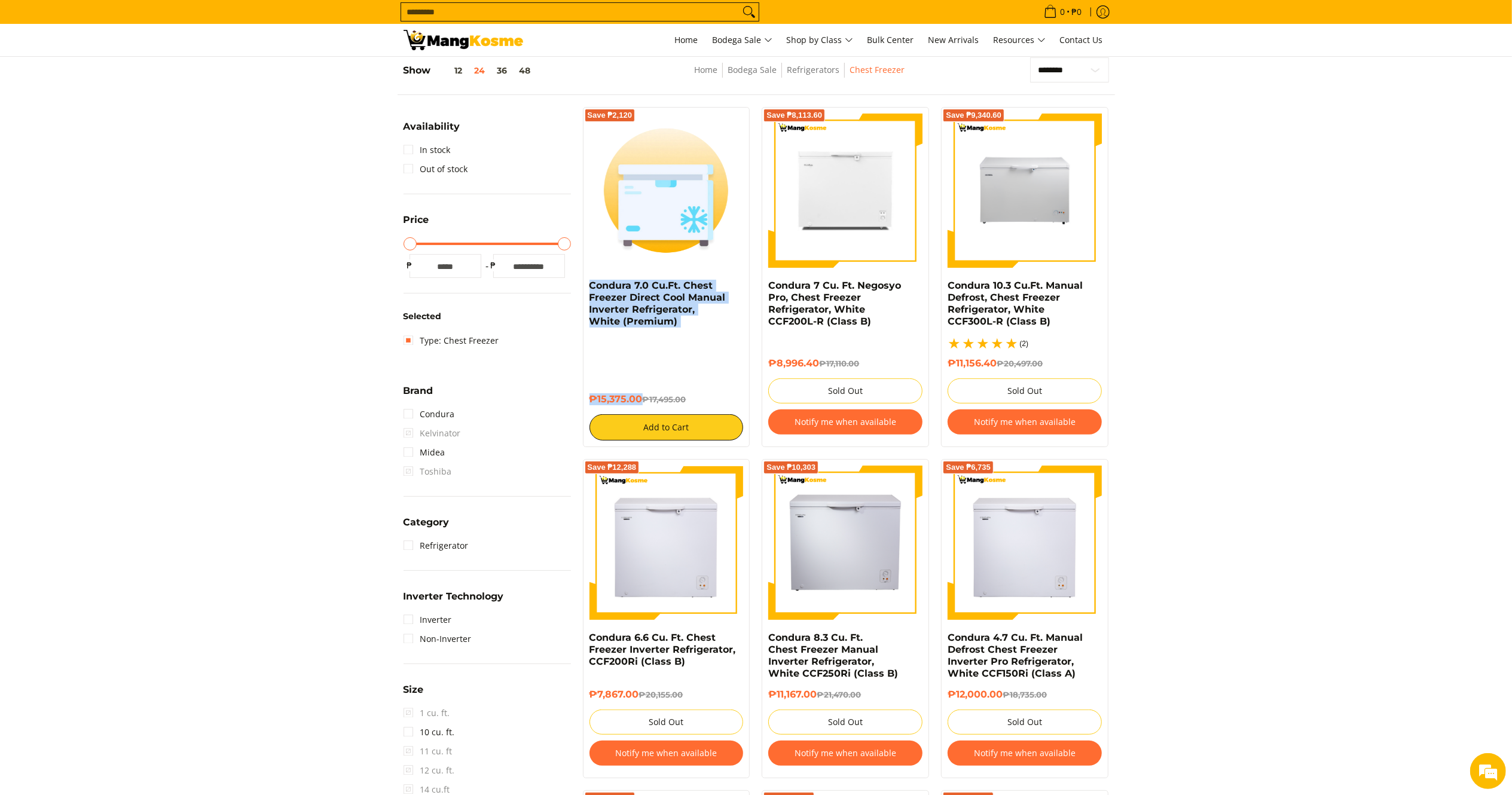
drag, startPoint x: 642, startPoint y: 394, endPoint x: 587, endPoint y: 286, distance: 121.2
click at [587, 286] on div "Save ₱2,120 Condura 7.0 Cu.Ft. Chest Freezer Direct Cool Manual Inverter Refrig…" at bounding box center [666, 277] width 167 height 340
copy div "Condura 7.0 Cu.Ft. Chest Freezer Direct Cool Manual Inverter Refrigerator, Whit…"
